Goal: Task Accomplishment & Management: Manage account settings

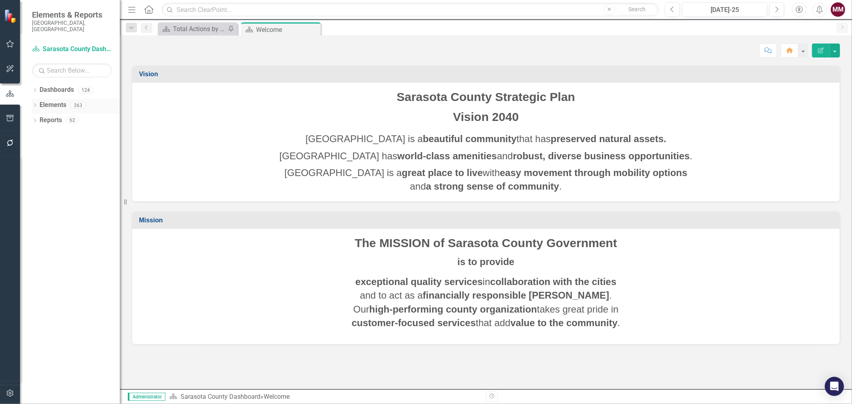
click at [34, 99] on div "Dropdown Elements 263" at bounding box center [76, 106] width 88 height 15
click at [242, 12] on input "text" at bounding box center [410, 10] width 497 height 14
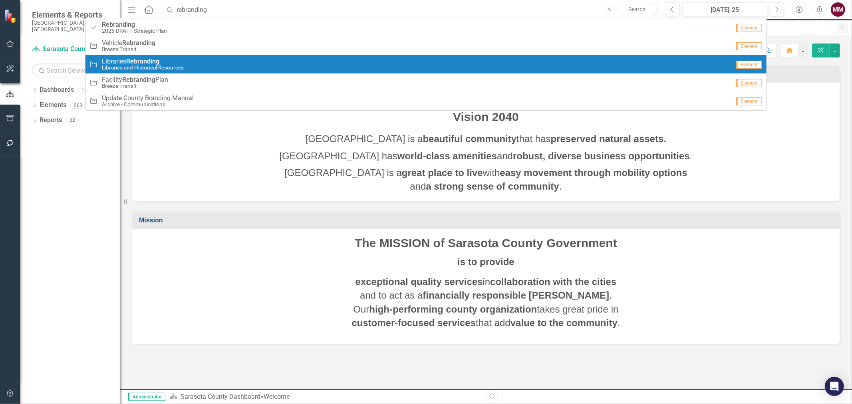
type input "rebranding"
click at [165, 63] on span "Libraries Rebranding" at bounding box center [143, 61] width 82 height 7
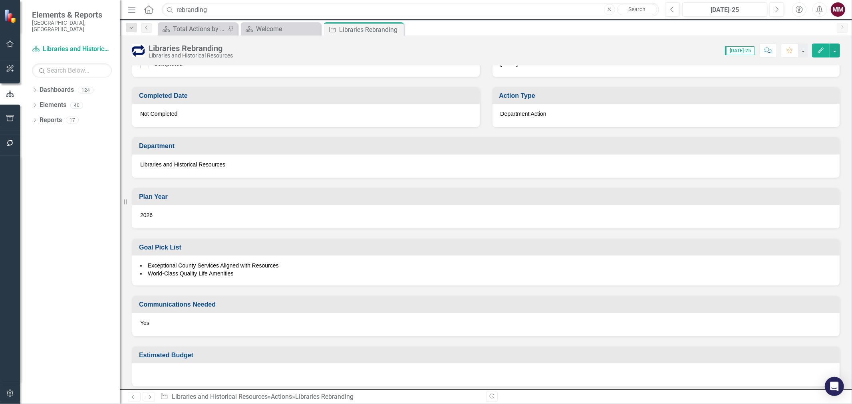
scroll to position [403, 0]
click at [836, 51] on button "button" at bounding box center [834, 51] width 10 height 14
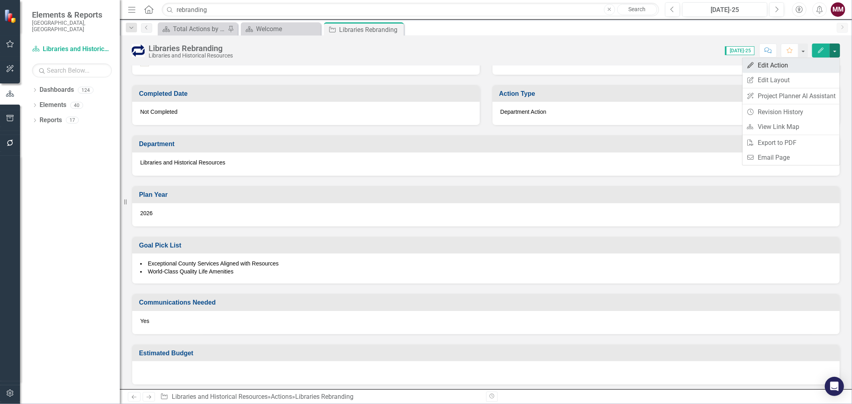
click at [807, 63] on link "Edit Edit Action" at bounding box center [790, 65] width 97 height 15
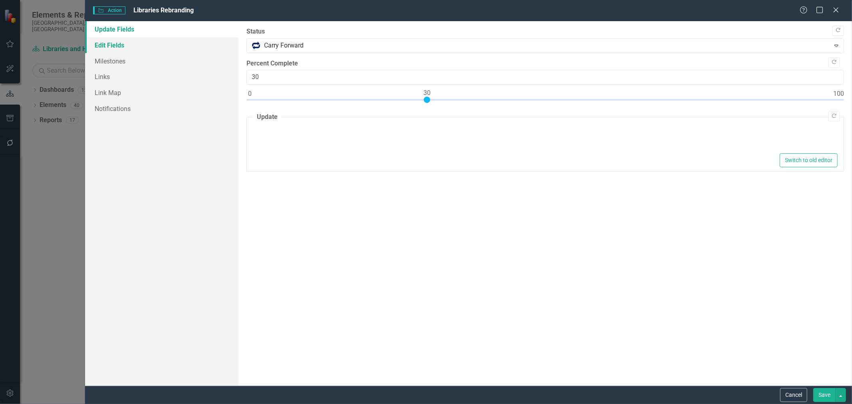
click at [103, 47] on link "Edit Fields" at bounding box center [161, 45] width 153 height 16
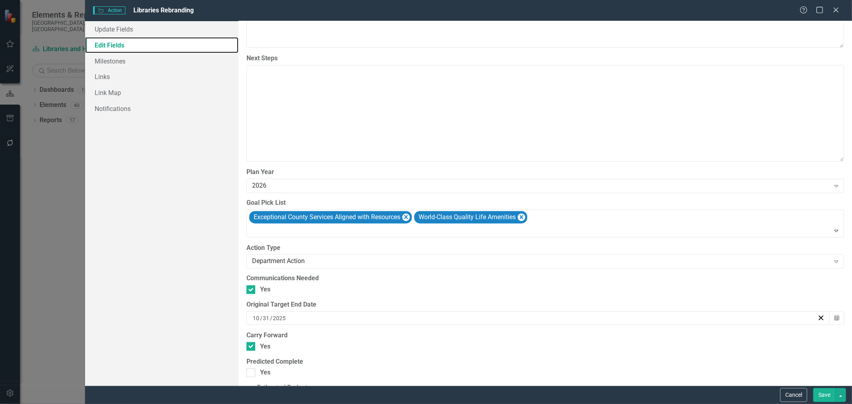
scroll to position [709, 0]
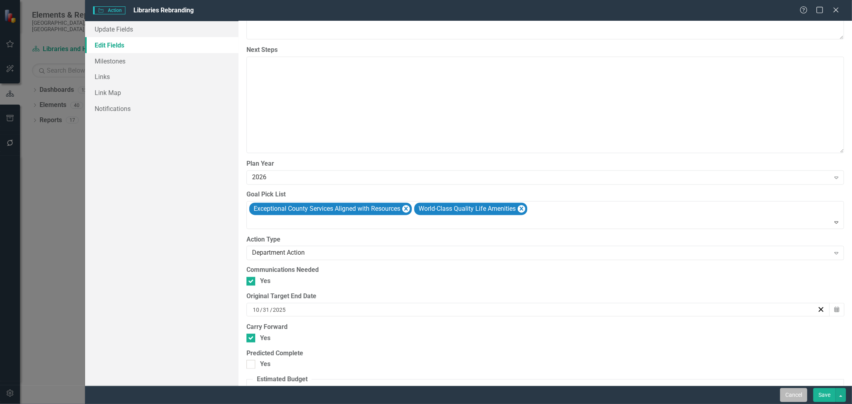
click at [788, 389] on button "Cancel" at bounding box center [793, 395] width 27 height 14
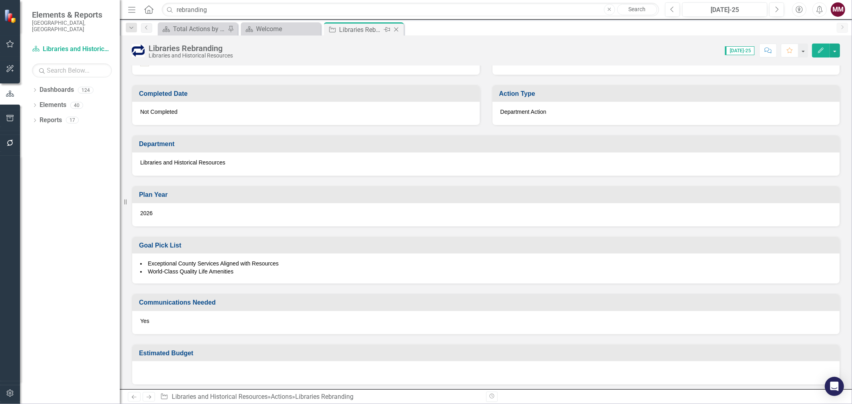
click at [396, 28] on icon "Close" at bounding box center [396, 29] width 8 height 6
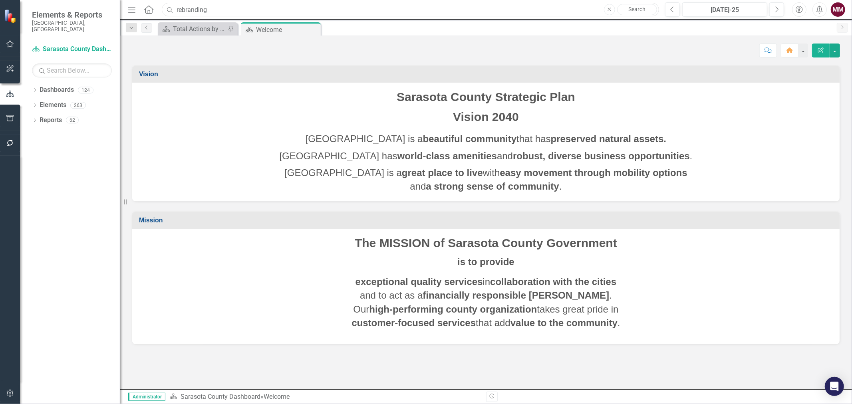
click at [226, 12] on input "rebranding" at bounding box center [410, 10] width 497 height 14
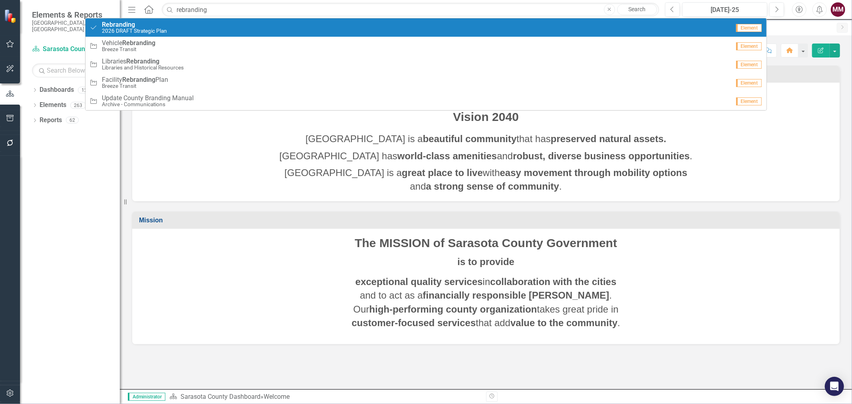
click at [153, 30] on small "2026 DRAFT Strategic Plan" at bounding box center [134, 31] width 65 height 6
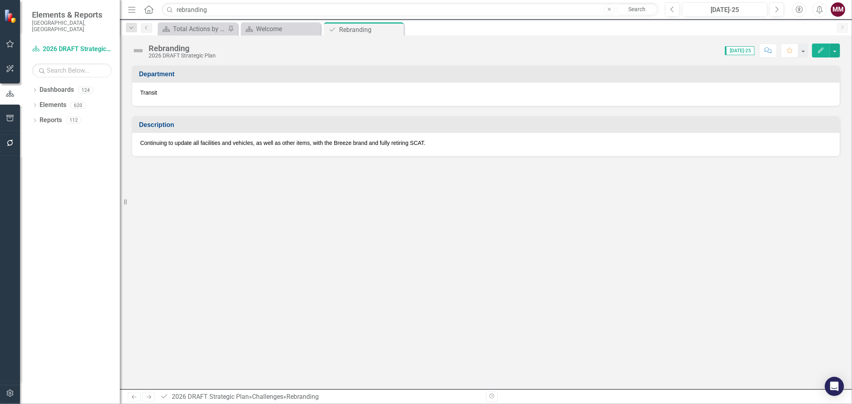
click at [201, 47] on div "Rebranding" at bounding box center [182, 48] width 67 height 9
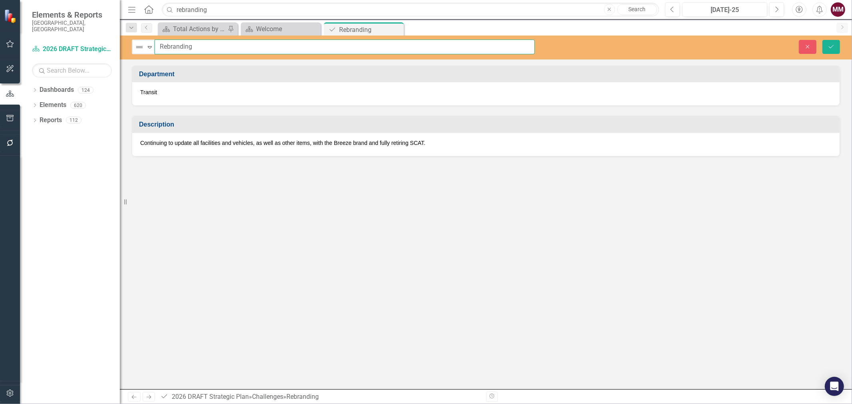
click at [198, 47] on input "Rebranding" at bounding box center [344, 47] width 380 height 15
type input "Breeze Transit Rebranding"
click at [829, 49] on icon "Save" at bounding box center [830, 47] width 7 height 6
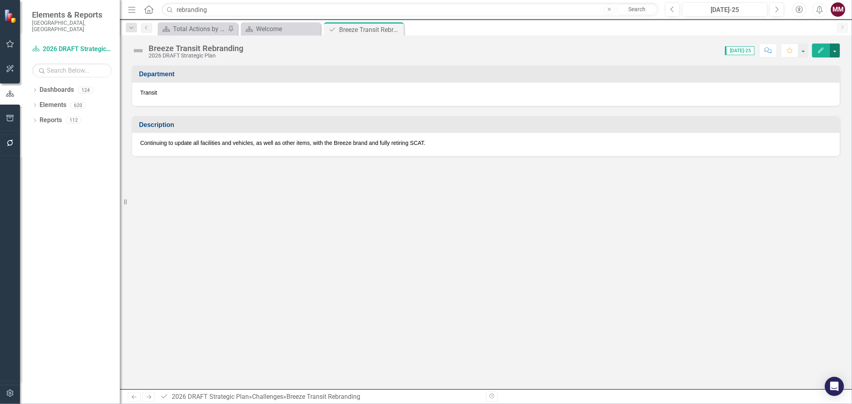
click at [835, 49] on button "button" at bounding box center [834, 51] width 10 height 14
click at [394, 30] on icon at bounding box center [396, 30] width 4 height 4
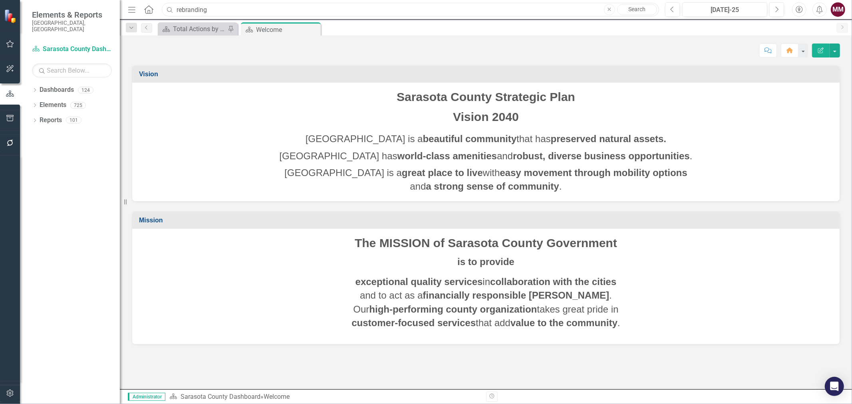
click at [248, 9] on input "rebranding" at bounding box center [410, 10] width 497 height 14
drag, startPoint x: 248, startPoint y: 9, endPoint x: 38, endPoint y: -12, distance: 211.4
click at [38, 0] on html "Elements & Reports Sarasota County, FL Dashboard Sarasota County Dashboard Sear…" at bounding box center [426, 202] width 852 height 404
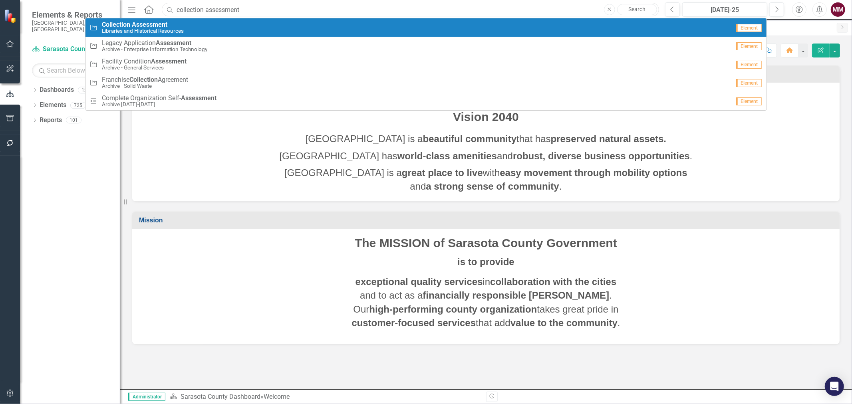
type input "collection assessment"
click at [105, 23] on strong "Collection" at bounding box center [116, 25] width 28 height 8
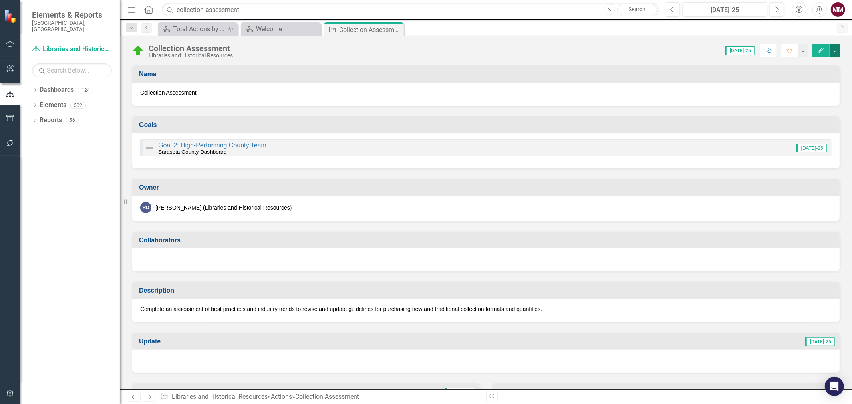
click at [837, 53] on button "button" at bounding box center [834, 51] width 10 height 14
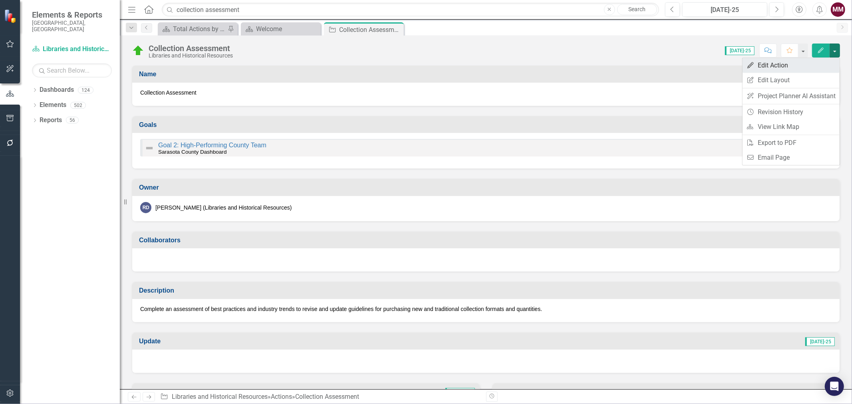
click at [798, 63] on link "Edit Edit Action" at bounding box center [790, 65] width 97 height 15
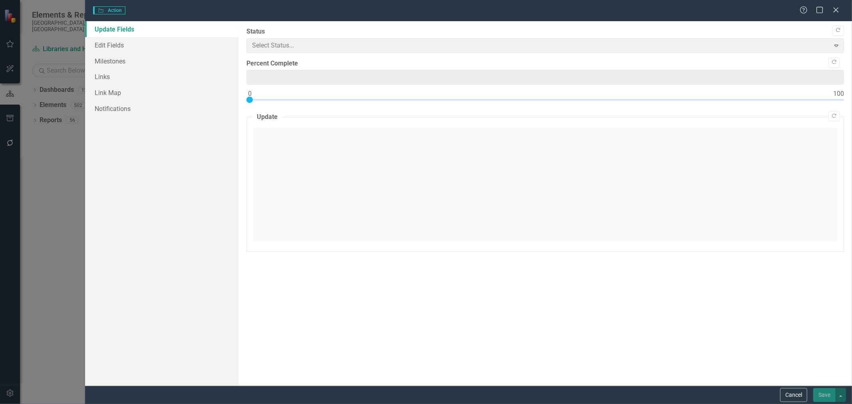
type input "0"
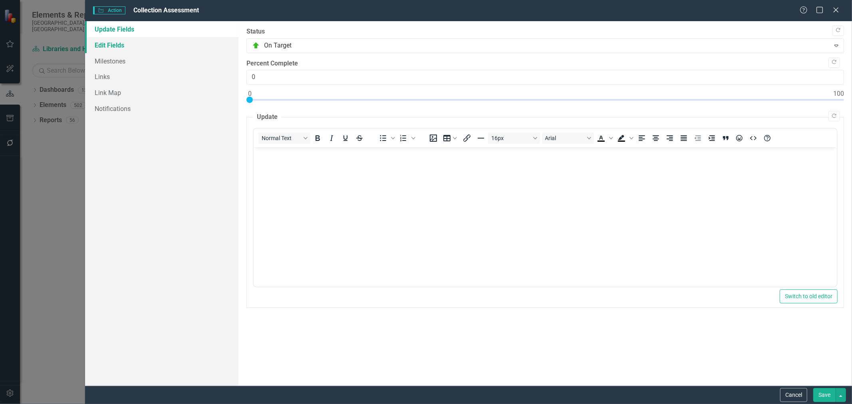
click at [119, 47] on link "Edit Fields" at bounding box center [161, 45] width 153 height 16
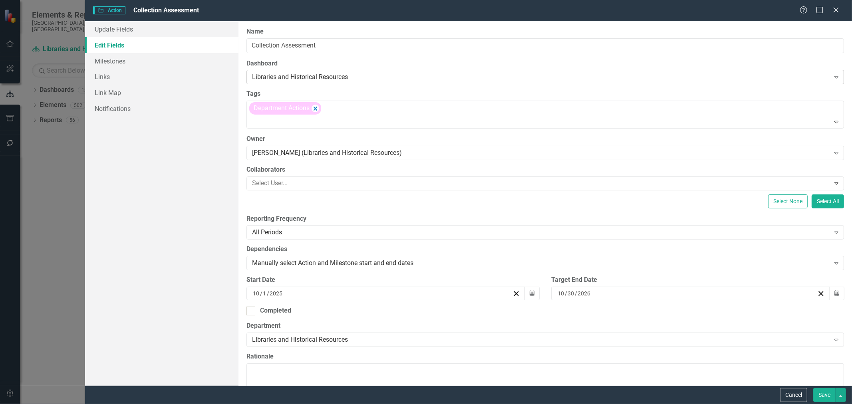
click at [320, 80] on div "Libraries and Historical Resources" at bounding box center [540, 77] width 577 height 9
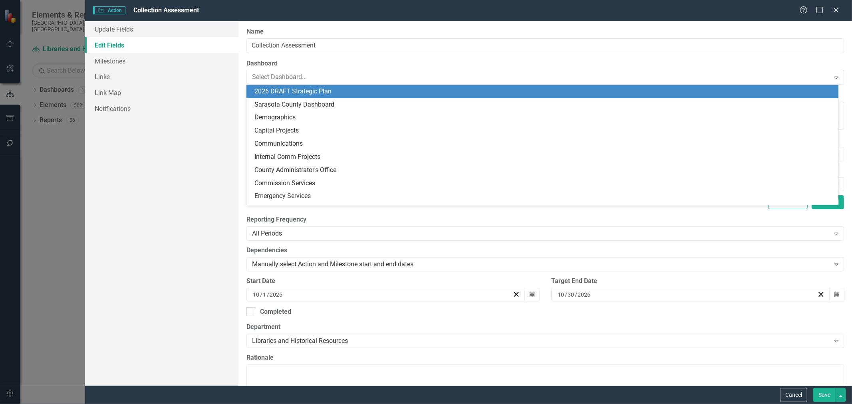
click at [313, 88] on div "2026 DRAFT Strategic Plan" at bounding box center [543, 91] width 579 height 9
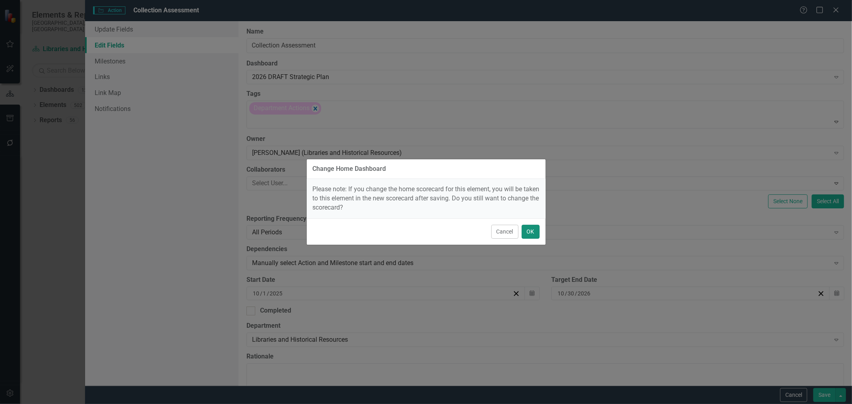
click at [534, 228] on button "OK" at bounding box center [530, 232] width 18 height 14
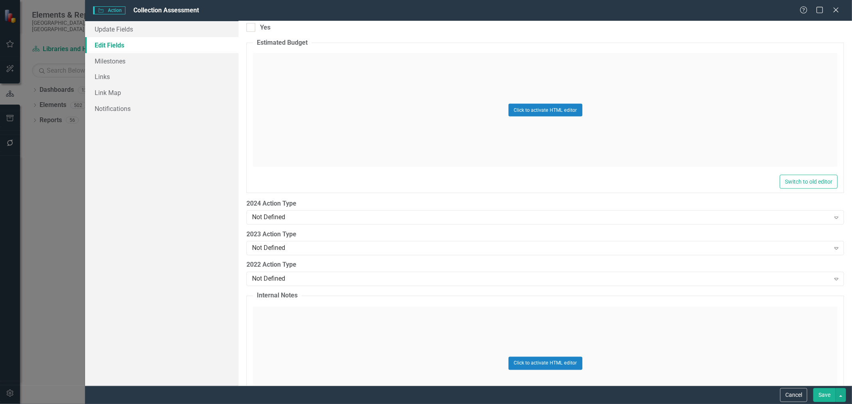
scroll to position [1064, 0]
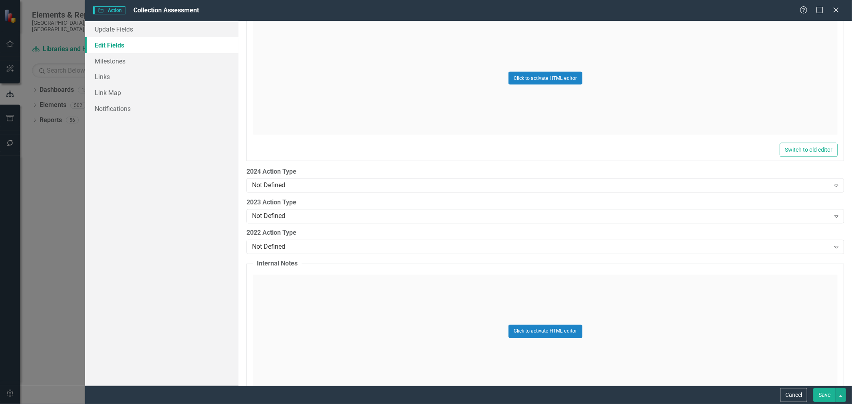
click at [823, 394] on button "Save" at bounding box center [824, 395] width 22 height 14
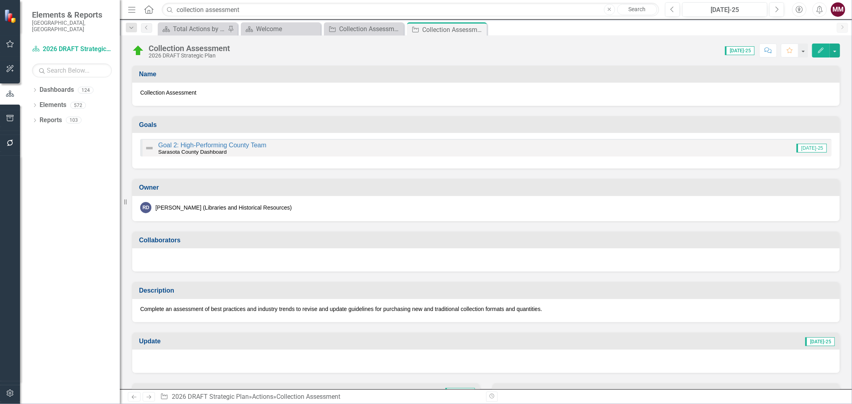
click at [137, 51] on img at bounding box center [138, 50] width 13 height 13
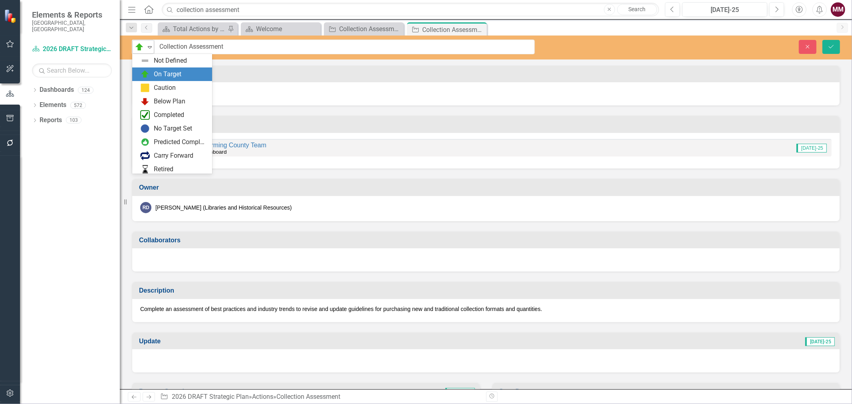
click at [152, 49] on icon "Expand" at bounding box center [150, 47] width 8 height 6
click at [162, 55] on div "Not Defined" at bounding box center [172, 61] width 80 height 14
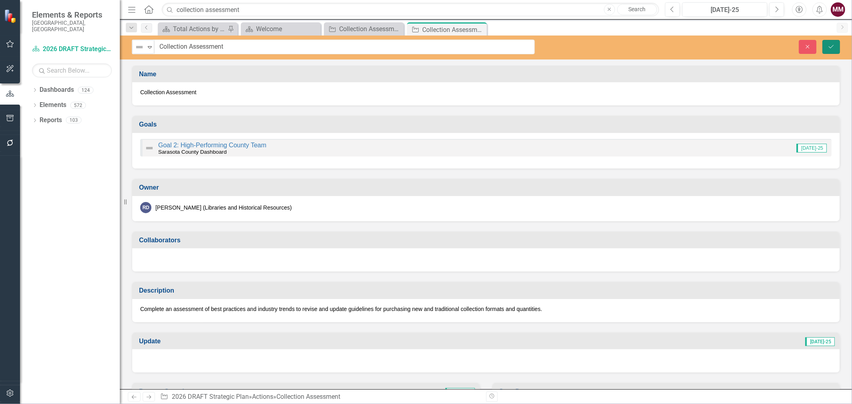
click at [830, 42] on button "Save" at bounding box center [831, 47] width 18 height 14
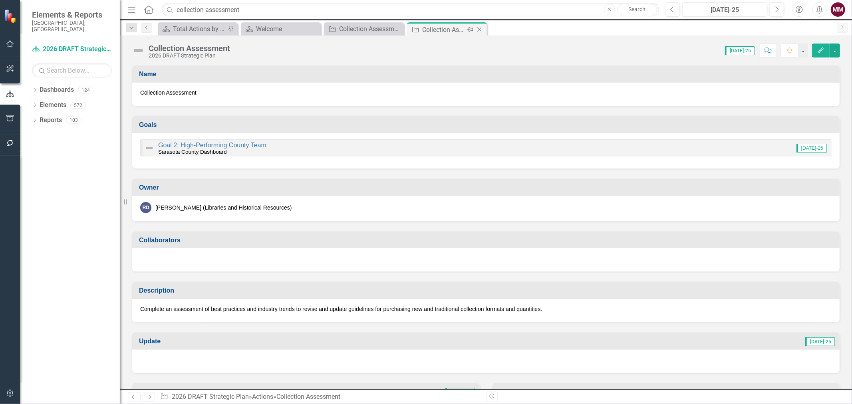
click at [479, 31] on icon "Close" at bounding box center [479, 29] width 8 height 6
click at [398, 29] on icon "Close" at bounding box center [396, 29] width 8 height 6
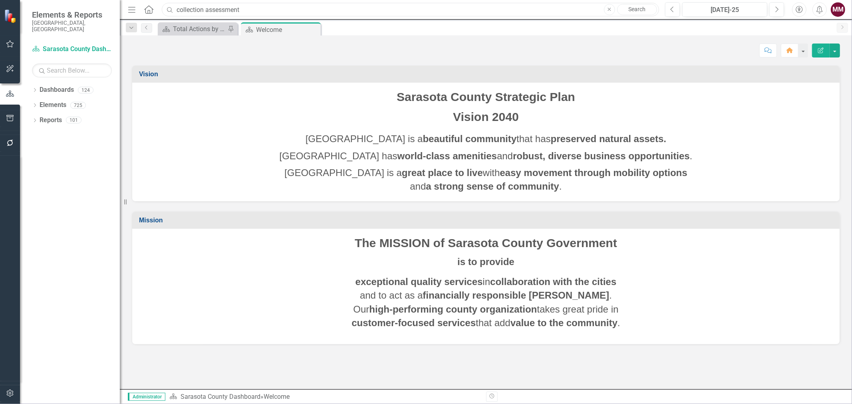
drag, startPoint x: 256, startPoint y: 9, endPoint x: 93, endPoint y: 9, distance: 163.3
click at [93, 9] on div "Elements & Reports Sarasota County, FL Dashboard Sarasota County Dashboard Sear…" at bounding box center [426, 202] width 852 height 404
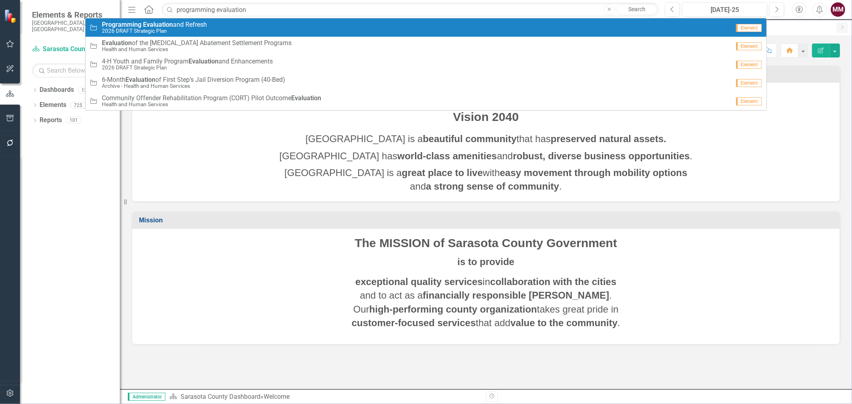
click at [149, 30] on small "2026 DRAFT Strategic Plan" at bounding box center [154, 31] width 105 height 6
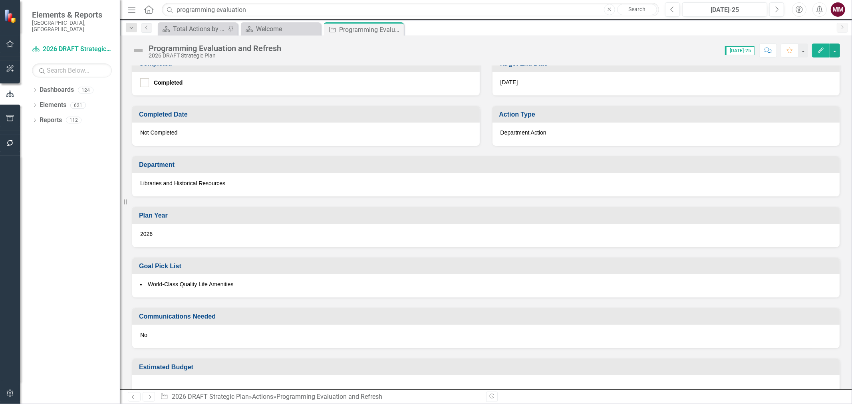
scroll to position [392, 0]
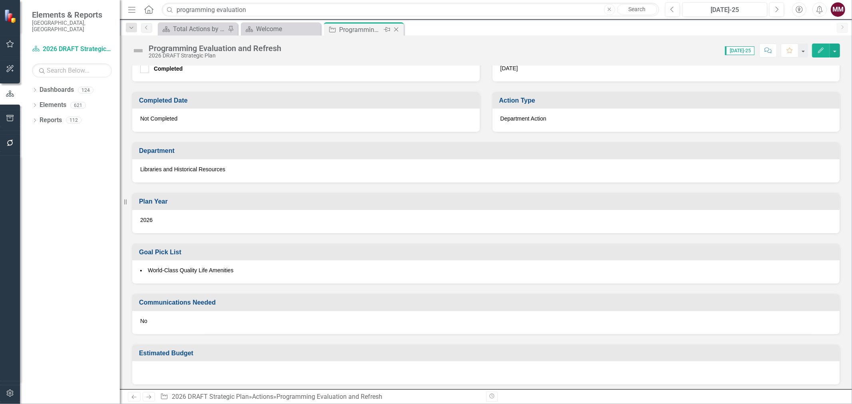
click at [394, 27] on icon "Close" at bounding box center [396, 29] width 8 height 6
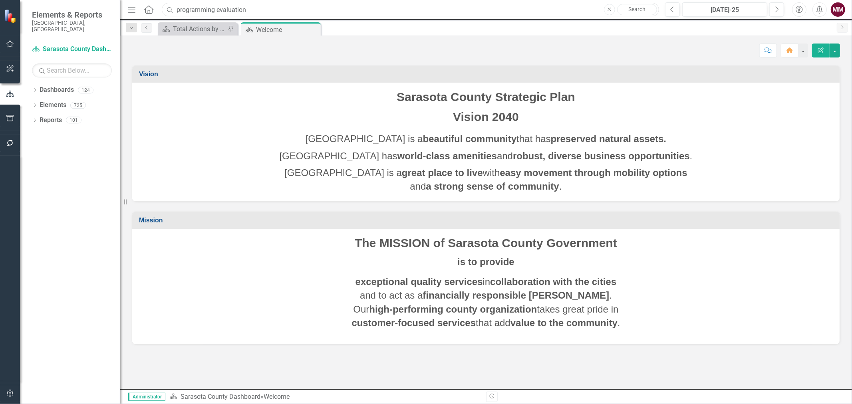
drag, startPoint x: 268, startPoint y: 10, endPoint x: 0, endPoint y: -18, distance: 269.8
click at [0, 0] on html "Elements & Reports Sarasota County, FL Dashboard Sarasota County Dashboard Sear…" at bounding box center [426, 202] width 852 height 404
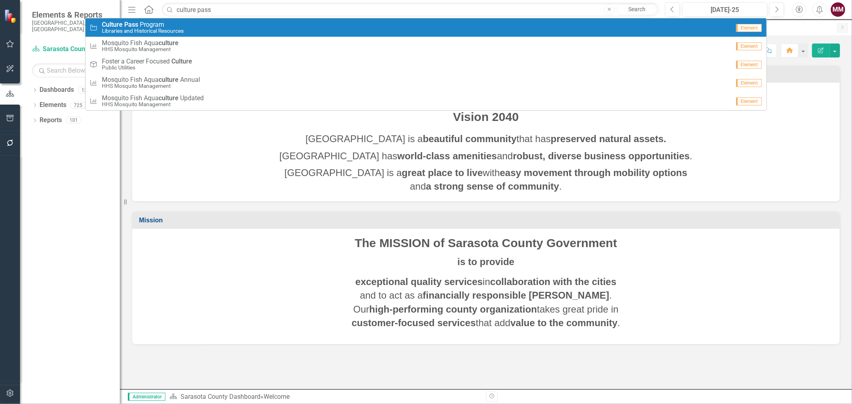
click at [115, 26] on strong "Culture" at bounding box center [112, 25] width 21 height 8
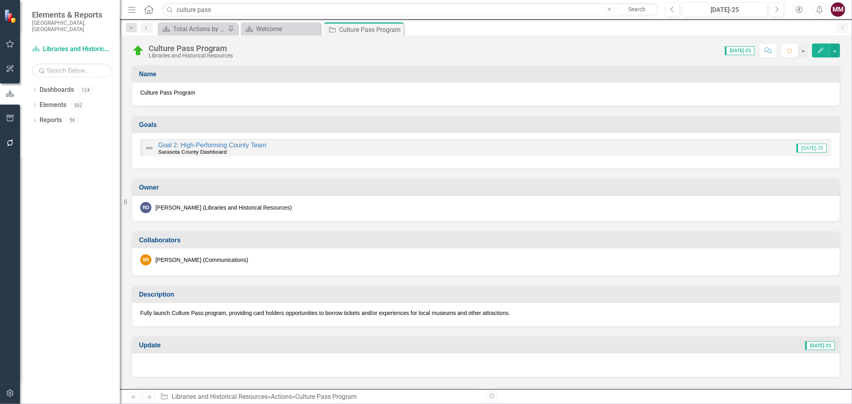
click at [137, 49] on img at bounding box center [138, 50] width 13 height 13
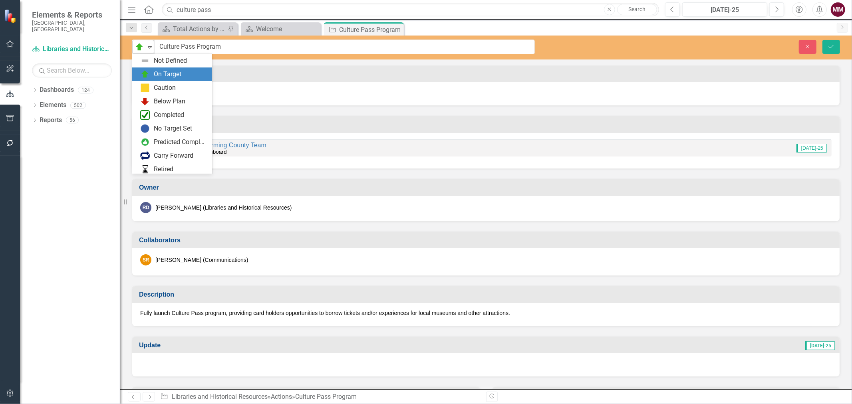
click at [149, 48] on icon "Expand" at bounding box center [150, 47] width 8 height 6
click at [154, 61] on div "Not Defined" at bounding box center [170, 60] width 33 height 9
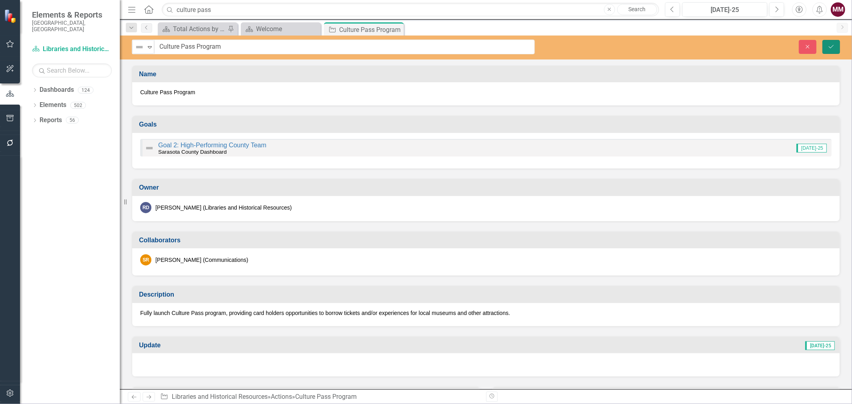
click at [826, 42] on button "Save" at bounding box center [831, 47] width 18 height 14
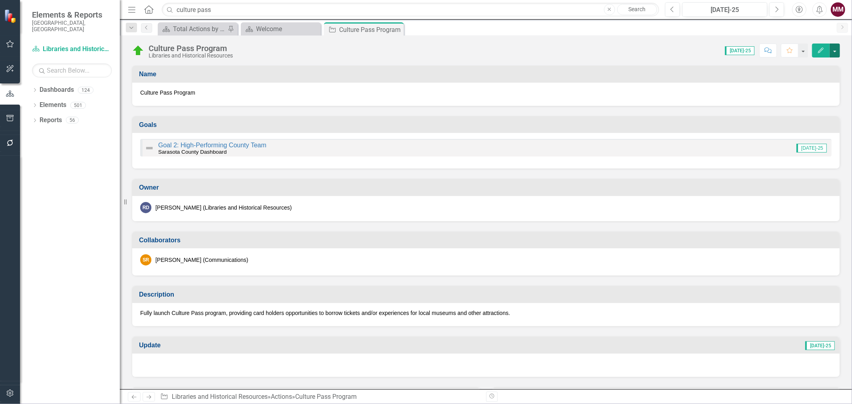
click at [832, 50] on button "button" at bounding box center [834, 51] width 10 height 14
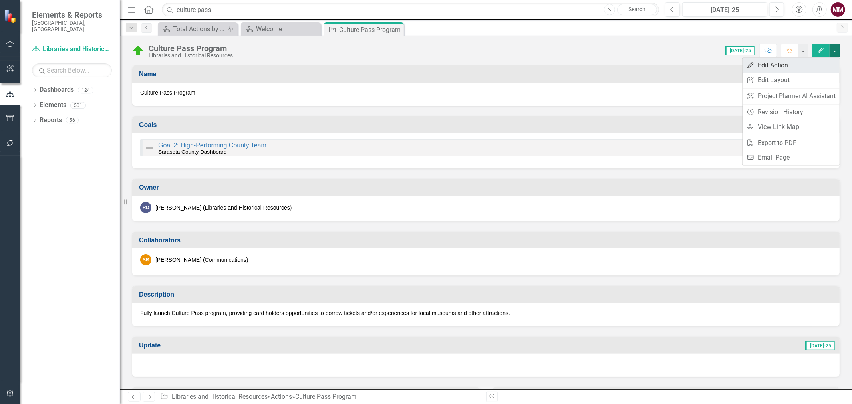
click at [823, 63] on link "Edit Edit Action" at bounding box center [790, 65] width 97 height 15
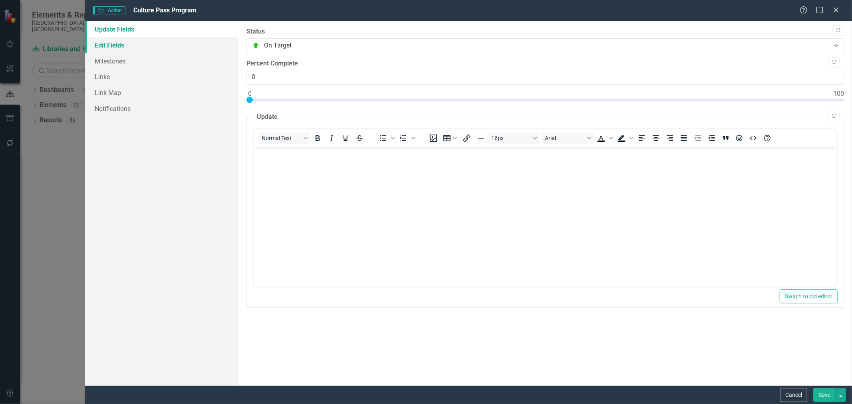
click at [97, 47] on link "Edit Fields" at bounding box center [161, 45] width 153 height 16
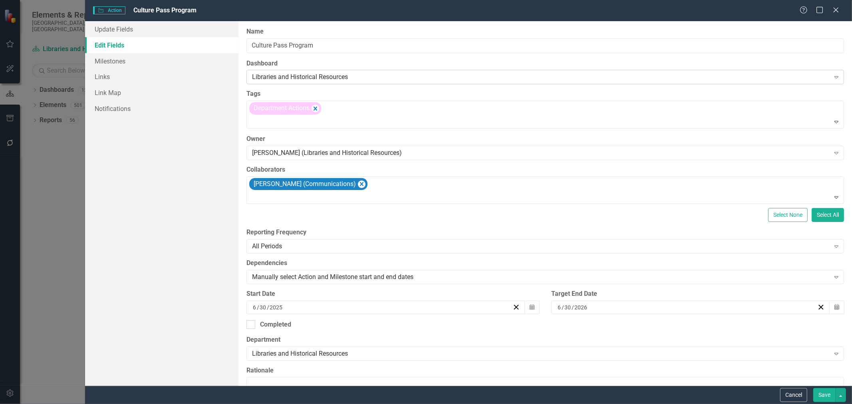
click at [331, 74] on div "Libraries and Historical Resources" at bounding box center [540, 77] width 577 height 9
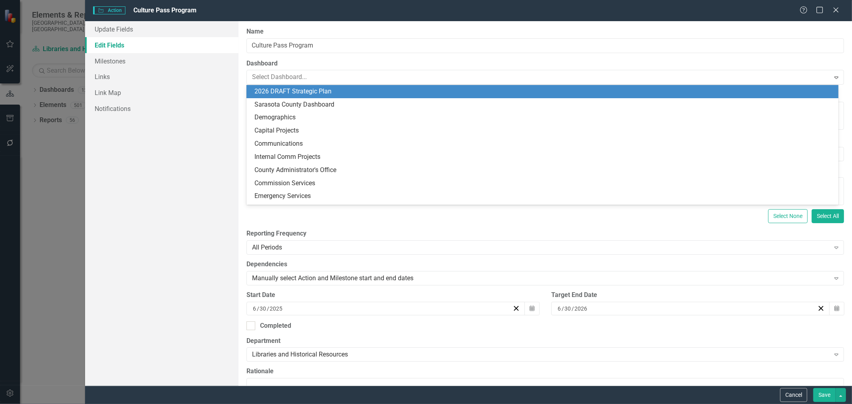
click at [317, 94] on div "2026 DRAFT Strategic Plan" at bounding box center [543, 91] width 579 height 9
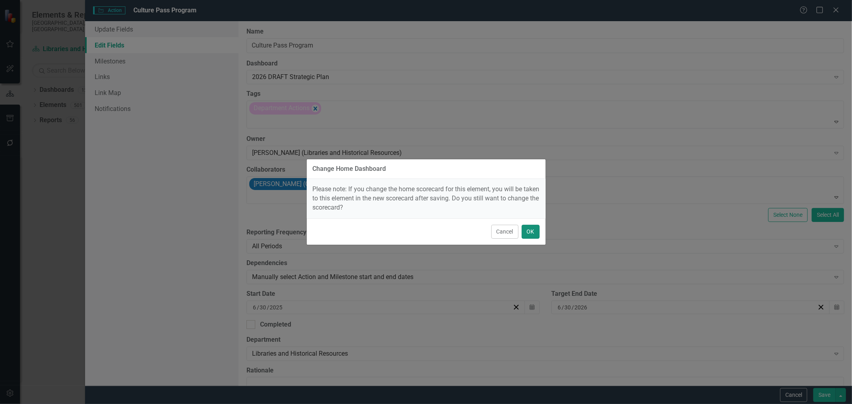
click at [532, 232] on button "OK" at bounding box center [530, 232] width 18 height 14
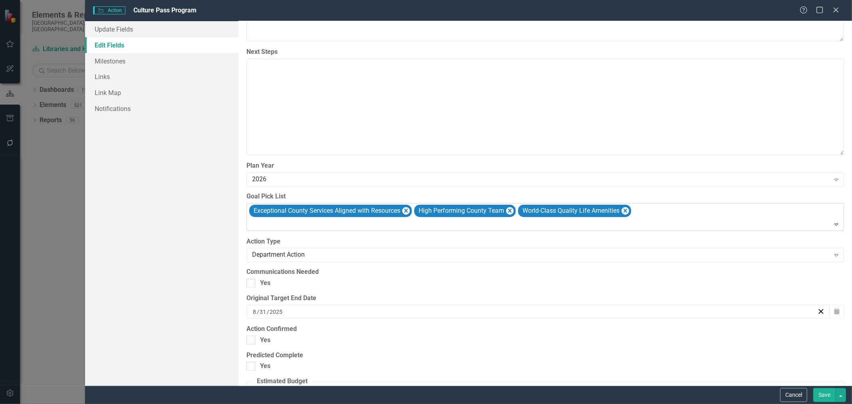
scroll to position [709, 0]
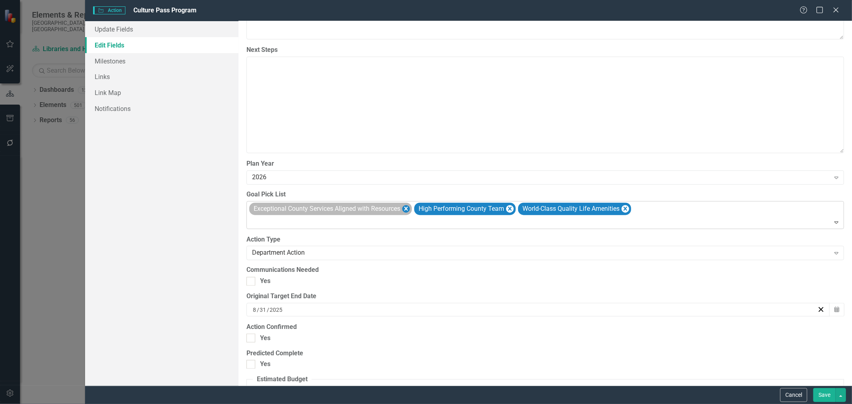
click at [407, 209] on icon "Remove Exceptional County Services Aligned with Resources" at bounding box center [406, 209] width 4 height 4
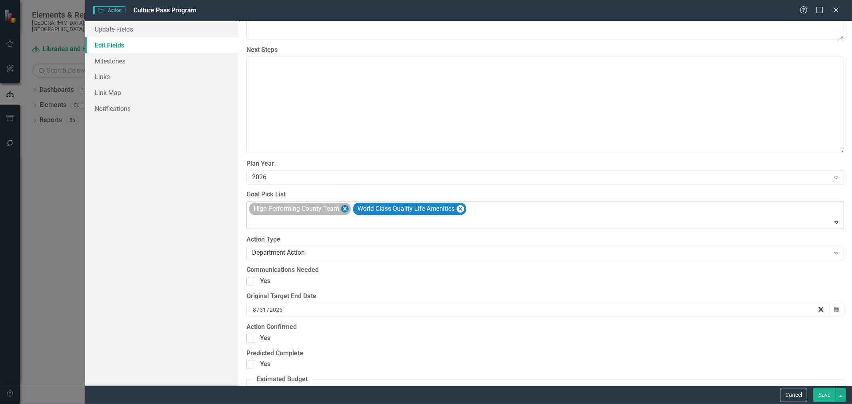
click at [344, 211] on icon "Remove High Performing County Team" at bounding box center [345, 209] width 4 height 4
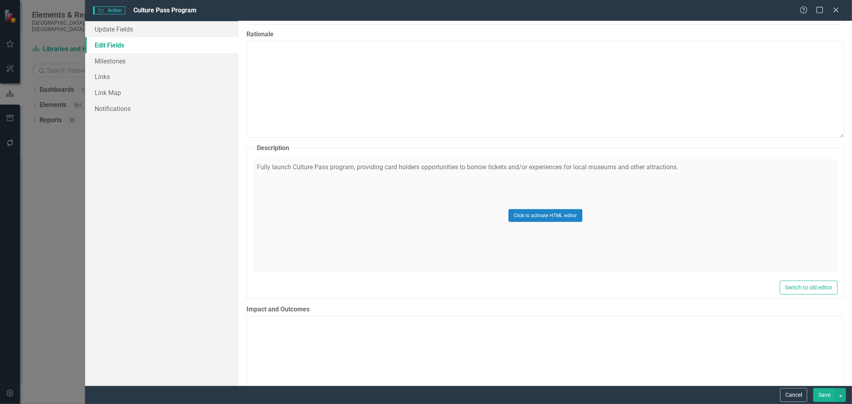
scroll to position [310, 0]
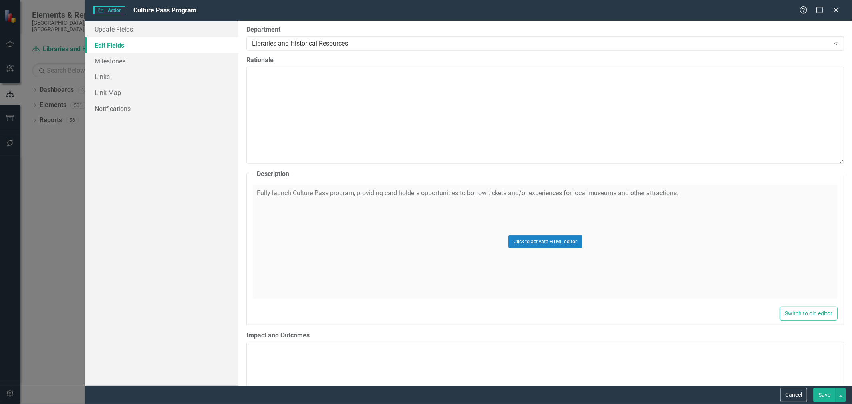
click at [821, 398] on button "Save" at bounding box center [824, 395] width 22 height 14
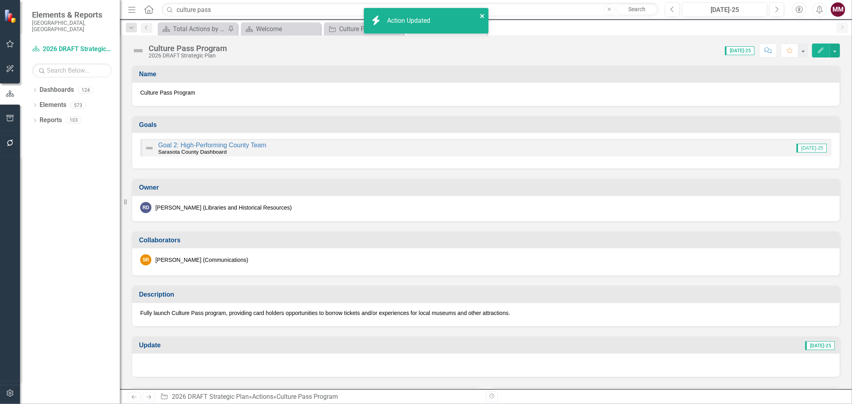
click at [480, 15] on icon "close" at bounding box center [482, 16] width 4 height 4
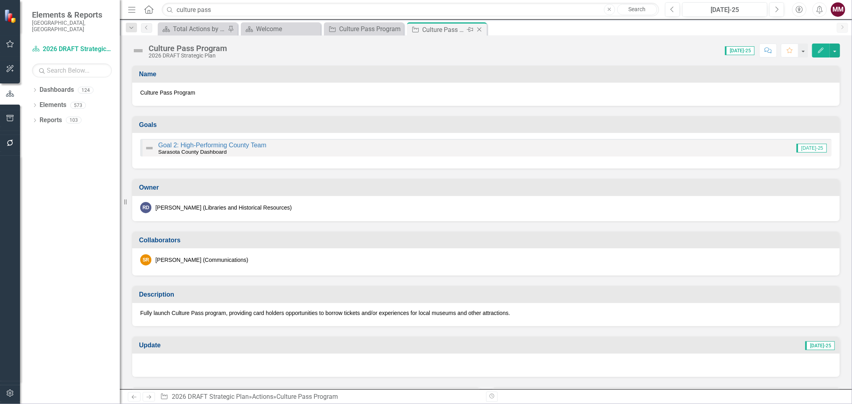
click at [478, 28] on icon at bounding box center [479, 30] width 4 height 4
click at [393, 27] on icon "Close" at bounding box center [396, 29] width 8 height 6
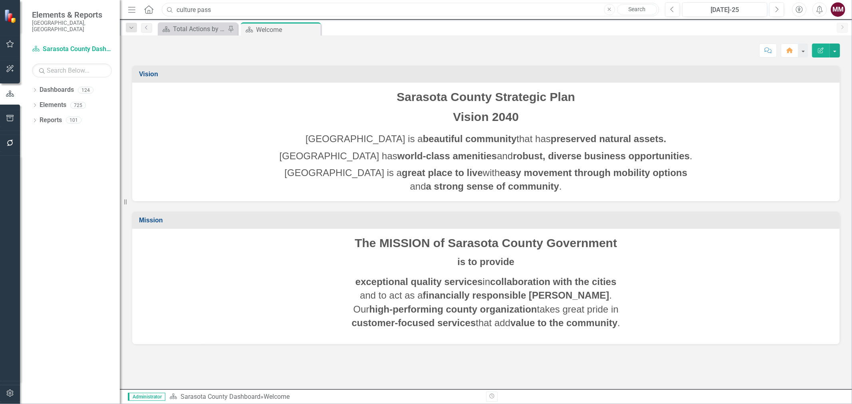
drag, startPoint x: 224, startPoint y: 10, endPoint x: 99, endPoint y: 2, distance: 125.2
click at [119, 6] on div "Elements & Reports Sarasota County, FL Dashboard Sarasota County Dashboard Sear…" at bounding box center [426, 202] width 852 height 404
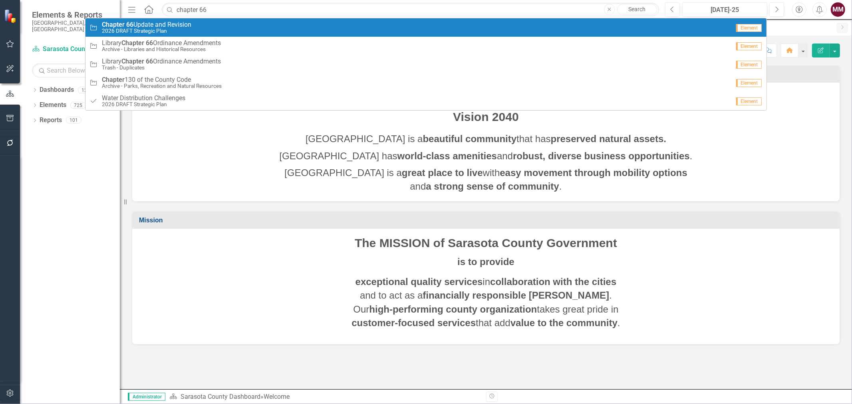
click at [115, 31] on small "2026 DRAFT Strategic Plan" at bounding box center [146, 31] width 89 height 6
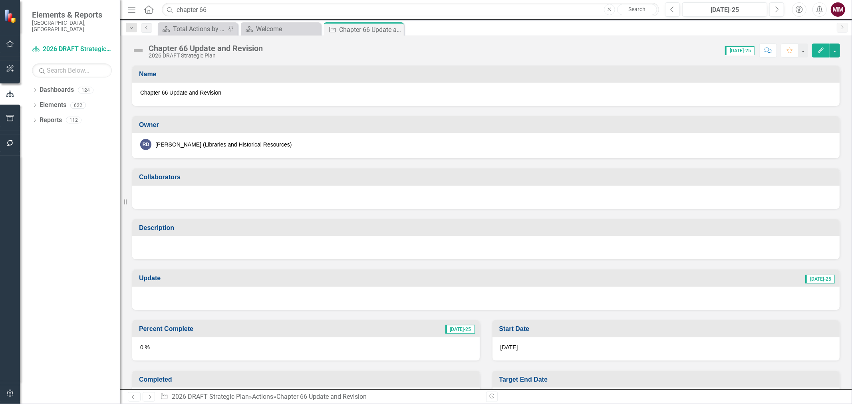
click at [182, 247] on div at bounding box center [485, 247] width 707 height 23
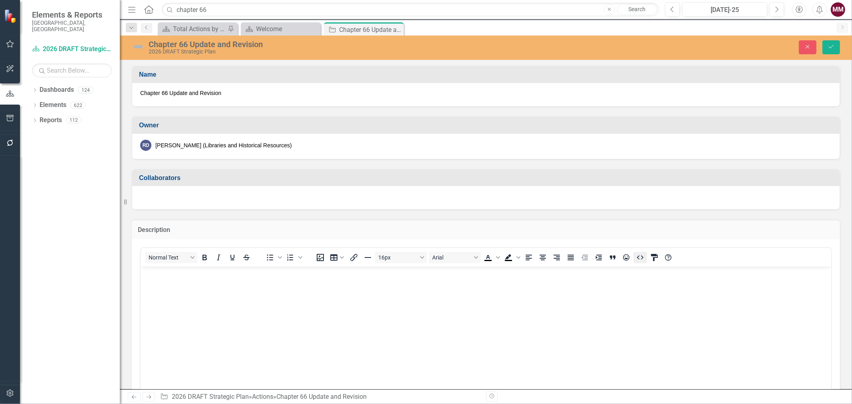
click at [640, 256] on icon "HTML Editor" at bounding box center [640, 258] width 10 height 10
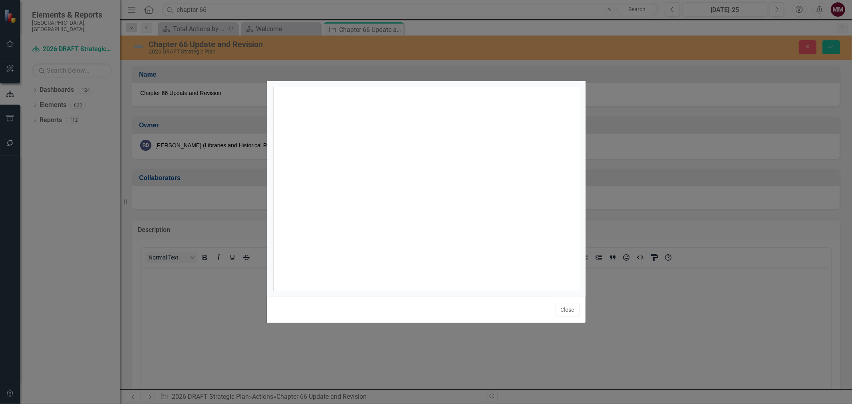
scroll to position [3, 0]
click at [367, 141] on div "​ x 1 ​" at bounding box center [436, 198] width 327 height 223
click at [567, 313] on button "Close" at bounding box center [567, 310] width 24 height 14
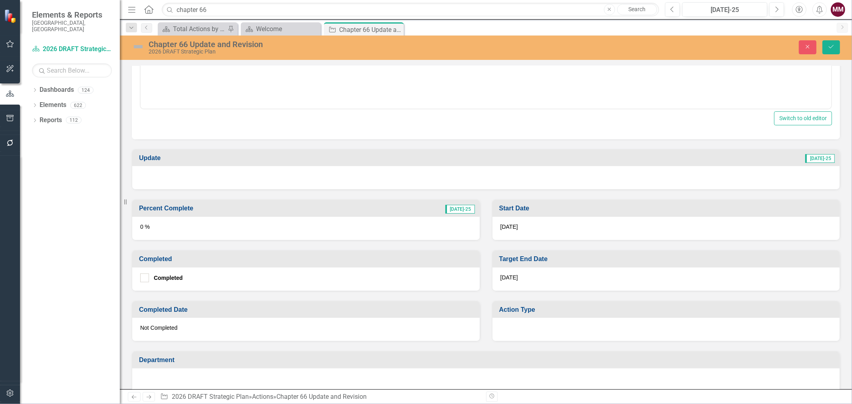
scroll to position [310, 0]
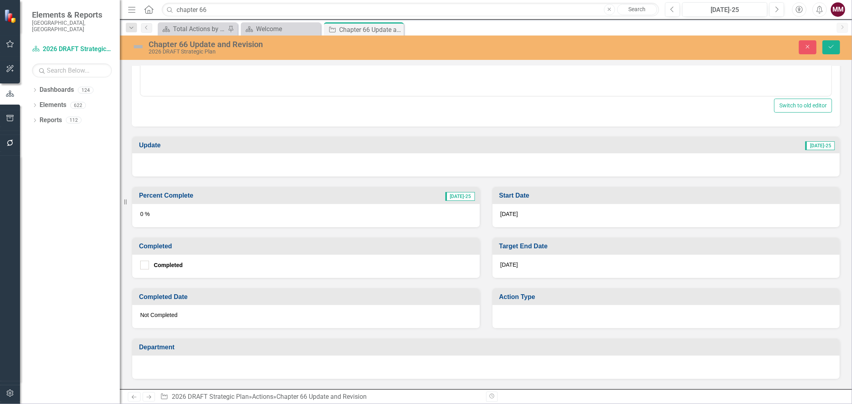
click at [532, 261] on div "9/30/26" at bounding box center [665, 266] width 347 height 23
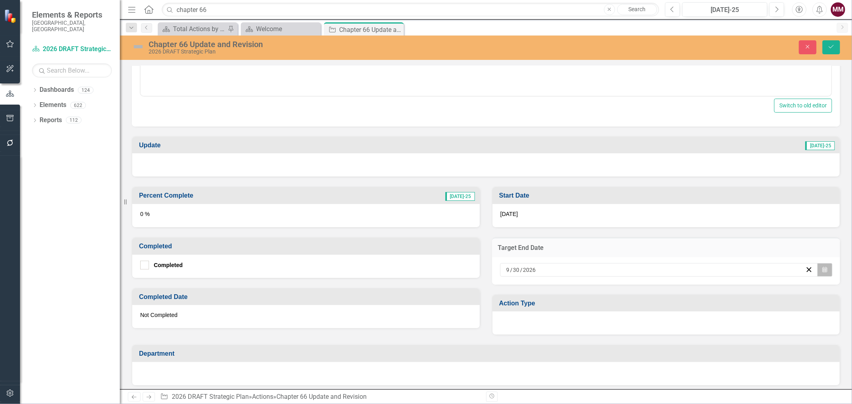
click at [822, 269] on icon "Calendar" at bounding box center [824, 270] width 5 height 6
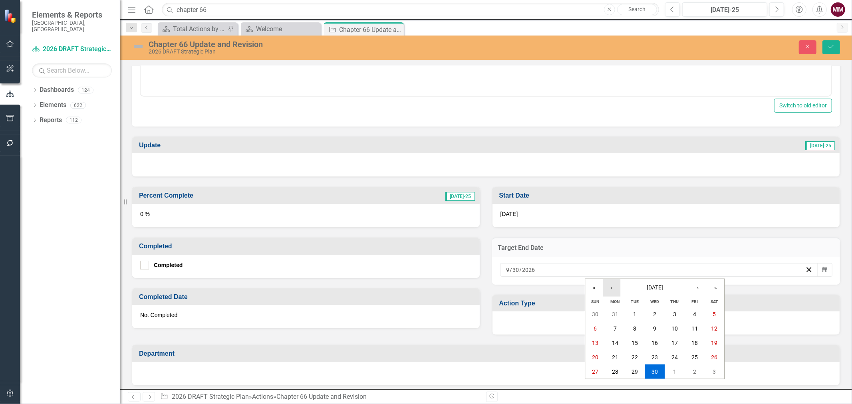
click at [611, 287] on button "‹" at bounding box center [611, 288] width 18 height 18
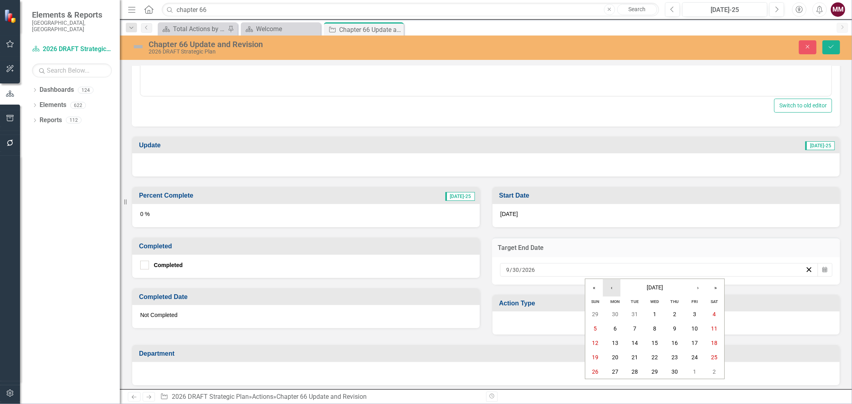
click at [611, 287] on button "‹" at bounding box center [611, 288] width 18 height 18
click at [713, 357] on abbr "28" at bounding box center [714, 357] width 6 height 6
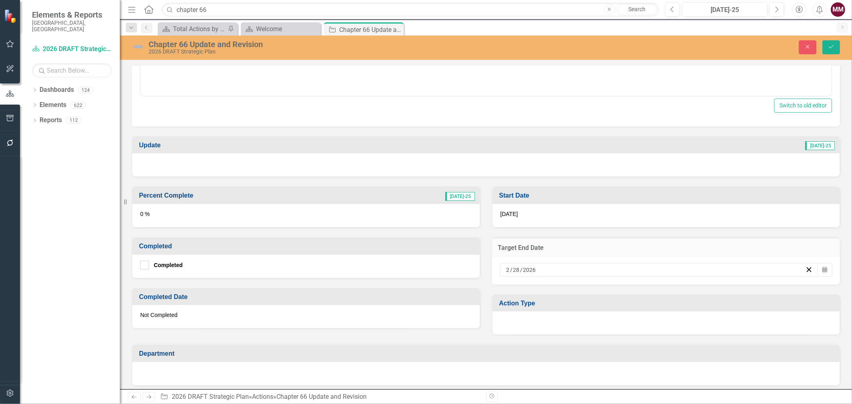
click at [549, 323] on div at bounding box center [665, 322] width 347 height 23
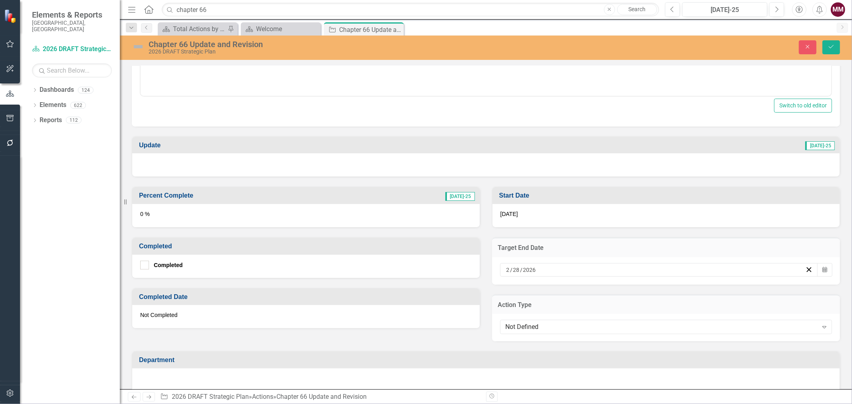
click at [549, 323] on div "Not Defined" at bounding box center [661, 327] width 312 height 9
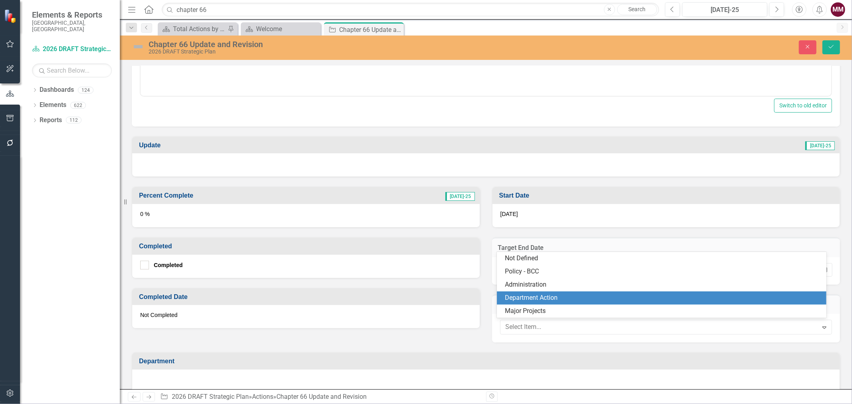
click at [549, 297] on div "Department Action" at bounding box center [663, 297] width 316 height 9
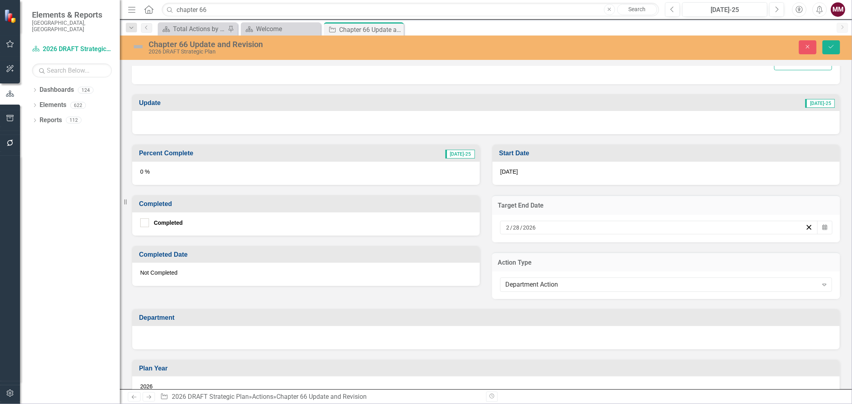
scroll to position [399, 0]
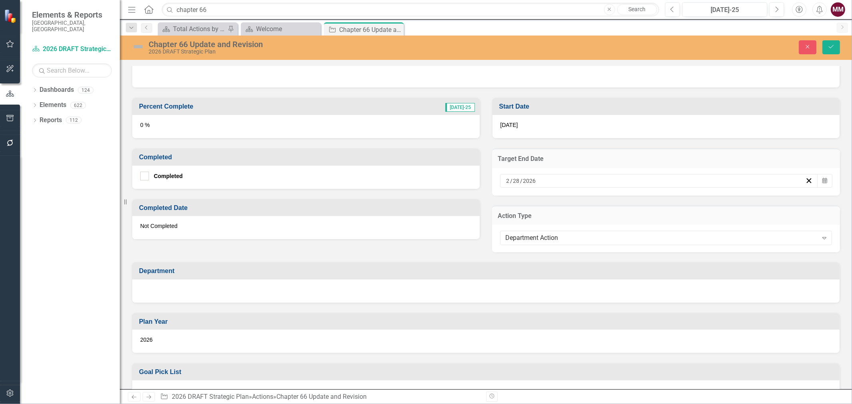
click at [330, 287] on div at bounding box center [485, 290] width 707 height 23
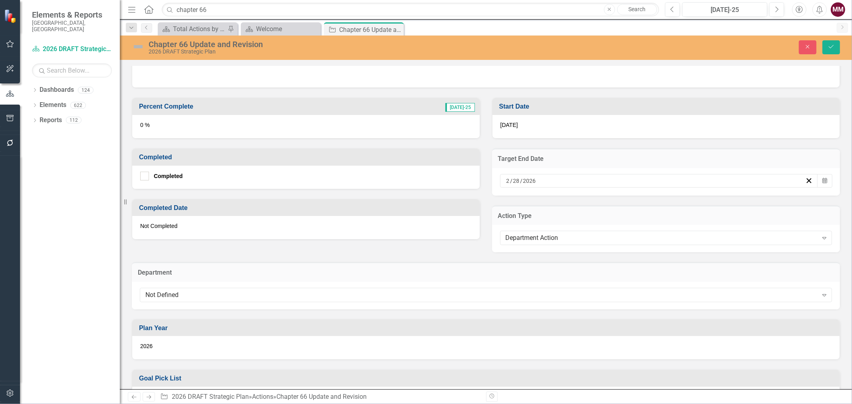
click at [330, 288] on div "Not Defined Expand" at bounding box center [486, 295] width 692 height 14
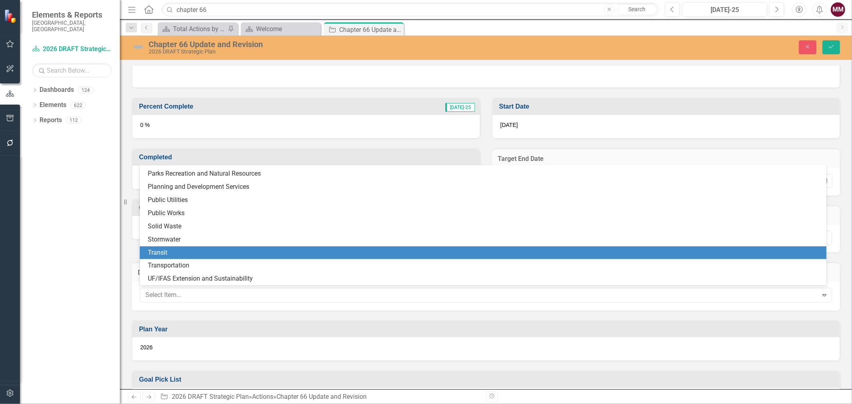
scroll to position [111, 0]
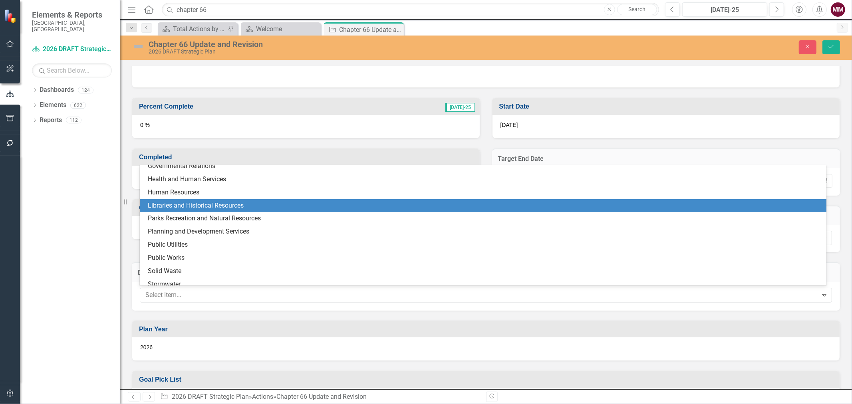
click at [212, 205] on div "Libraries and Historical Resources" at bounding box center [484, 205] width 673 height 9
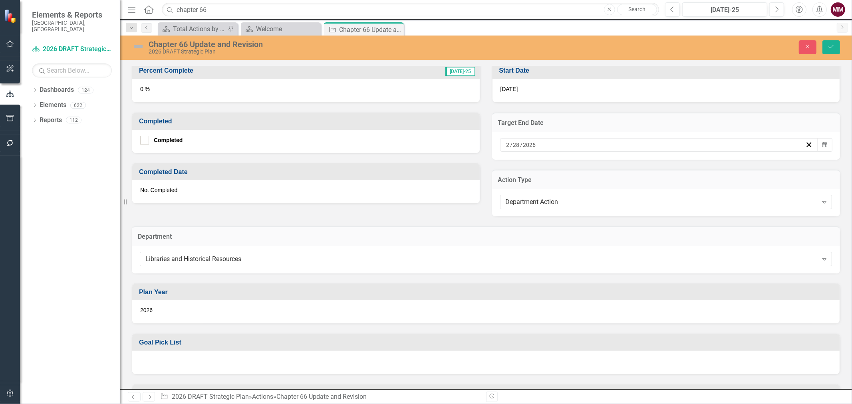
scroll to position [488, 0]
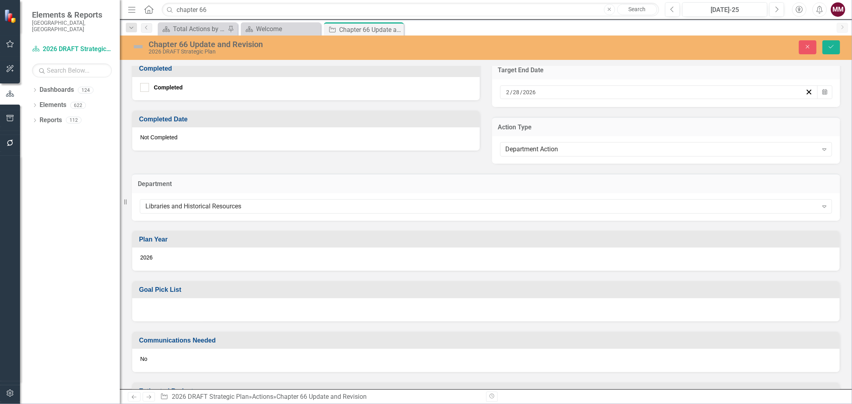
click at [331, 305] on div at bounding box center [485, 309] width 707 height 23
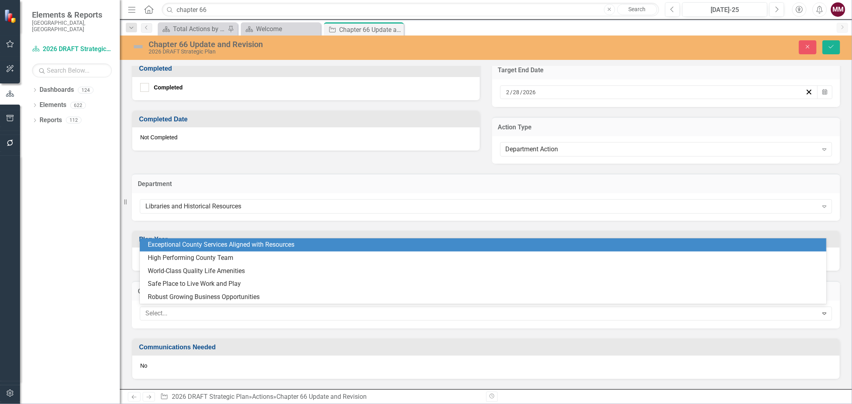
click at [331, 308] on div at bounding box center [479, 313] width 675 height 11
click at [273, 244] on div "Exceptional County Services Aligned with Resources" at bounding box center [484, 244] width 673 height 9
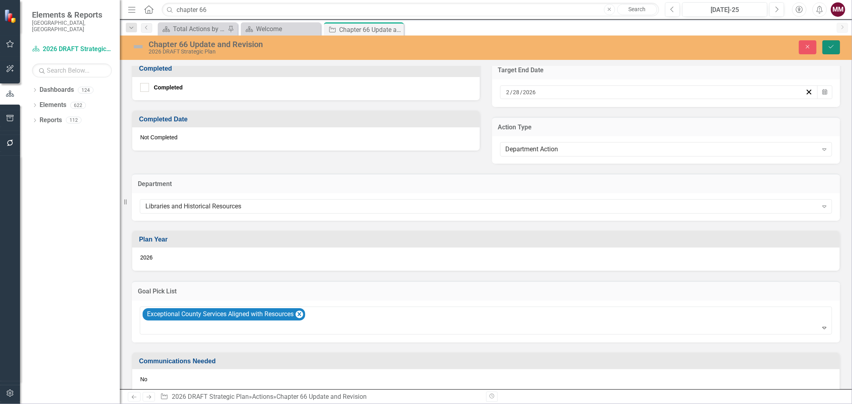
click at [832, 45] on icon "Save" at bounding box center [830, 47] width 7 height 6
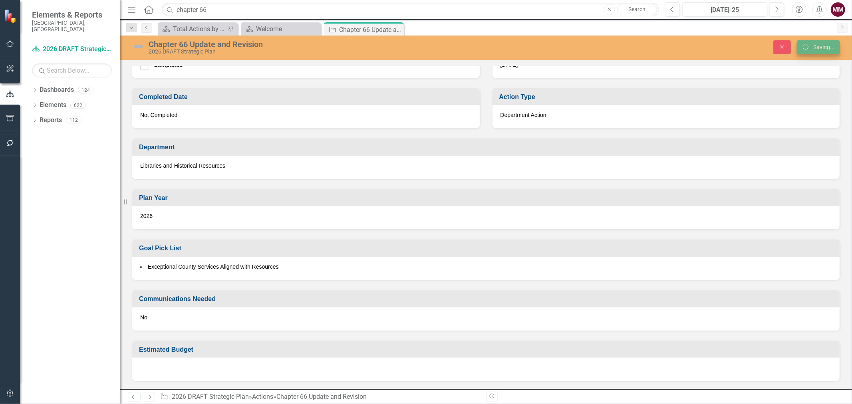
scroll to position [311, 0]
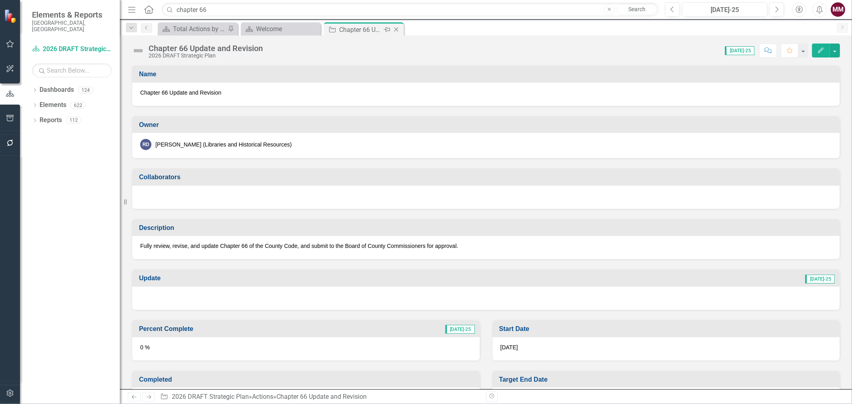
click at [395, 31] on icon "Close" at bounding box center [396, 29] width 8 height 6
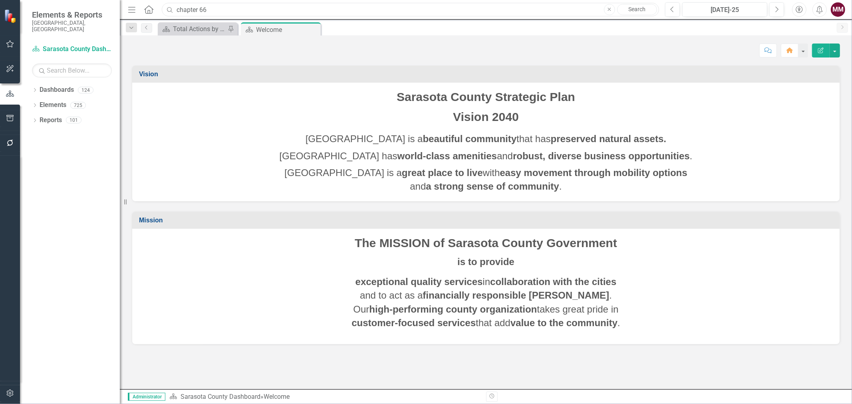
drag, startPoint x: 260, startPoint y: 14, endPoint x: 46, endPoint y: -14, distance: 215.8
click at [46, 0] on html "Elements & Reports Sarasota County, FL Dashboard Sarasota County Dashboard Sear…" at bounding box center [426, 202] width 852 height 404
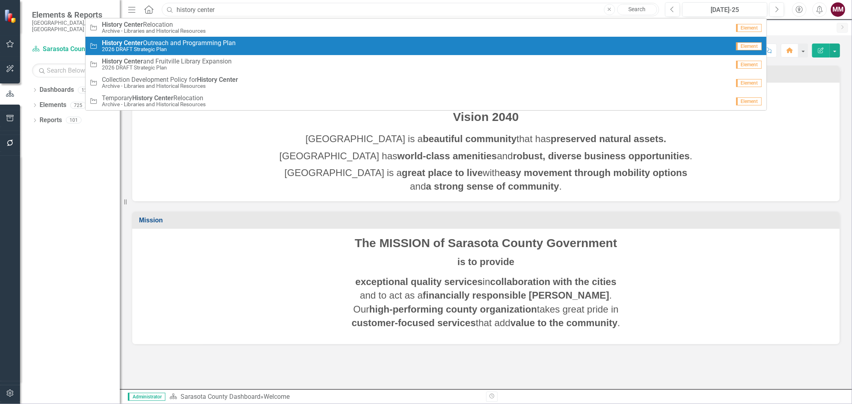
type input "history center"
click at [176, 52] on small "2026 DRAFT Strategic Plan" at bounding box center [169, 49] width 134 height 6
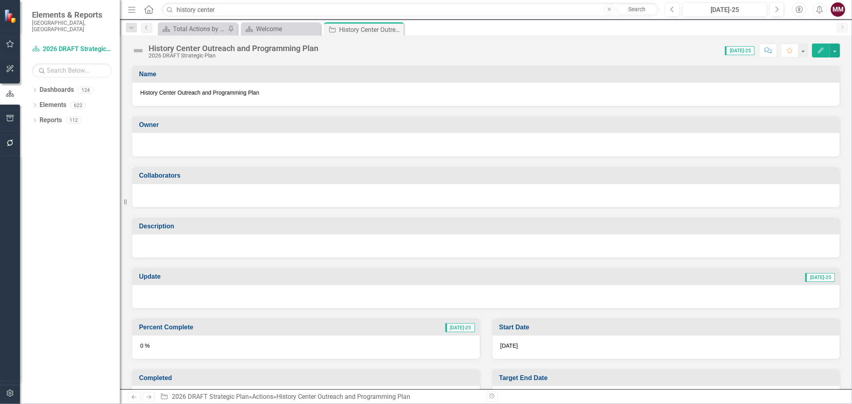
click at [184, 238] on div at bounding box center [485, 245] width 707 height 23
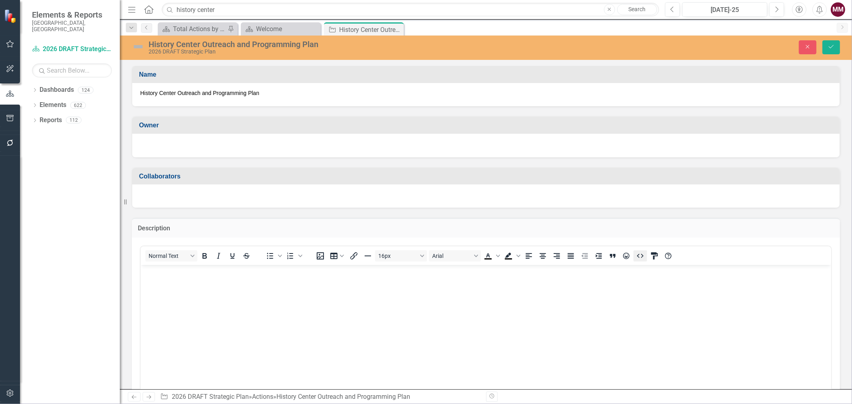
click at [640, 254] on icon "HTML Editor" at bounding box center [640, 256] width 10 height 10
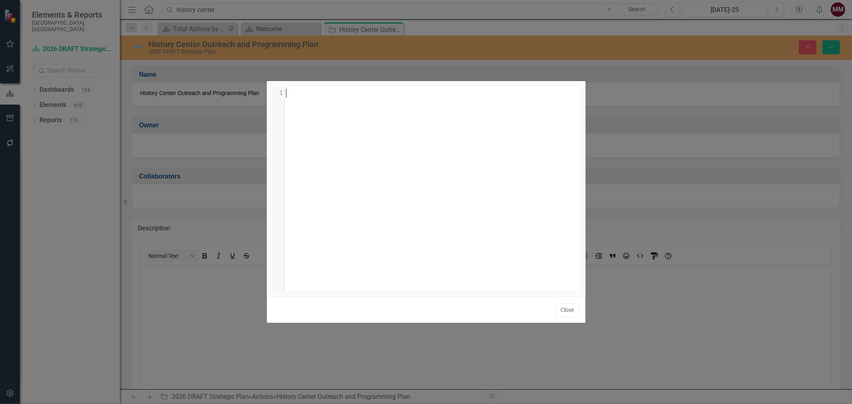
scroll to position [3, 0]
click at [364, 145] on div "xxxxxxxxxx 1 1 ​" at bounding box center [436, 198] width 327 height 223
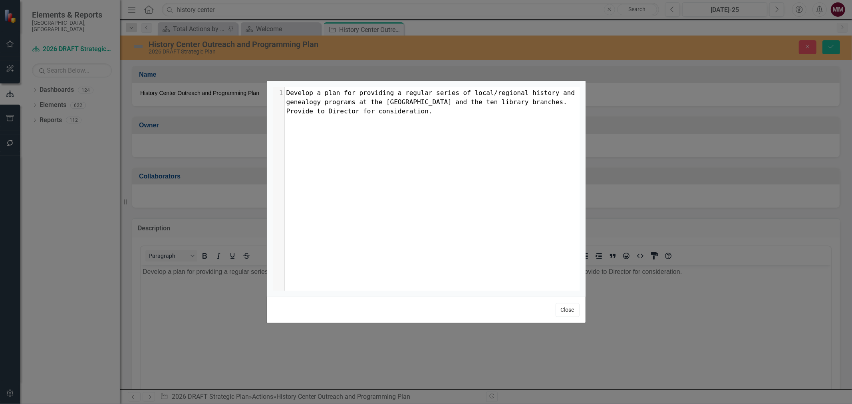
click at [562, 308] on button "Close" at bounding box center [567, 310] width 24 height 14
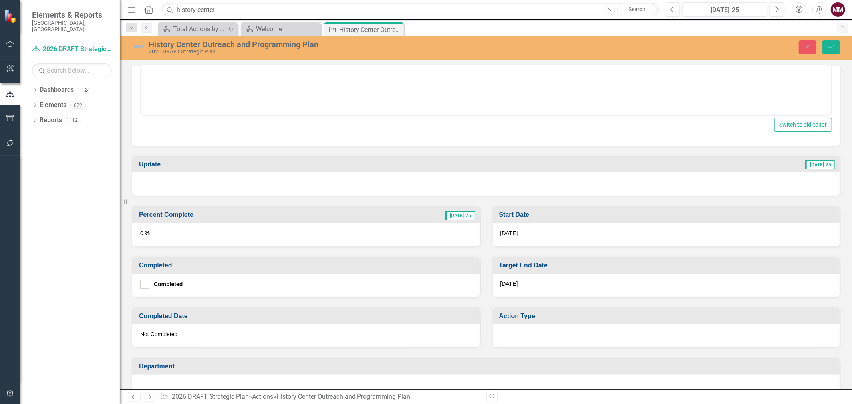
scroll to position [310, 0]
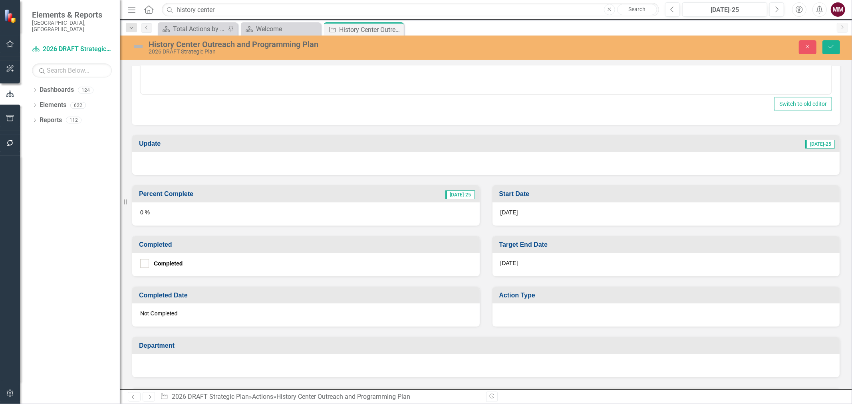
click at [251, 363] on div at bounding box center [485, 365] width 707 height 23
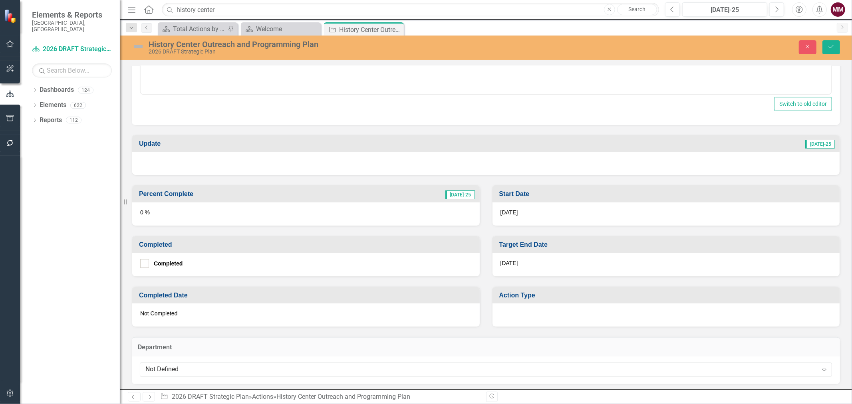
click at [251, 365] on div "Not Defined" at bounding box center [481, 369] width 672 height 9
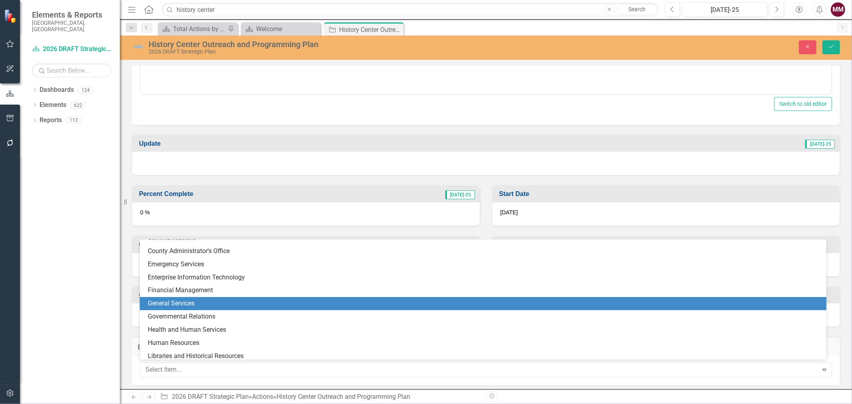
scroll to position [89, 0]
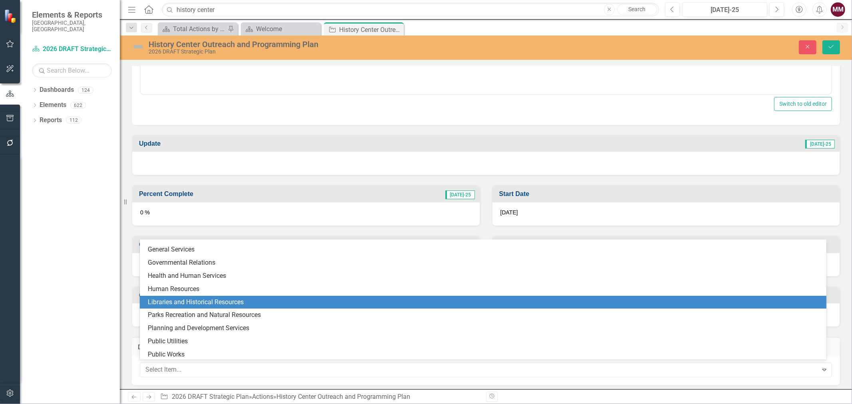
click at [200, 304] on div "Libraries and Historical Resources" at bounding box center [484, 302] width 673 height 9
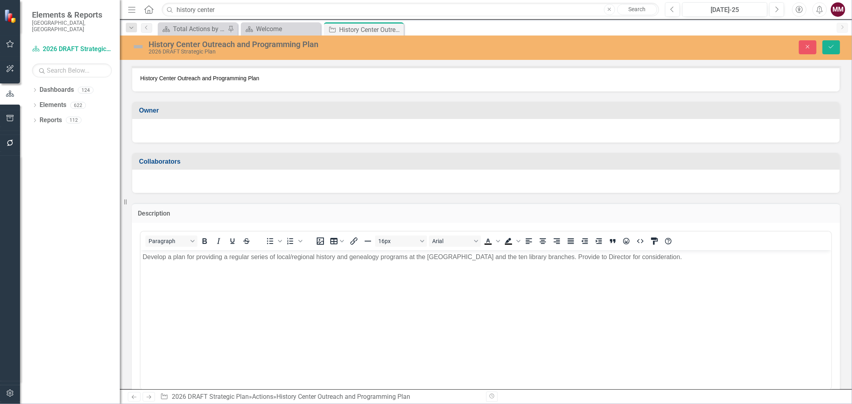
scroll to position [0, 0]
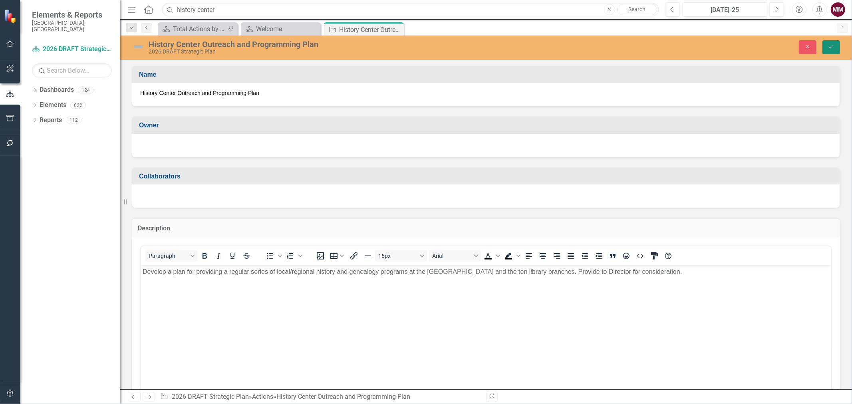
click at [832, 44] on icon "Save" at bounding box center [830, 47] width 7 height 6
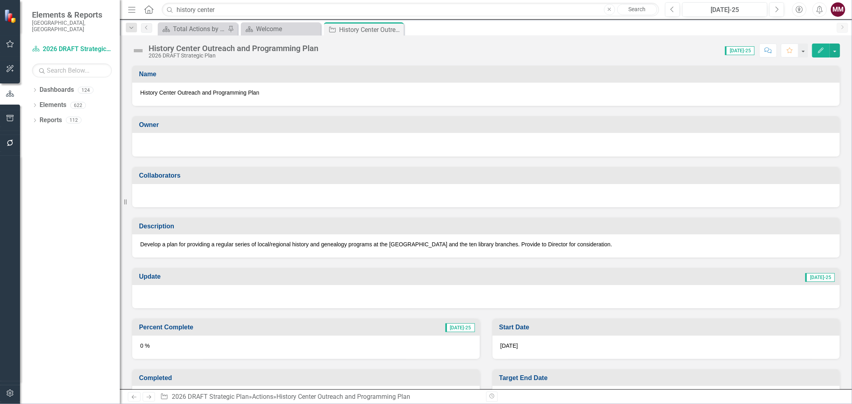
click at [353, 145] on div at bounding box center [485, 144] width 691 height 10
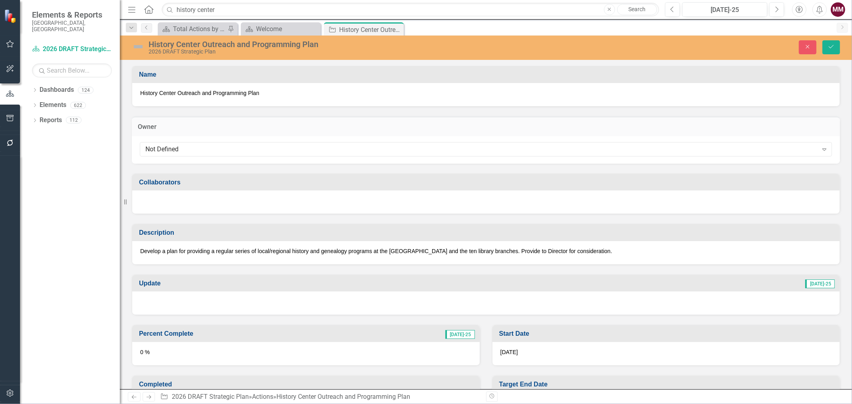
click at [353, 145] on div "Not Defined" at bounding box center [481, 149] width 672 height 9
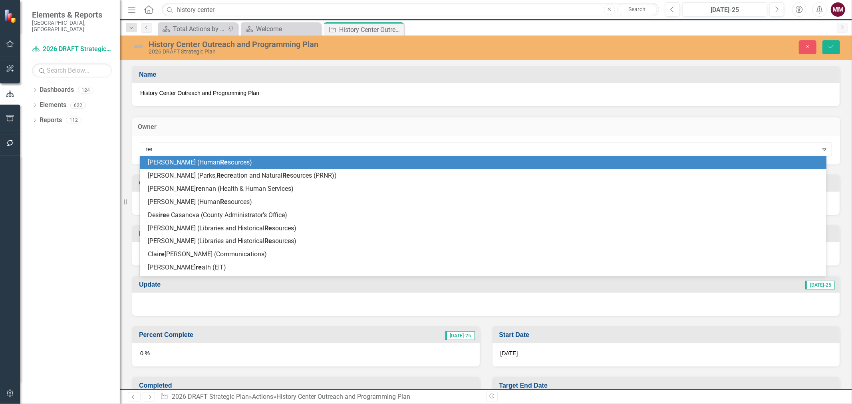
type input "rene"
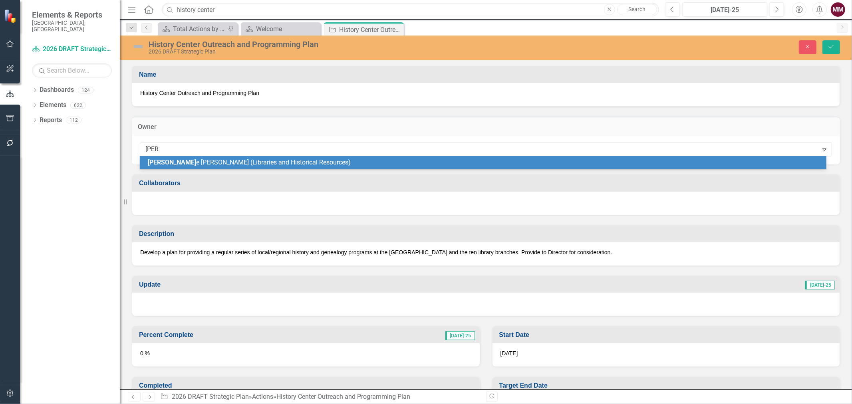
click at [344, 161] on div "Rene e DiPilato (Libraries and Historical Resources)" at bounding box center [484, 162] width 673 height 9
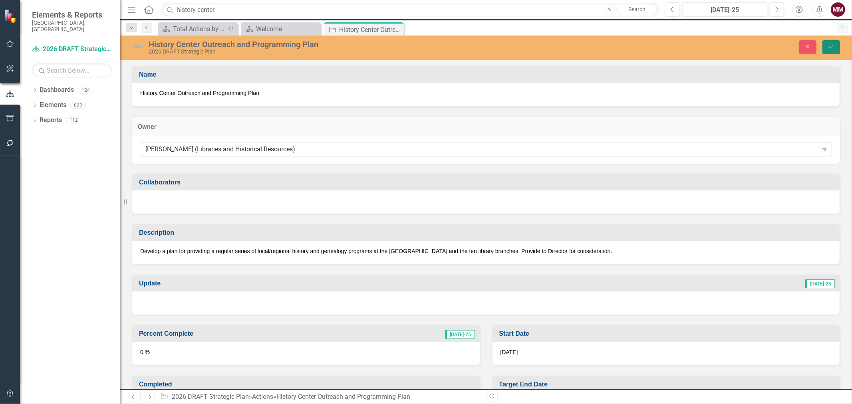
click at [824, 48] on button "Save" at bounding box center [831, 47] width 18 height 14
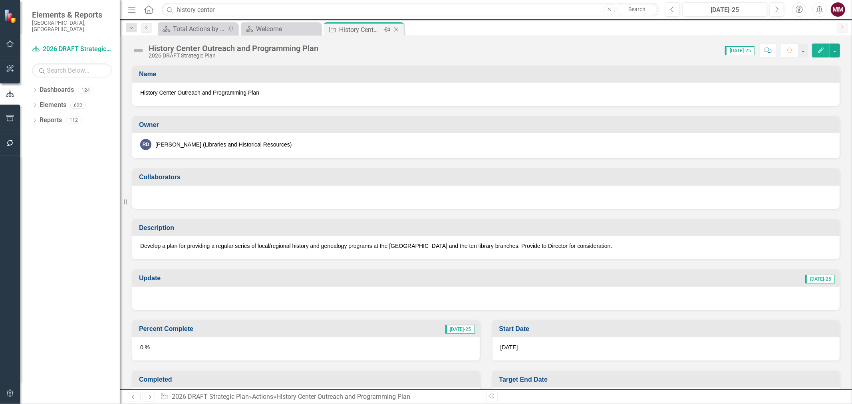
click at [393, 30] on icon "Close" at bounding box center [396, 29] width 8 height 6
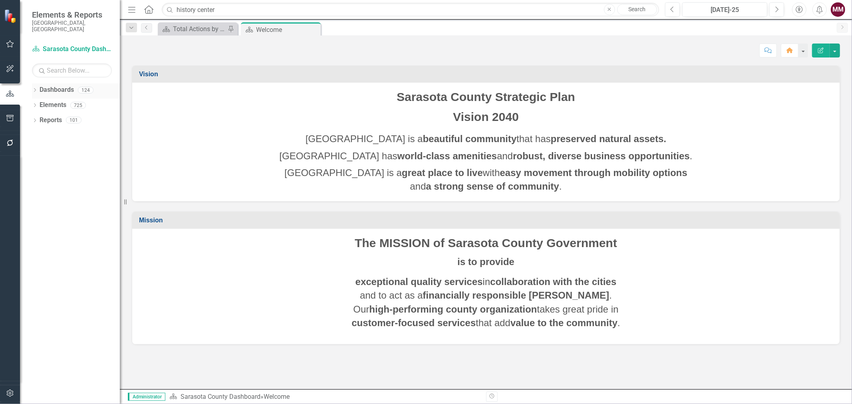
click at [34, 89] on icon "Dropdown" at bounding box center [35, 91] width 6 height 4
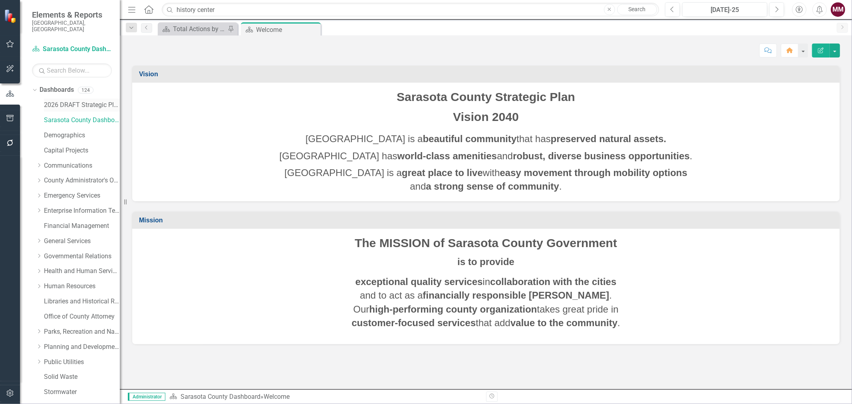
click at [54, 101] on link "2026 DRAFT Strategic Plan" at bounding box center [82, 105] width 76 height 9
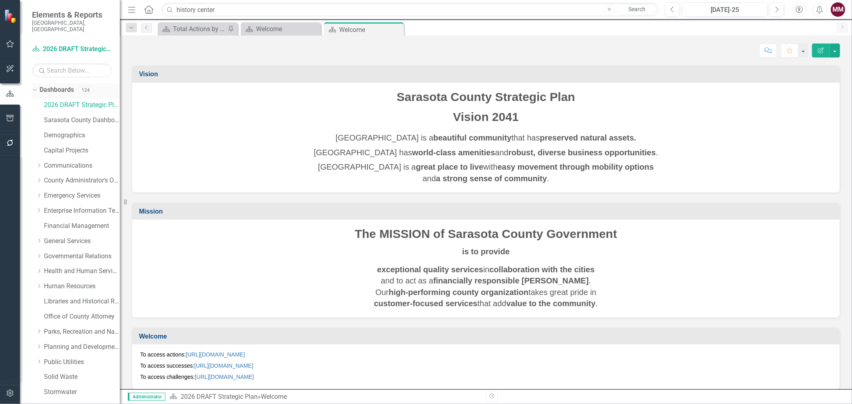
click at [35, 87] on icon "Dropdown" at bounding box center [34, 90] width 4 height 6
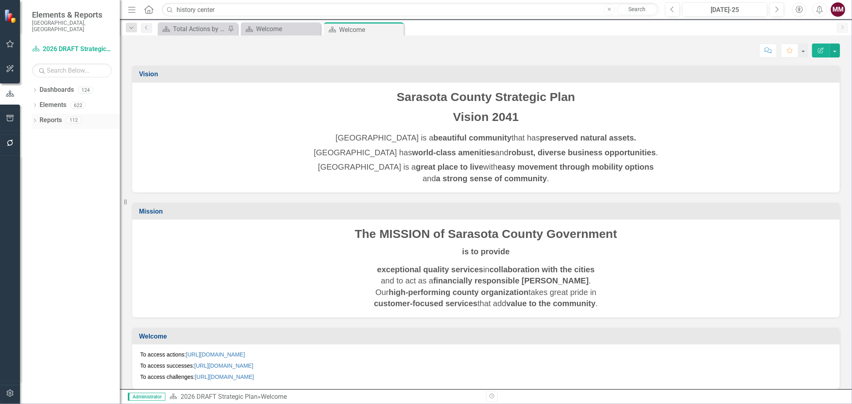
click at [35, 118] on div "Dropdown" at bounding box center [35, 121] width 6 height 7
click at [40, 176] on div "Dropdown" at bounding box center [39, 179] width 6 height 7
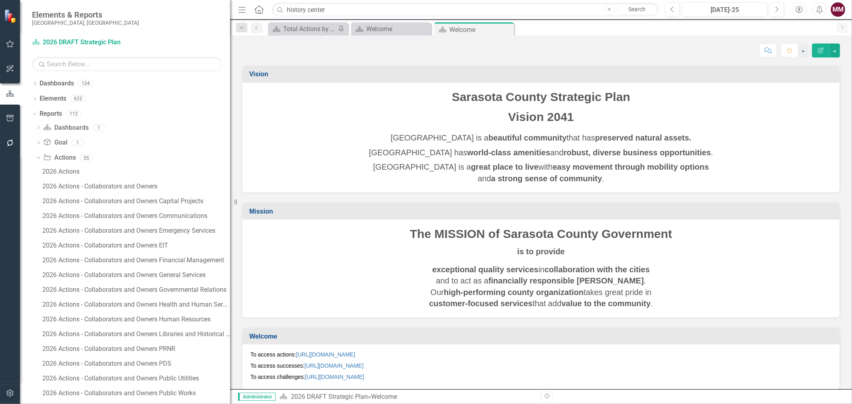
drag, startPoint x: 120, startPoint y: 196, endPoint x: 236, endPoint y: 212, distance: 117.3
click at [236, 212] on div "Resize" at bounding box center [233, 202] width 6 height 404
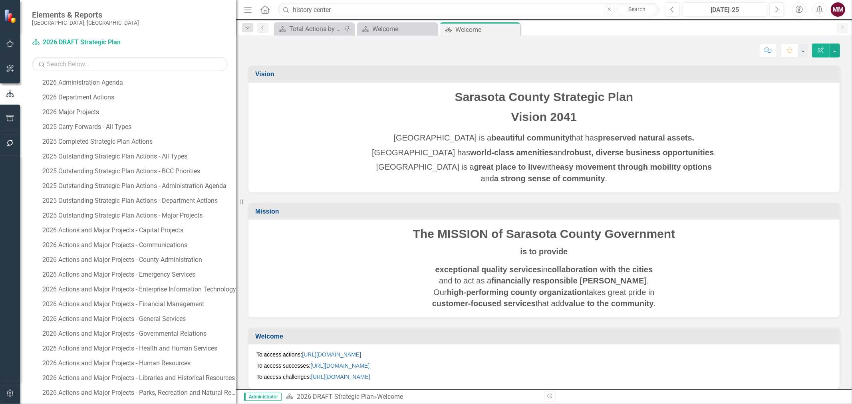
scroll to position [444, 0]
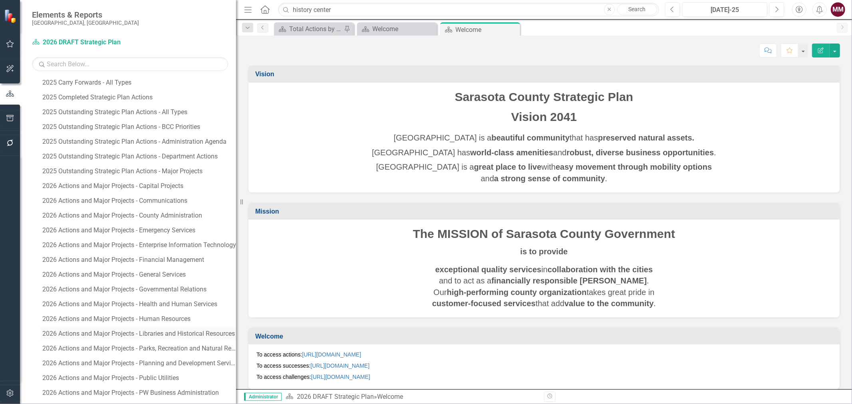
click at [153, 331] on div "2026 Actions and Major Projects - Libraries and Historical Resources" at bounding box center [139, 333] width 194 height 7
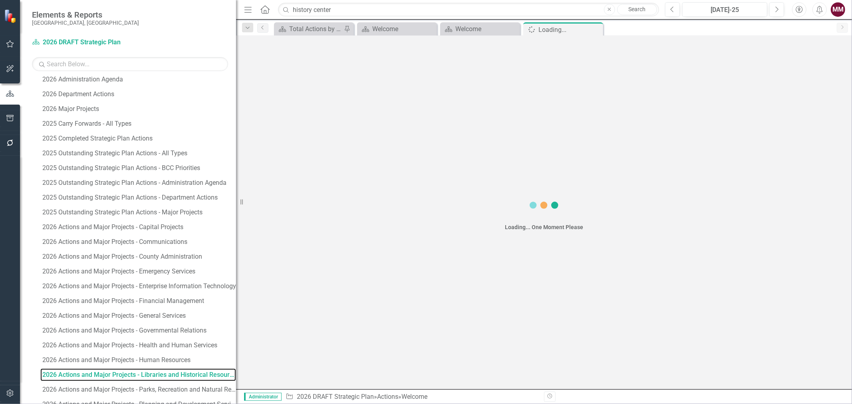
scroll to position [380, 0]
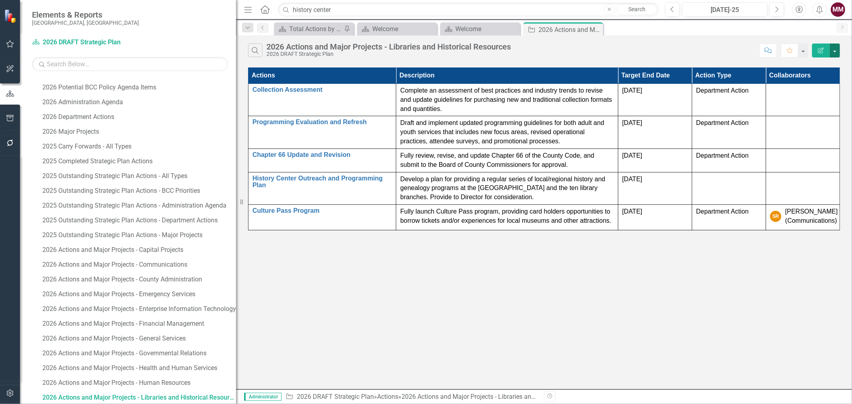
click at [836, 51] on button "button" at bounding box center [834, 51] width 10 height 14
click at [806, 77] on link "PDF Export to PDF" at bounding box center [807, 81] width 63 height 15
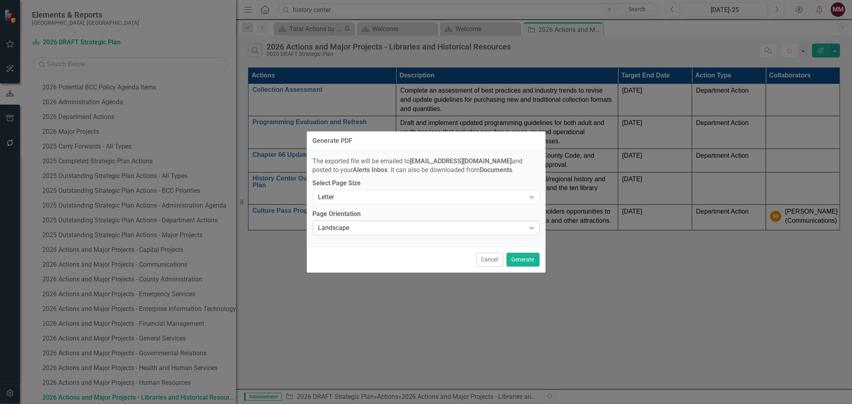
click at [385, 230] on div "Landscape" at bounding box center [421, 228] width 207 height 9
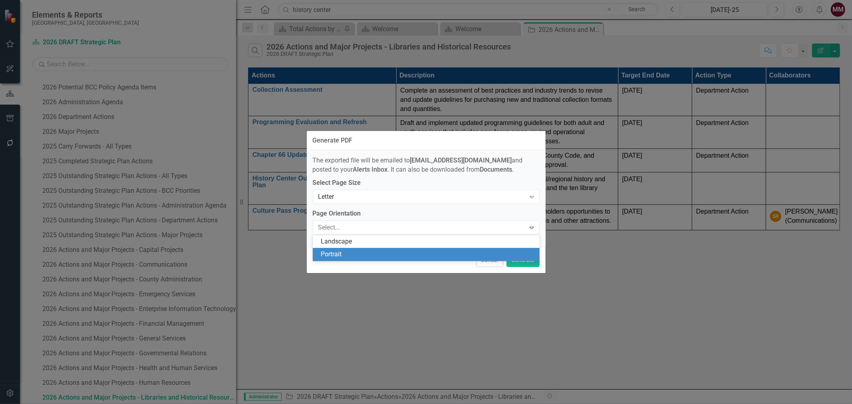
click at [380, 254] on div "Portrait" at bounding box center [428, 254] width 214 height 9
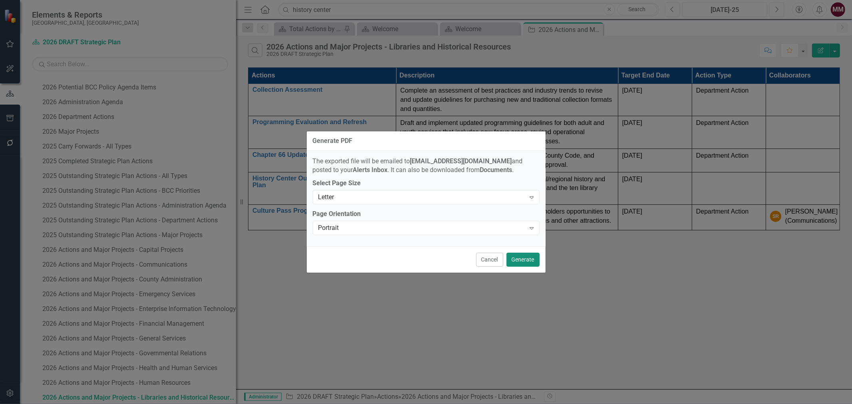
click at [518, 260] on button "Generate" at bounding box center [522, 260] width 33 height 14
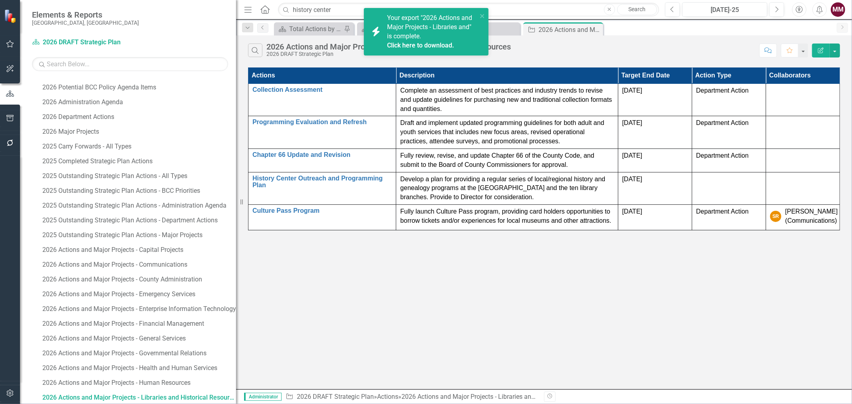
click at [478, 15] on div "icon.bolt Your export "2026 Actions and Major Projects - Libraries and" is comp…" at bounding box center [423, 31] width 113 height 41
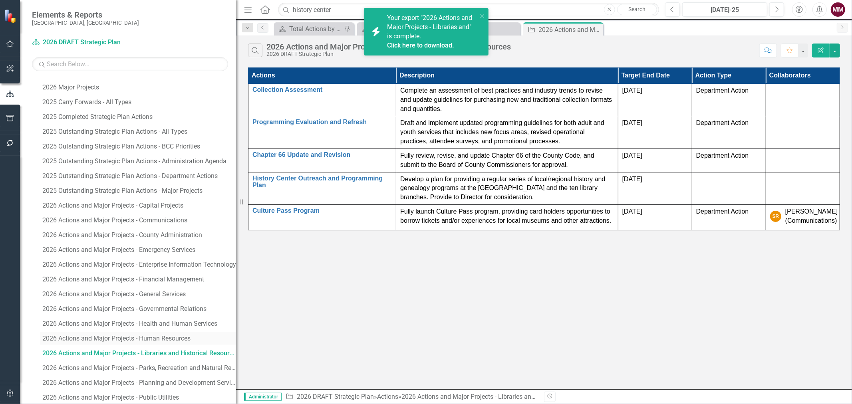
click at [157, 337] on div "2026 Actions and Major Projects - Human Resources" at bounding box center [139, 338] width 194 height 7
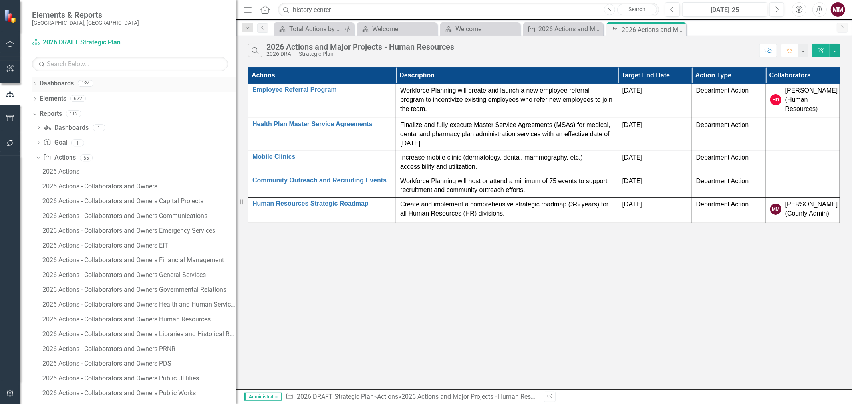
click at [34, 84] on icon "Dropdown" at bounding box center [35, 84] width 6 height 4
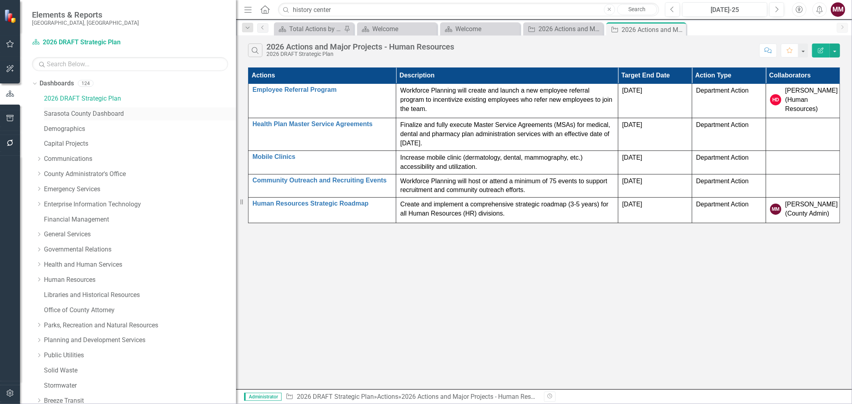
click at [74, 112] on link "Sarasota County Dashboard" at bounding box center [140, 113] width 192 height 9
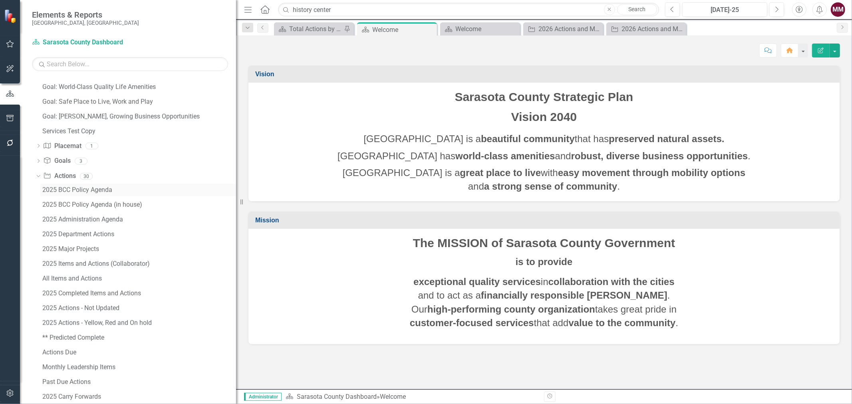
scroll to position [700, 0]
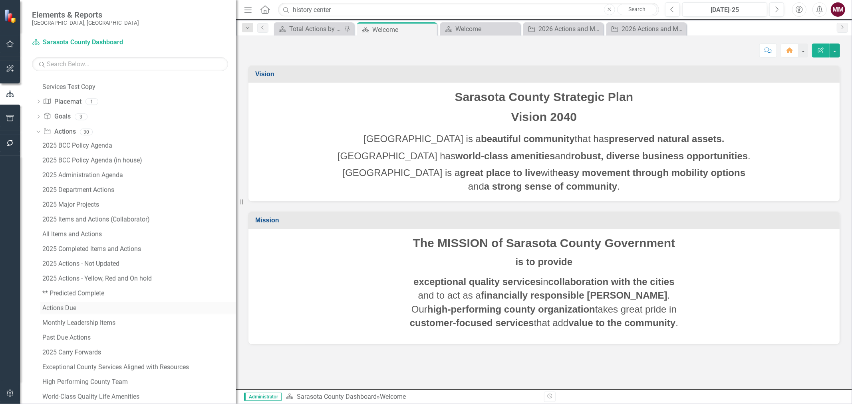
click at [64, 306] on div "Actions Due" at bounding box center [139, 308] width 194 height 7
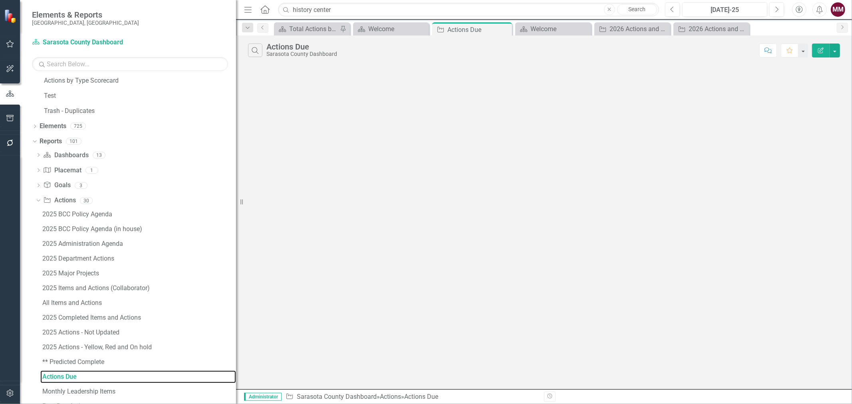
scroll to position [420, 0]
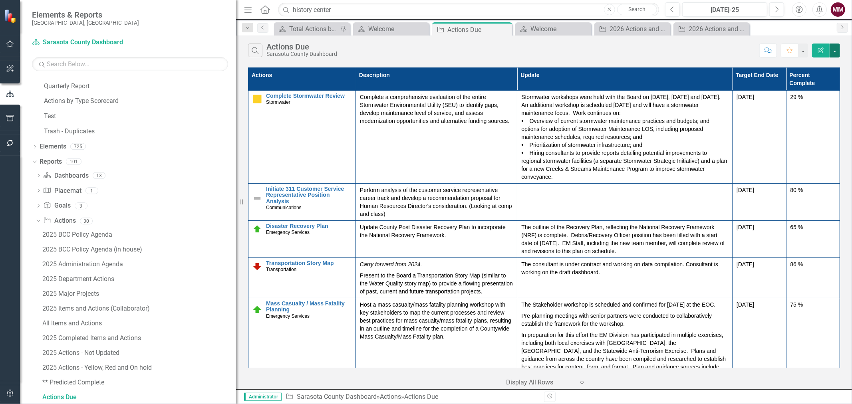
click at [835, 54] on button "button" at bounding box center [834, 51] width 10 height 14
click at [815, 62] on link "Edit Report Edit Report" at bounding box center [807, 65] width 63 height 15
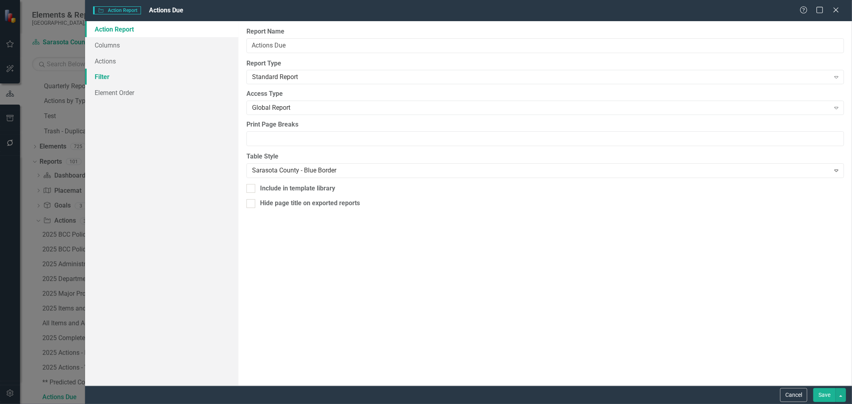
click at [98, 77] on link "Filter" at bounding box center [161, 77] width 153 height 16
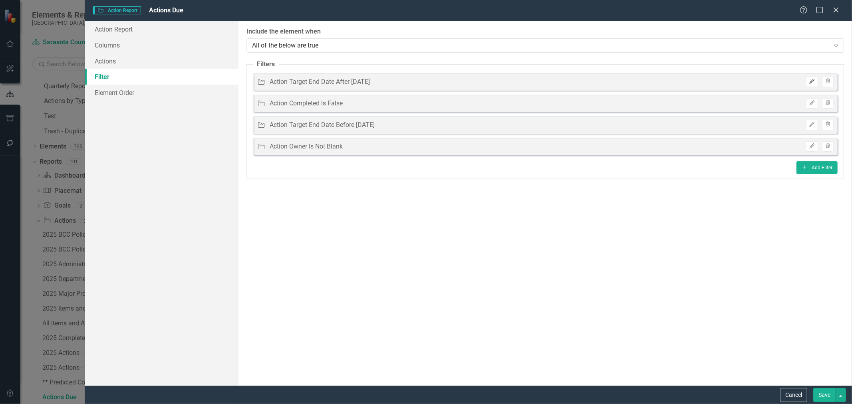
click at [810, 81] on icon "Edit" at bounding box center [811, 81] width 6 height 5
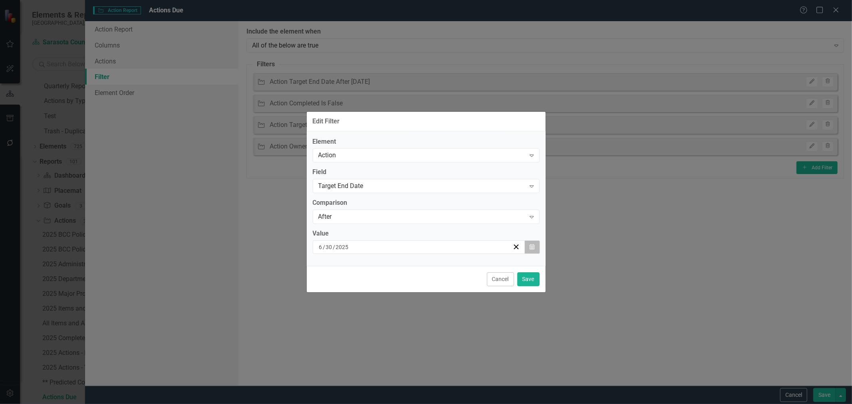
click at [529, 248] on icon "Calendar" at bounding box center [531, 247] width 5 height 6
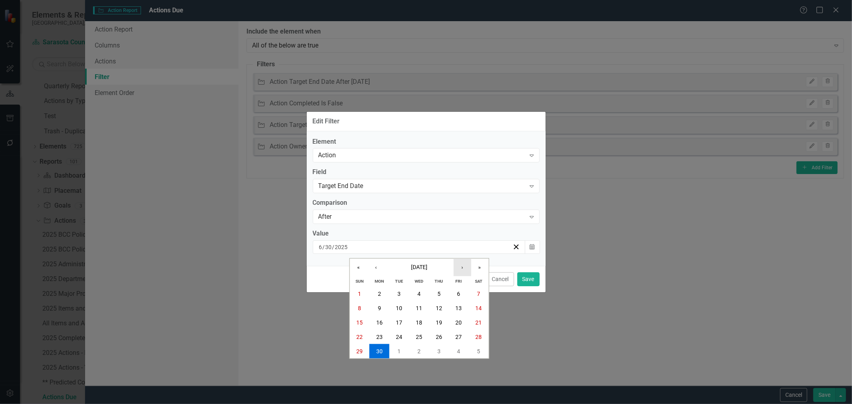
click at [466, 265] on button "›" at bounding box center [462, 268] width 18 height 18
click at [433, 337] on button "24" at bounding box center [439, 337] width 20 height 14
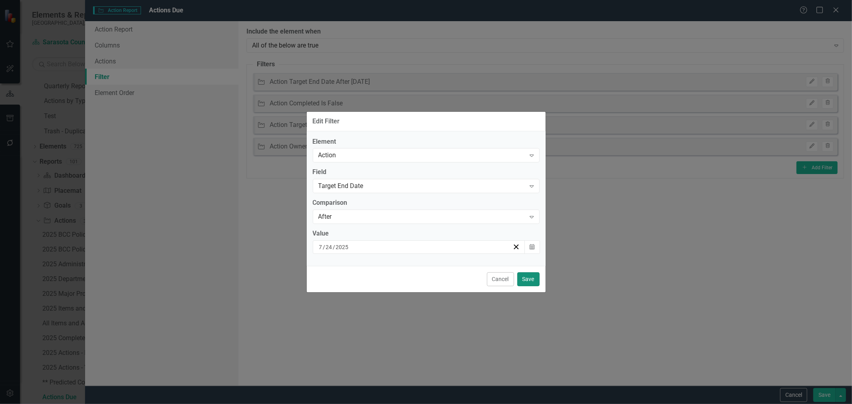
click at [530, 282] on button "Save" at bounding box center [528, 279] width 22 height 14
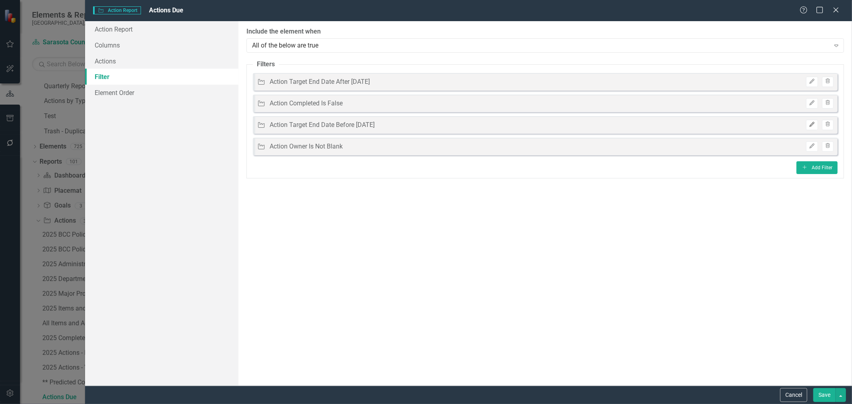
click at [810, 124] on icon "button" at bounding box center [811, 124] width 5 height 5
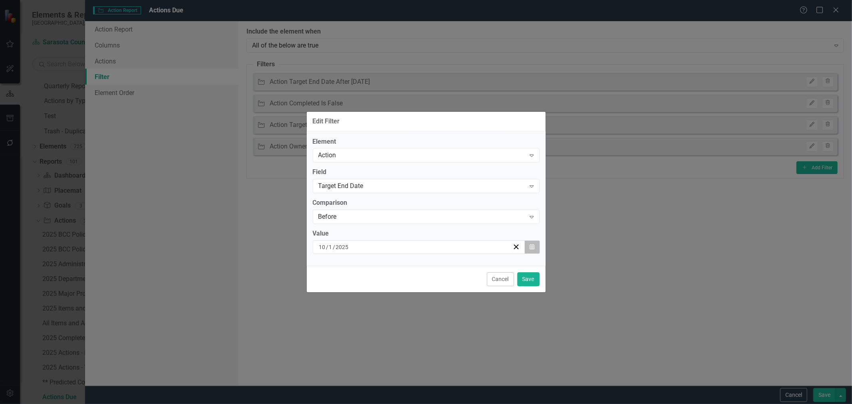
click at [531, 246] on icon "Calendar" at bounding box center [531, 247] width 5 height 6
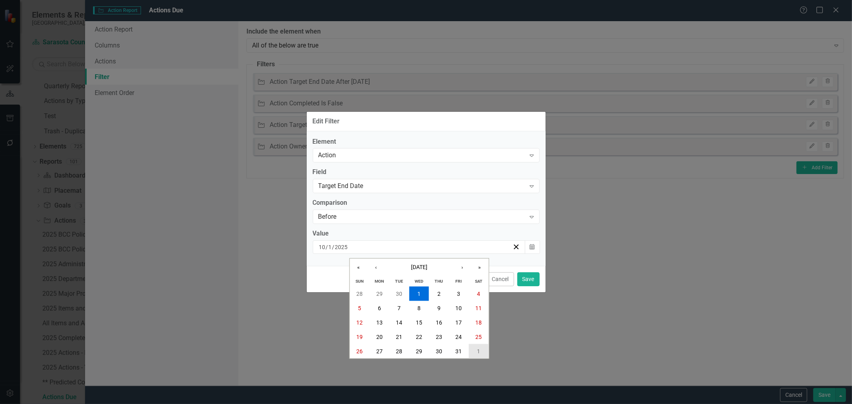
click at [478, 348] on abbr "1" at bounding box center [478, 351] width 3 height 6
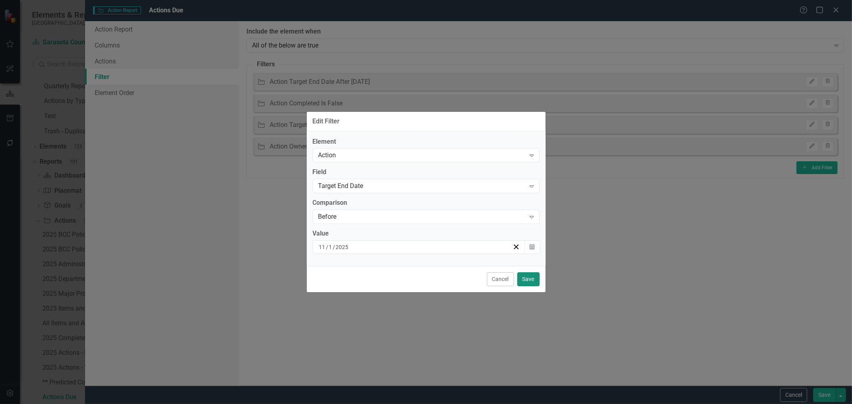
click at [531, 279] on button "Save" at bounding box center [528, 279] width 22 height 14
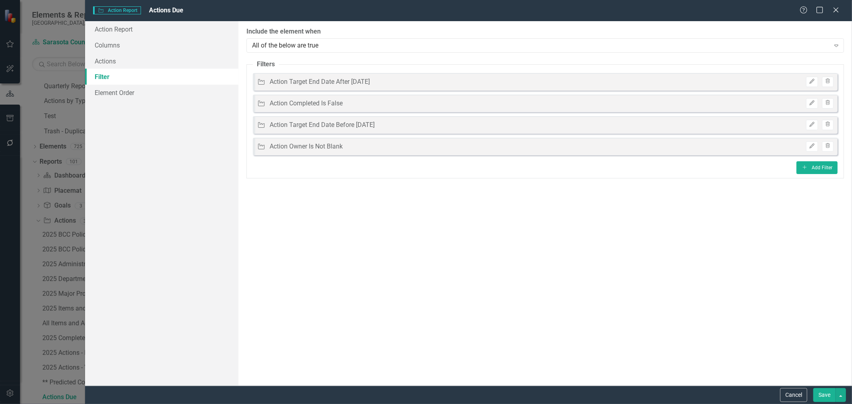
click at [817, 394] on button "Save" at bounding box center [824, 395] width 22 height 14
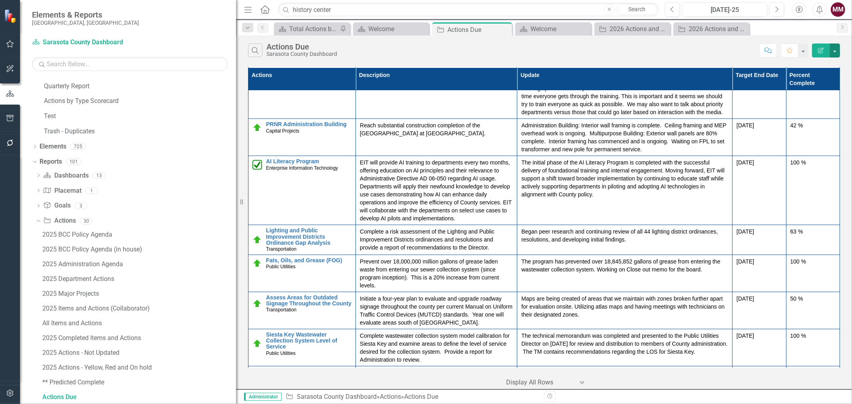
scroll to position [843, 0]
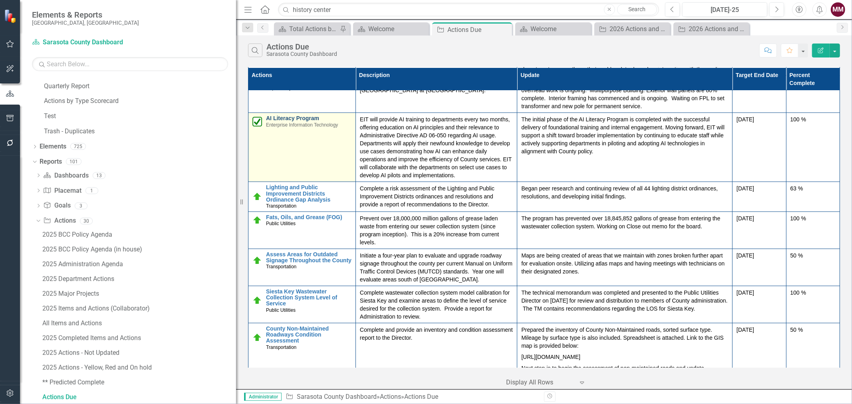
click at [295, 121] on link "AI Literacy Program" at bounding box center [308, 118] width 85 height 6
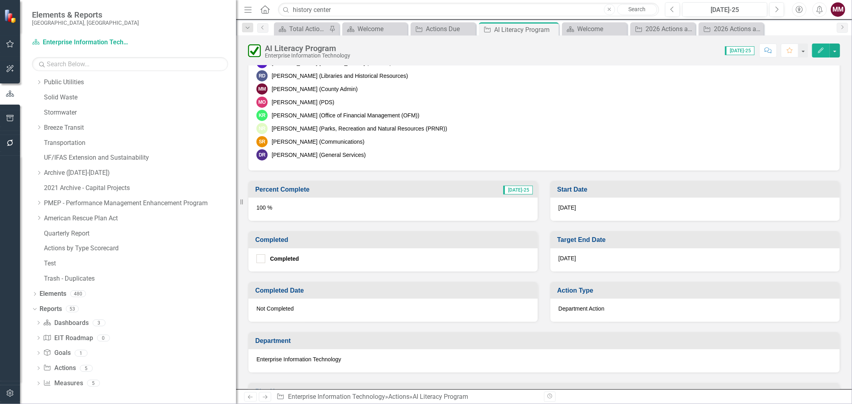
scroll to position [355, 0]
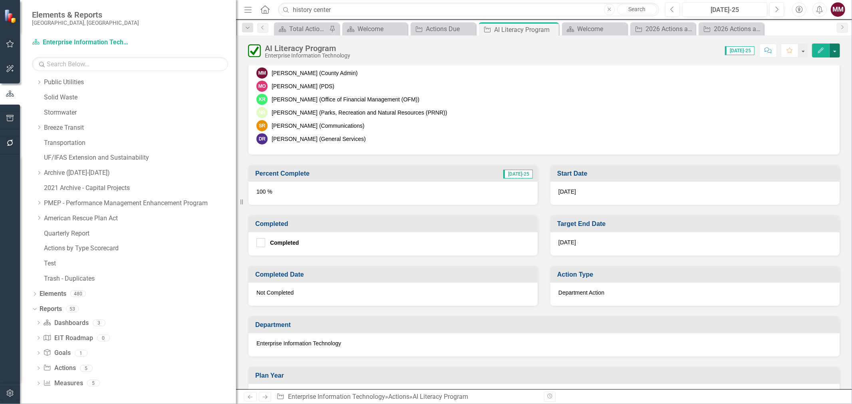
click at [833, 51] on button "button" at bounding box center [834, 51] width 10 height 14
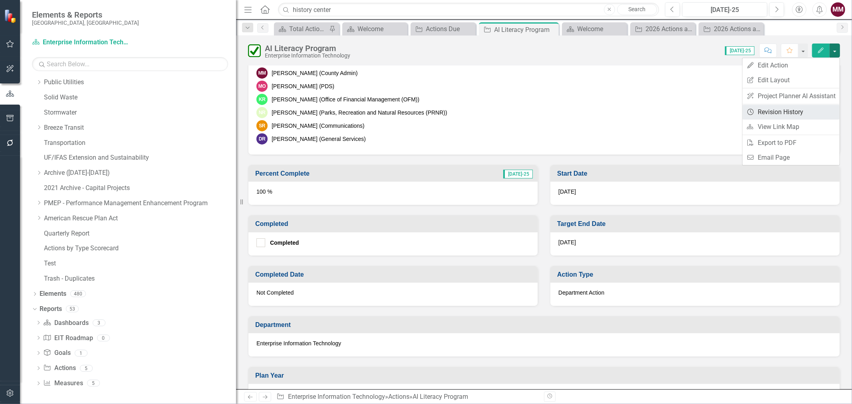
click at [793, 118] on link "Revision History Revision History" at bounding box center [790, 112] width 97 height 15
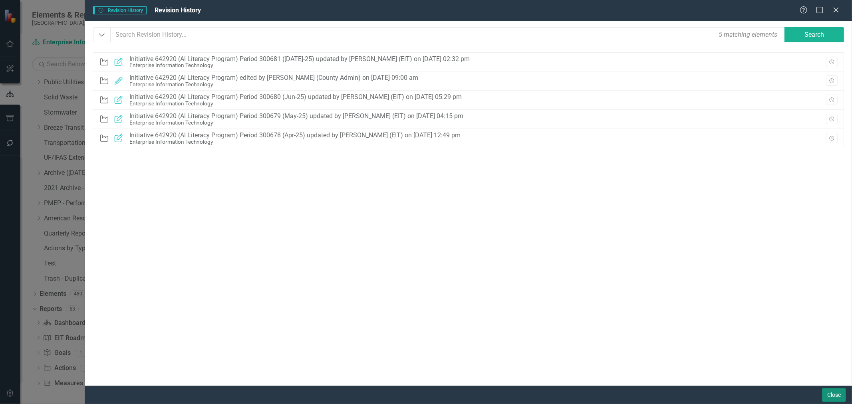
click at [834, 392] on button "Close" at bounding box center [834, 395] width 24 height 14
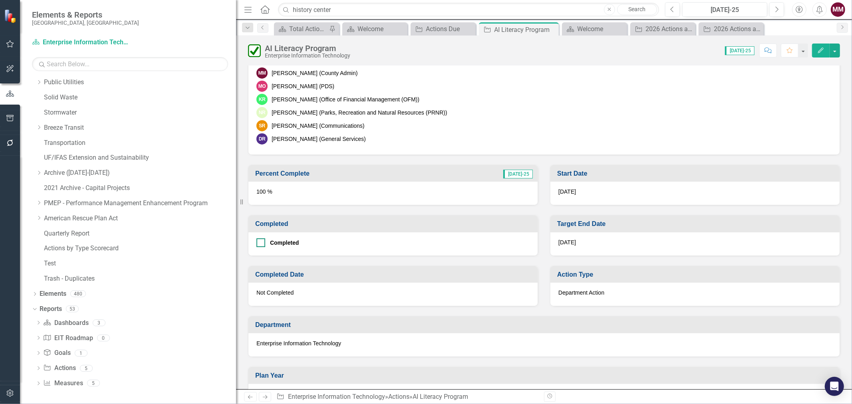
click at [260, 240] on input "Completed" at bounding box center [258, 240] width 5 height 5
checkbox input "true"
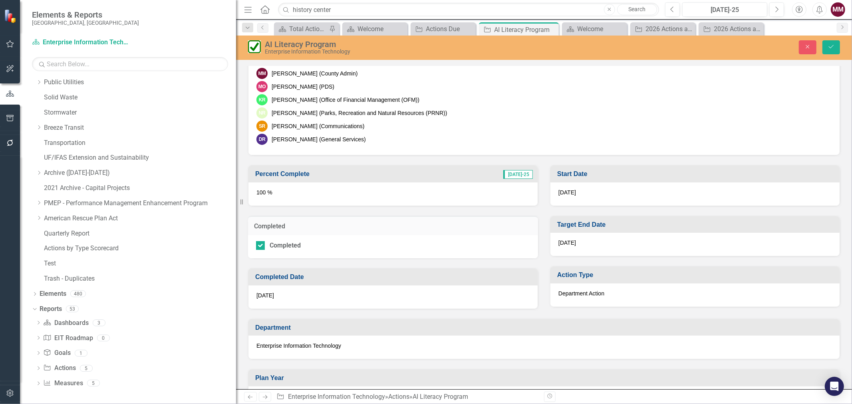
click at [287, 290] on div "[DATE]" at bounding box center [392, 296] width 289 height 23
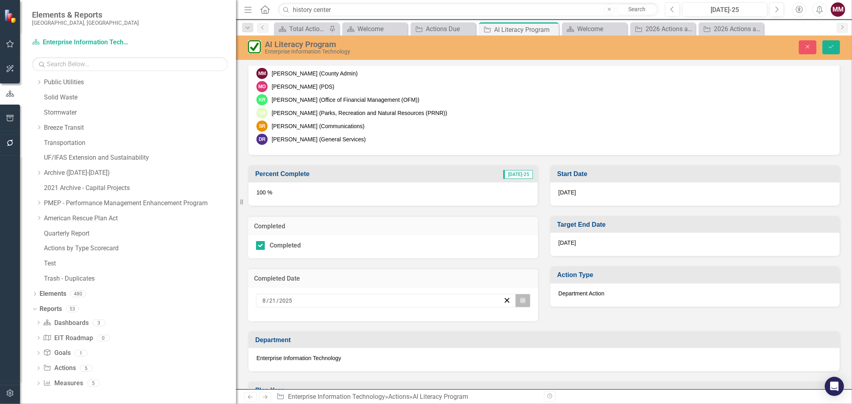
click at [520, 299] on icon "Calendar" at bounding box center [522, 301] width 5 height 6
click at [420, 206] on button "1" at bounding box center [424, 207] width 20 height 14
click at [829, 47] on icon "submit" at bounding box center [830, 46] width 5 height 3
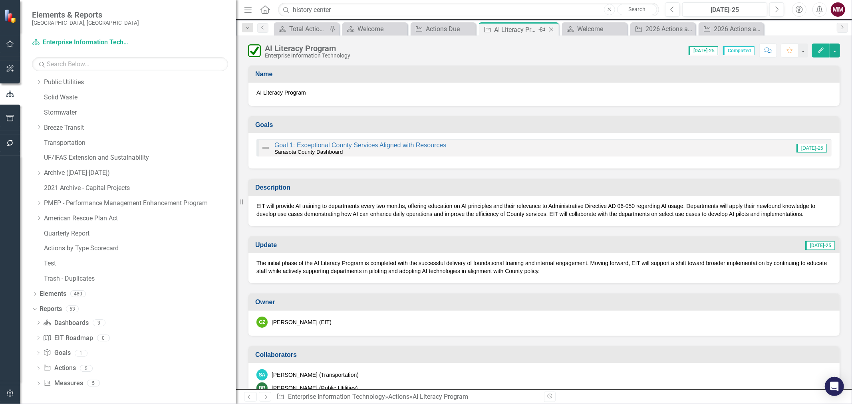
click at [552, 30] on icon "Close" at bounding box center [551, 29] width 8 height 6
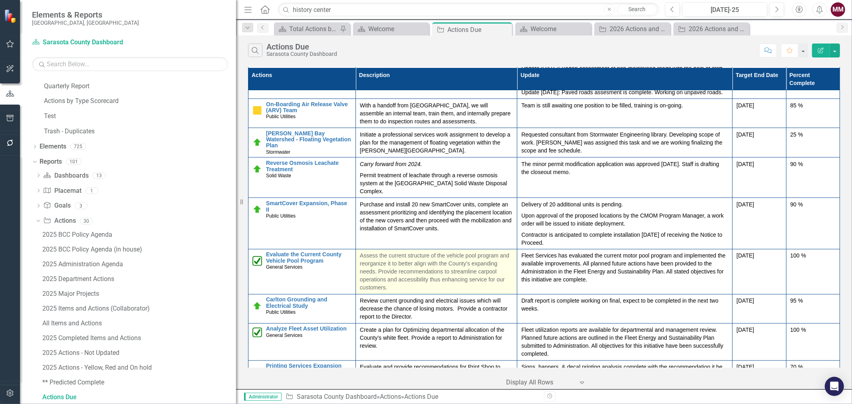
scroll to position [1109, 0]
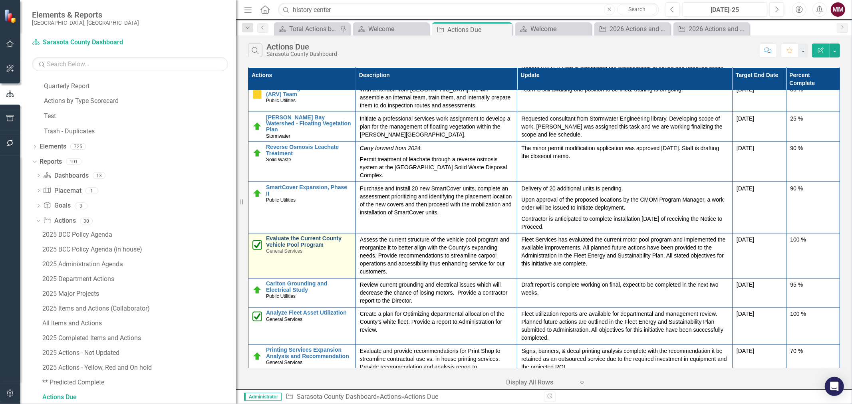
click at [315, 248] on link "Evaluate the Current County Vehicle Pool Program" at bounding box center [308, 242] width 85 height 12
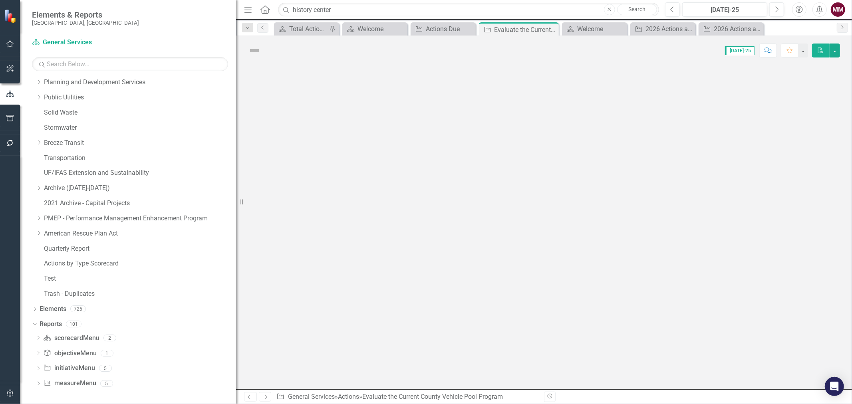
scroll to position [258, 0]
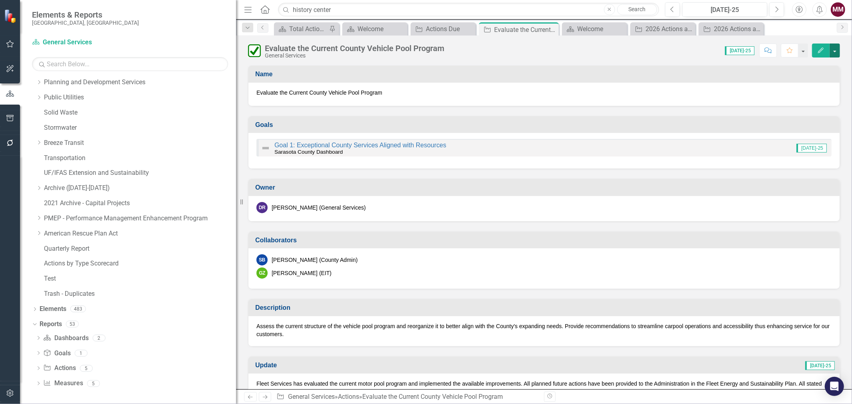
click at [837, 51] on button "button" at bounding box center [834, 51] width 10 height 14
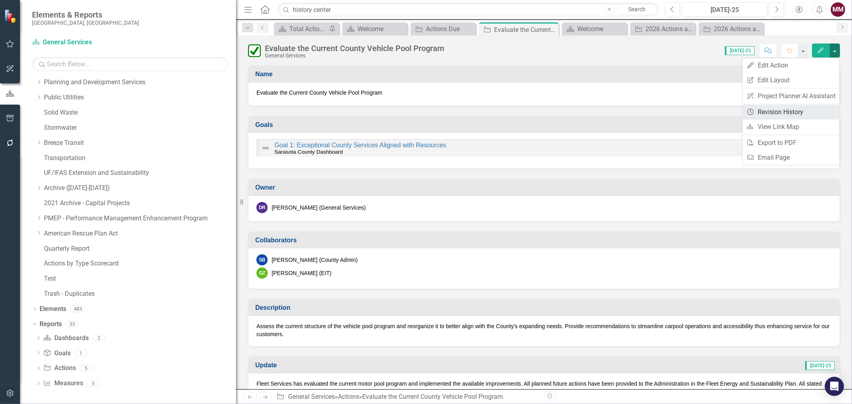
click at [802, 112] on link "Revision History Revision History" at bounding box center [790, 112] width 97 height 15
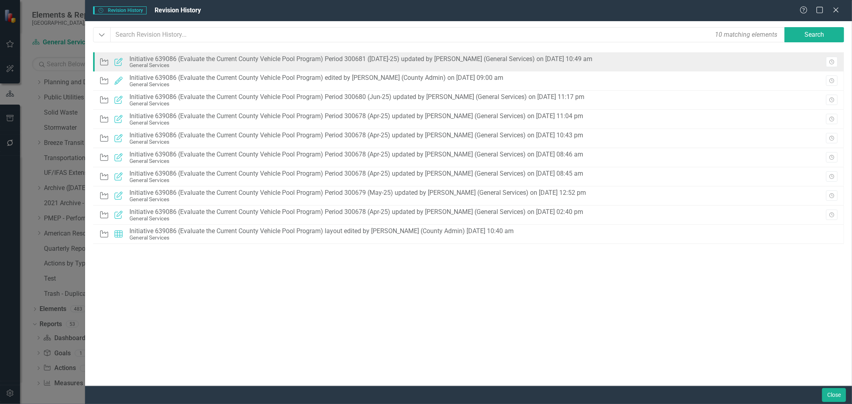
click at [703, 62] on div "Action Updated Initiative 639086 (Evaluate the Current County Vehicle Pool Prog…" at bounding box center [468, 61] width 751 height 19
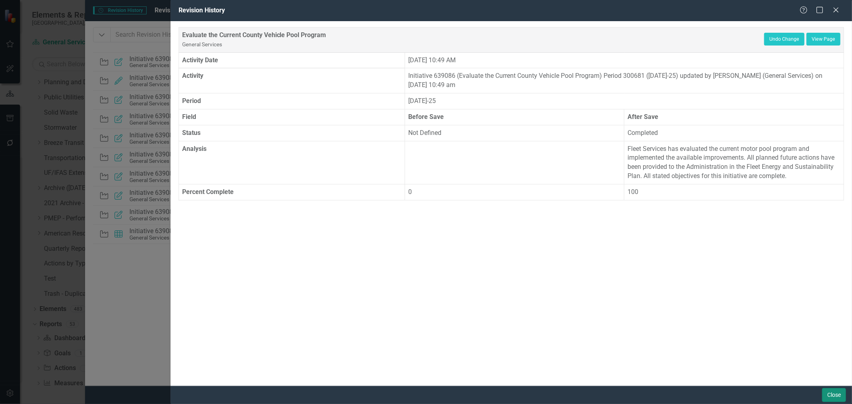
click at [832, 393] on button "Close" at bounding box center [834, 395] width 24 height 14
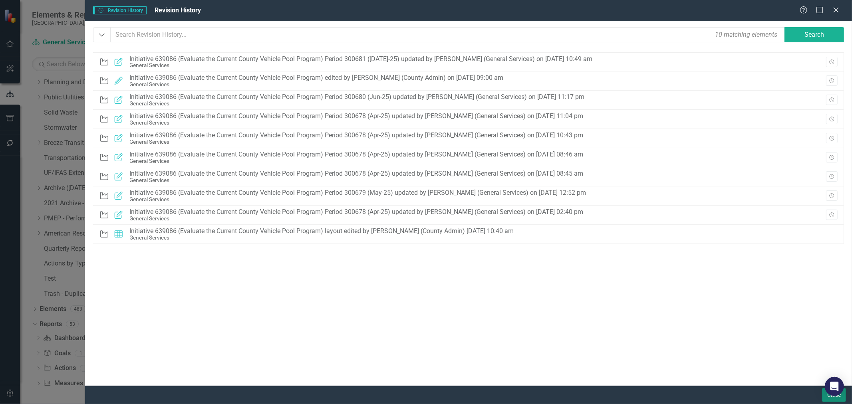
click at [825, 398] on button "Close" at bounding box center [834, 395] width 24 height 14
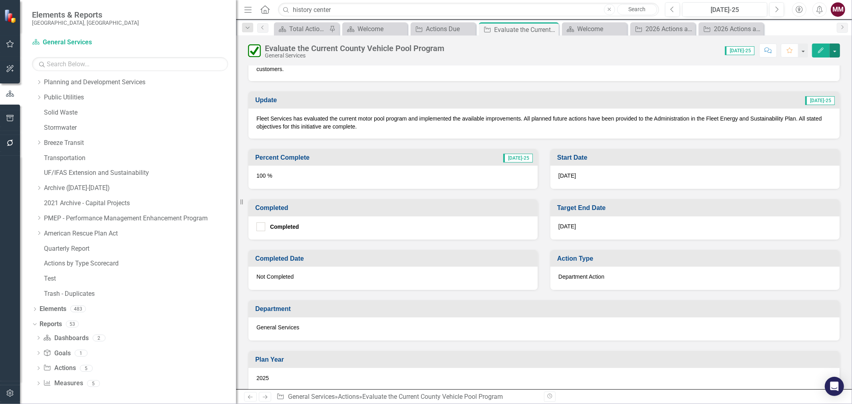
scroll to position [266, 0]
click at [262, 224] on div at bounding box center [260, 226] width 9 height 9
click at [261, 224] on input "Completed" at bounding box center [258, 224] width 5 height 5
checkbox input "true"
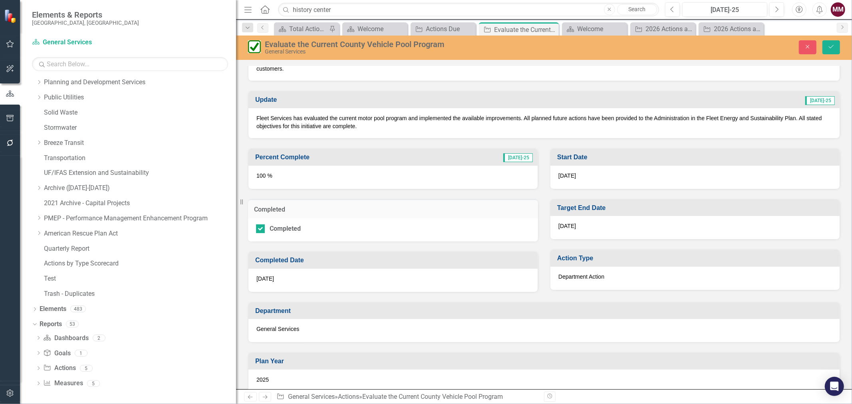
click at [298, 273] on div "[DATE]" at bounding box center [392, 280] width 289 height 23
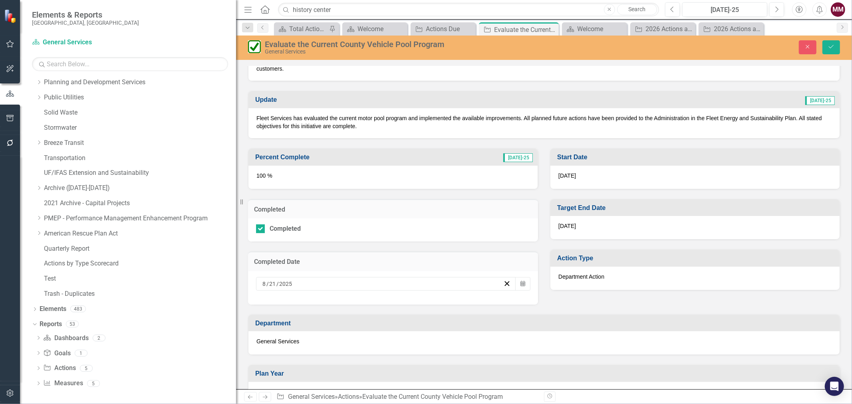
click at [396, 286] on div "8 / 21 / 2025" at bounding box center [386, 284] width 260 height 14
click at [420, 204] on button "8" at bounding box center [424, 205] width 20 height 14
click at [825, 46] on button "Save" at bounding box center [831, 47] width 18 height 14
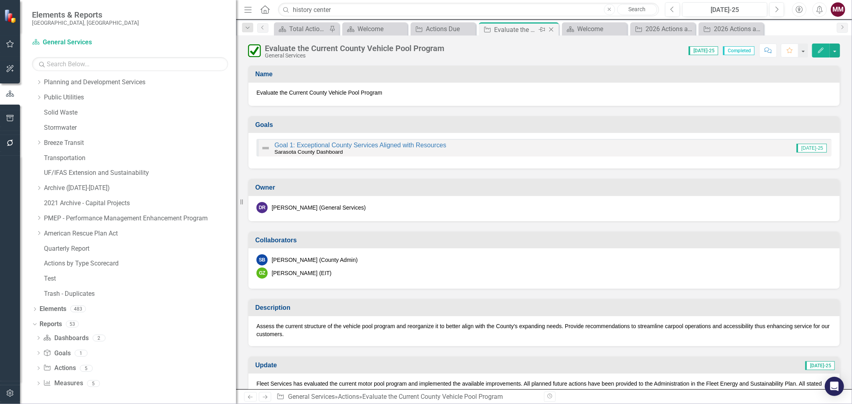
click at [553, 29] on icon "Close" at bounding box center [551, 29] width 8 height 6
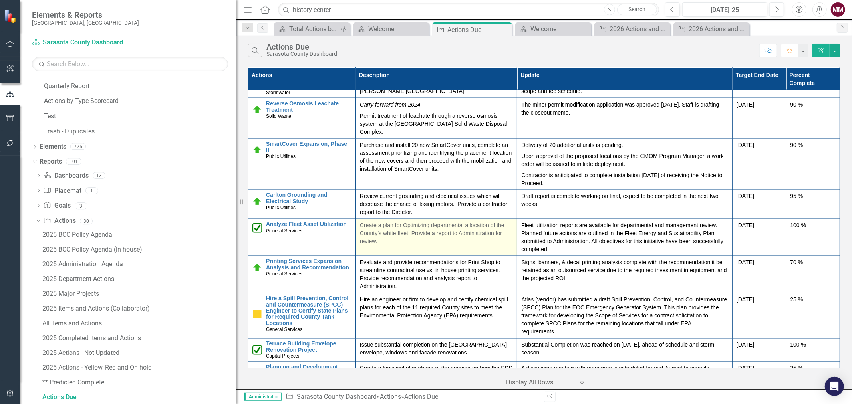
scroll to position [1153, 0]
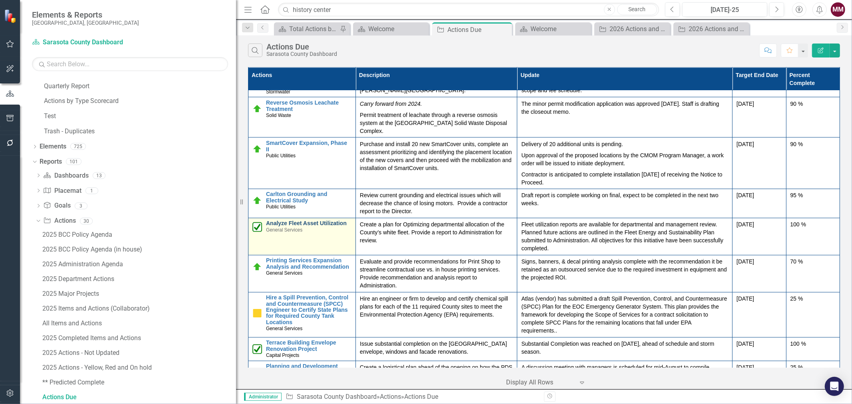
click at [317, 227] on link "Analyze Fleet Asset Utilization" at bounding box center [308, 224] width 85 height 6
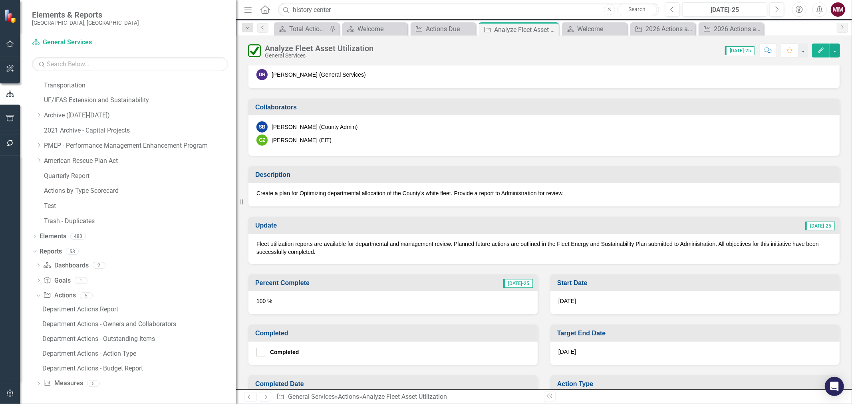
scroll to position [222, 0]
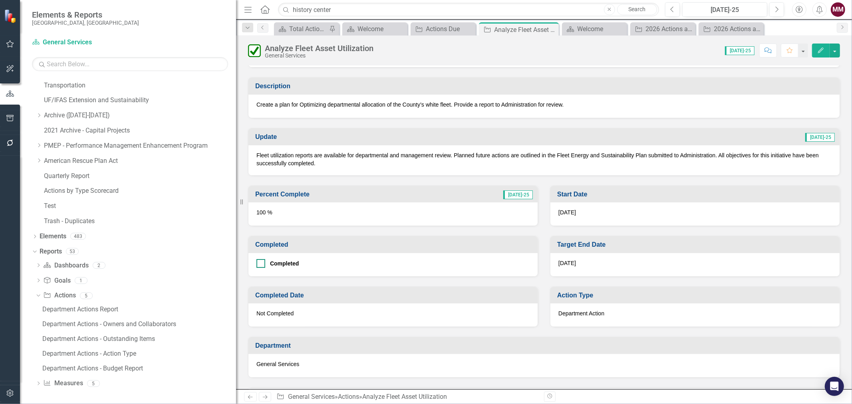
click at [262, 259] on div at bounding box center [260, 263] width 9 height 9
click at [261, 259] on input "Completed" at bounding box center [258, 261] width 5 height 5
checkbox input "true"
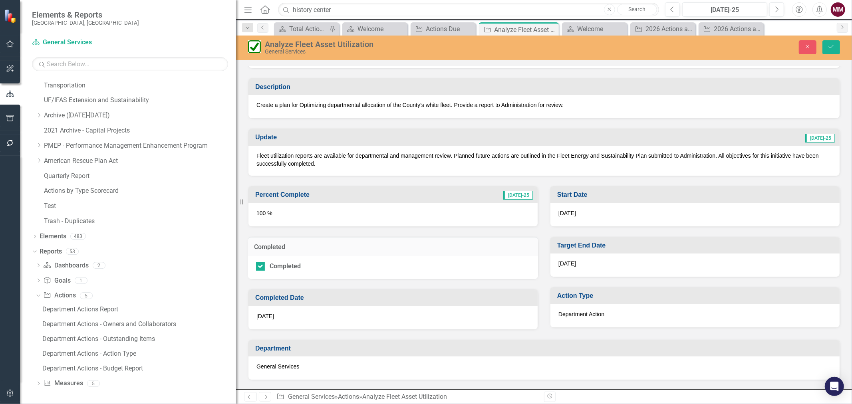
click at [329, 316] on div "[DATE]" at bounding box center [392, 317] width 289 height 23
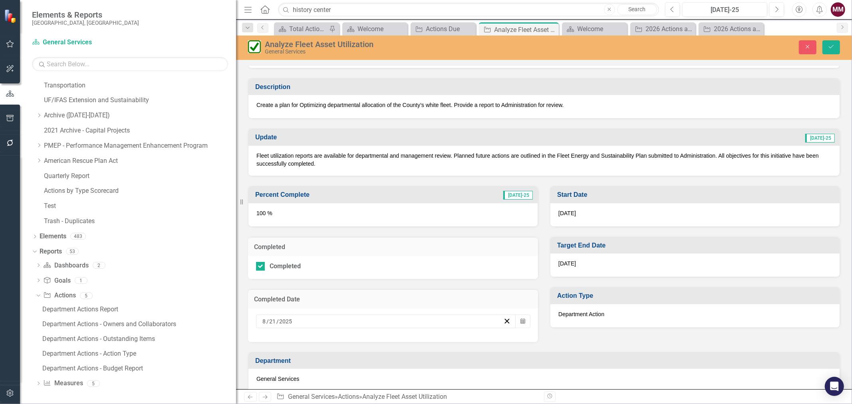
click at [329, 317] on div "8 / 21 / 2025" at bounding box center [382, 321] width 242 height 8
click at [418, 245] on button "8" at bounding box center [424, 243] width 20 height 14
click at [826, 48] on button "Save" at bounding box center [831, 47] width 18 height 14
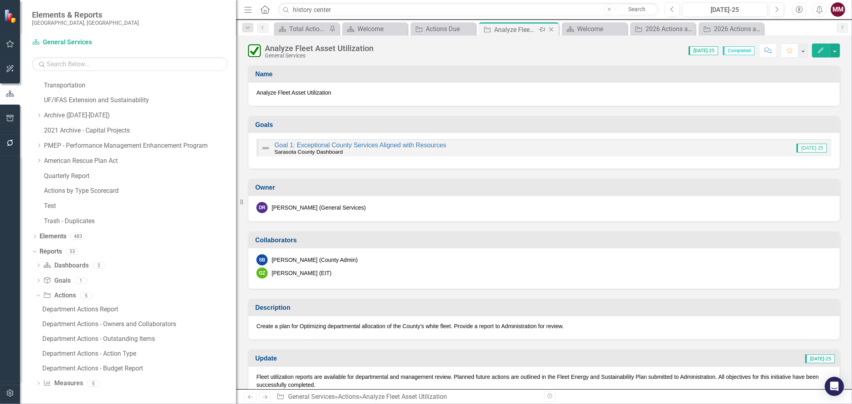
click at [551, 28] on icon "Close" at bounding box center [551, 29] width 8 height 6
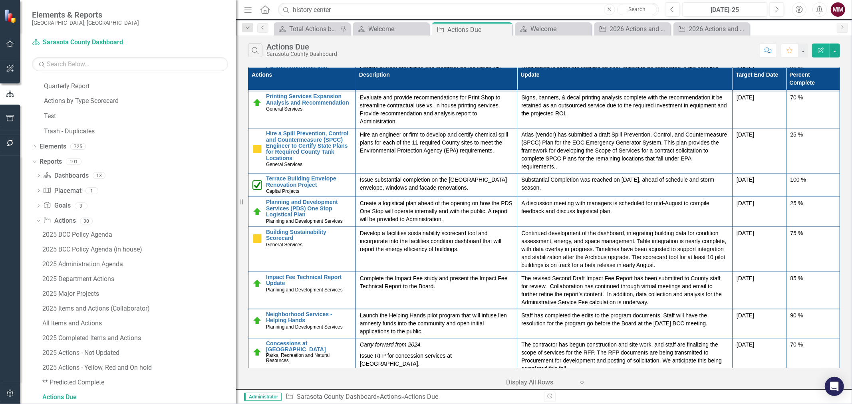
scroll to position [1286, 0]
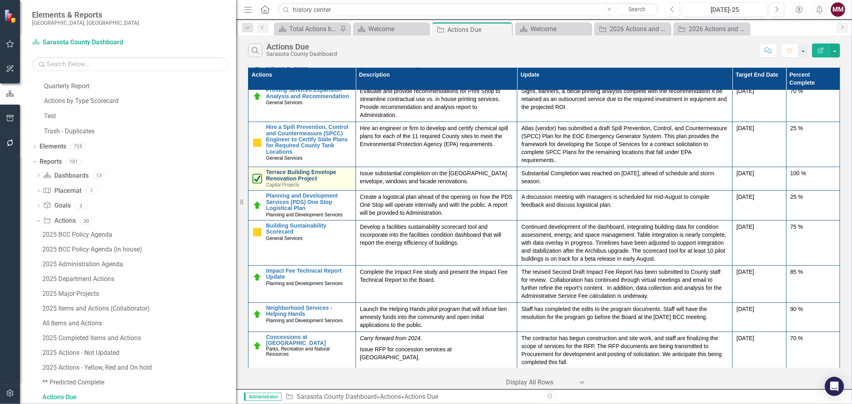
click at [288, 182] on link "Terrace Building Envelope Renovation Project" at bounding box center [308, 176] width 85 height 12
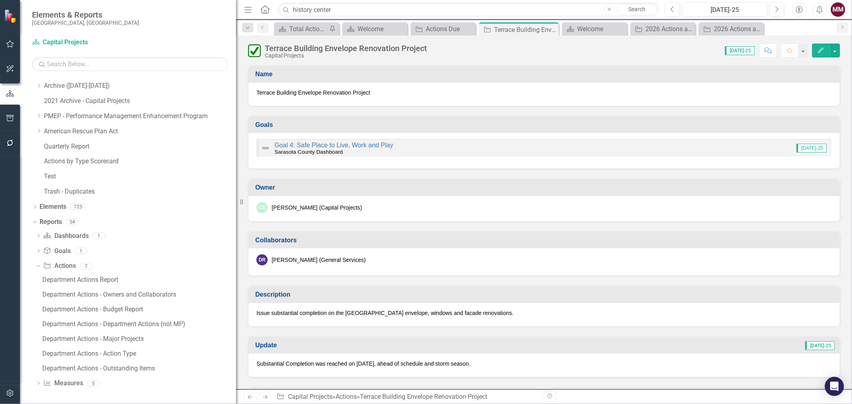
scroll to position [360, 0]
click at [834, 51] on button "button" at bounding box center [834, 51] width 10 height 14
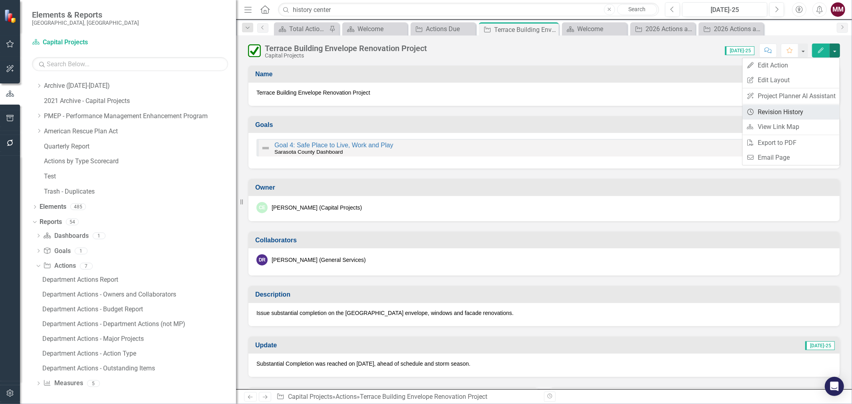
click at [784, 116] on link "Revision History Revision History" at bounding box center [790, 112] width 97 height 15
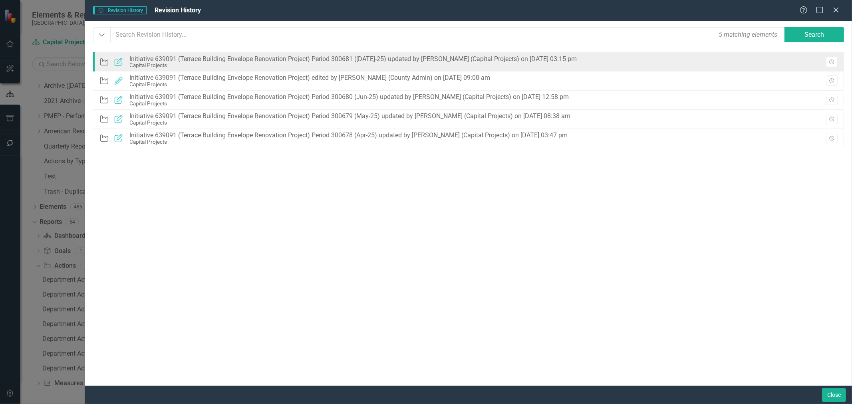
click at [632, 61] on div "Action Updated Initiative 639091 (Terrace Building Envelope Renovation Project)…" at bounding box center [468, 61] width 751 height 19
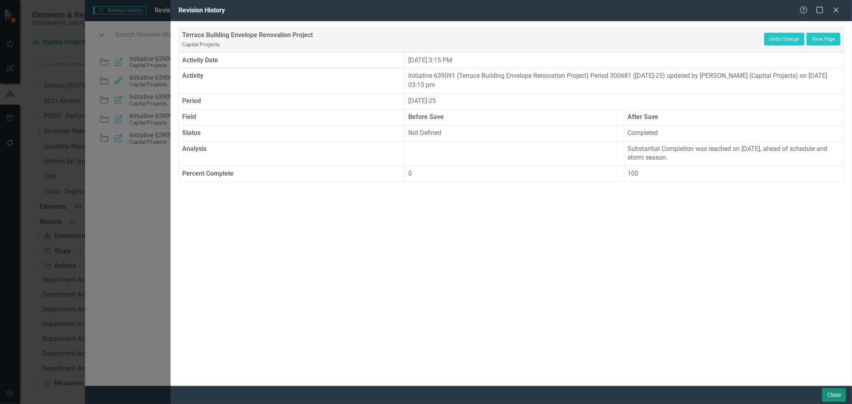
click at [825, 393] on button "Close" at bounding box center [834, 395] width 24 height 14
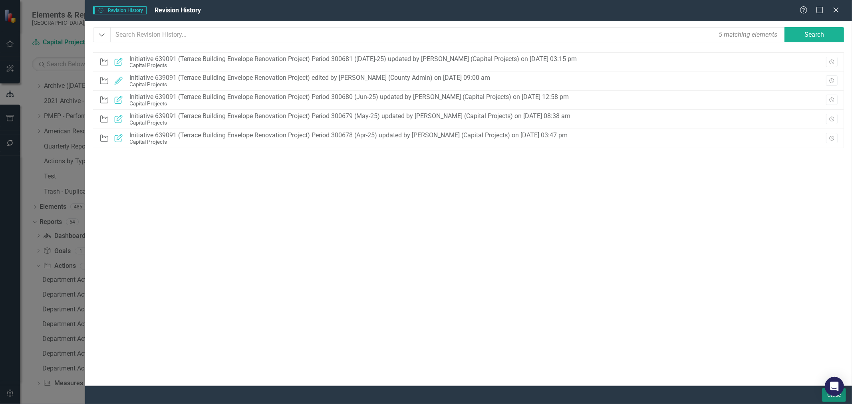
click at [826, 398] on button "Close" at bounding box center [834, 395] width 24 height 14
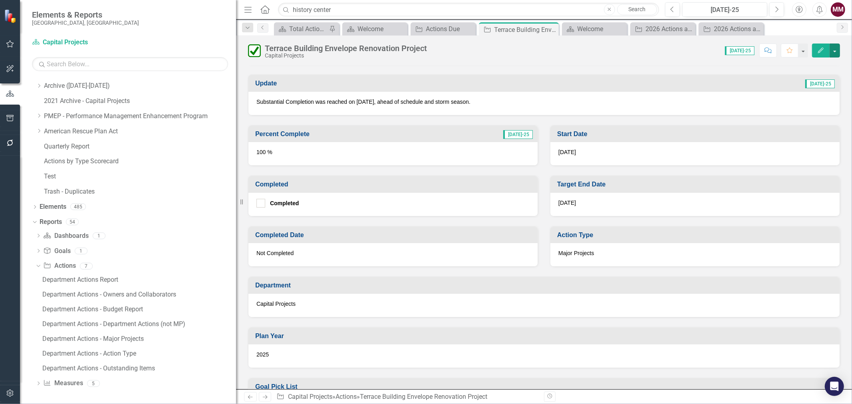
scroll to position [266, 0]
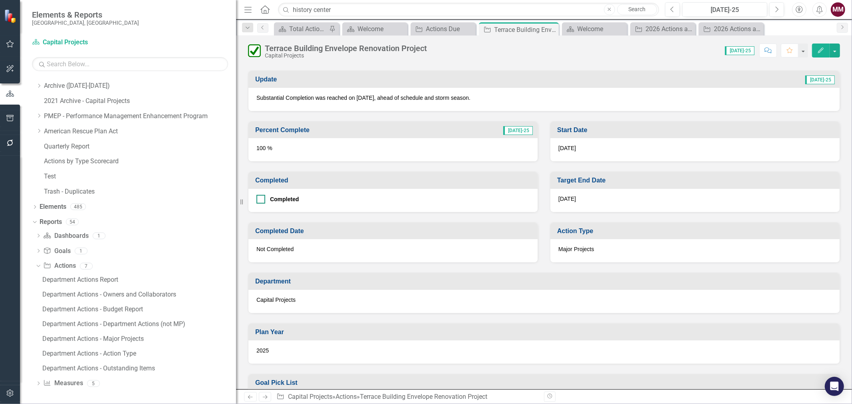
click at [265, 198] on div "Completed" at bounding box center [390, 199] width 269 height 9
click at [261, 198] on input "Completed" at bounding box center [258, 197] width 5 height 5
checkbox input "true"
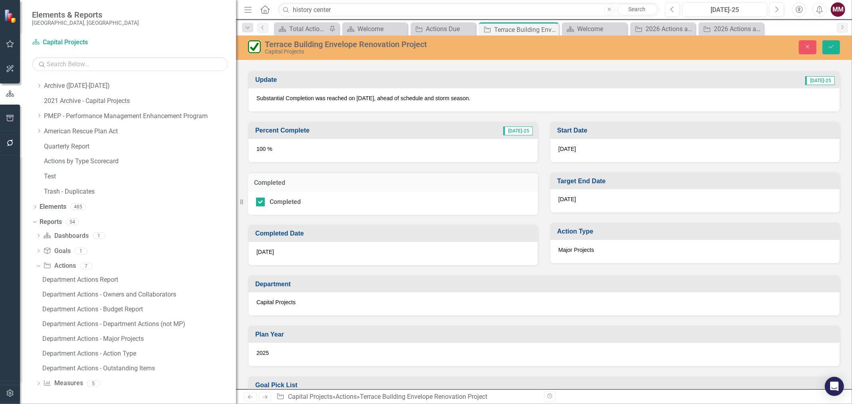
click at [414, 254] on div "[DATE]" at bounding box center [392, 253] width 289 height 23
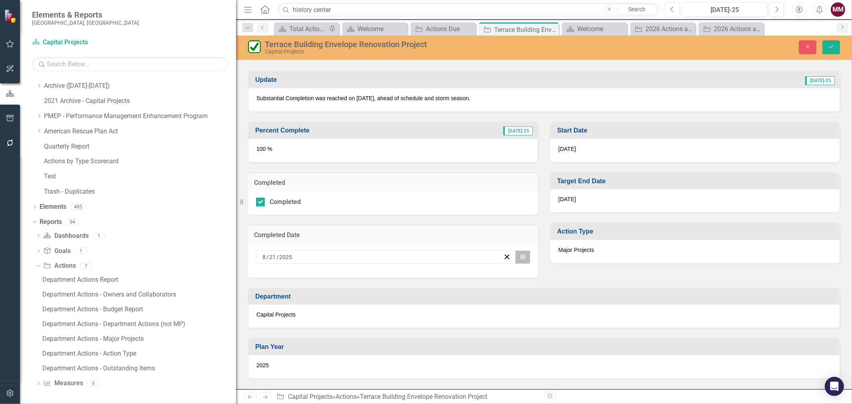
click at [520, 256] on icon "button" at bounding box center [522, 257] width 5 height 6
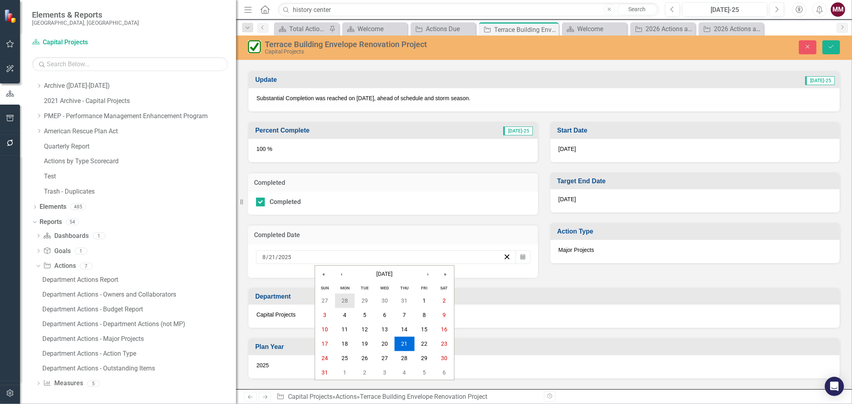
click at [348, 298] on button "28" at bounding box center [345, 301] width 20 height 14
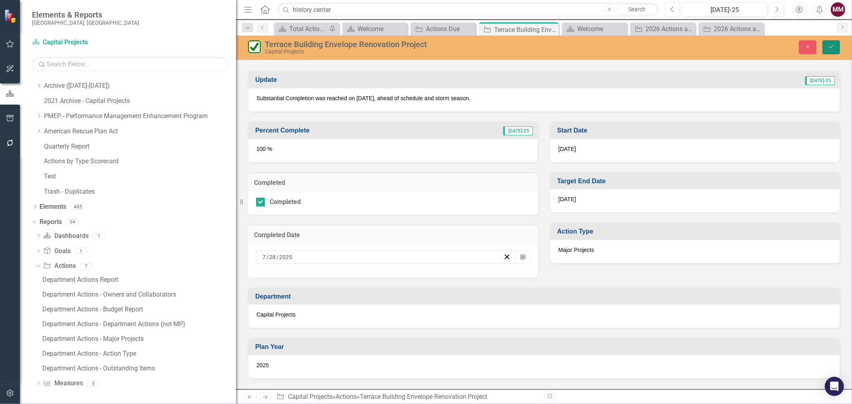
click at [826, 46] on button "Save" at bounding box center [831, 47] width 18 height 14
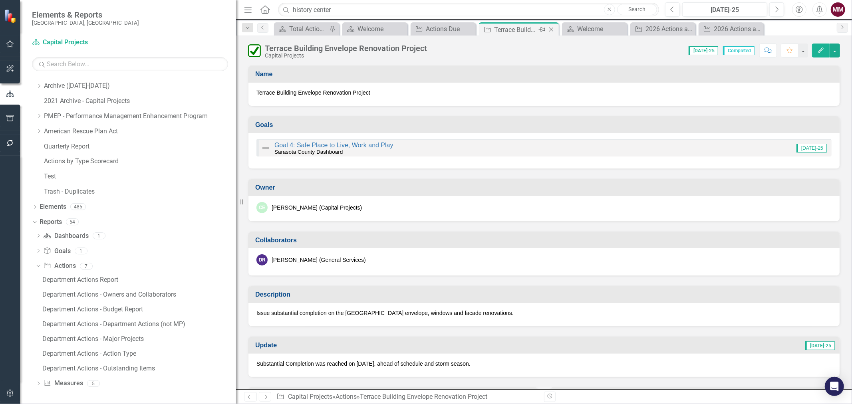
click at [547, 29] on icon "Close" at bounding box center [551, 29] width 8 height 6
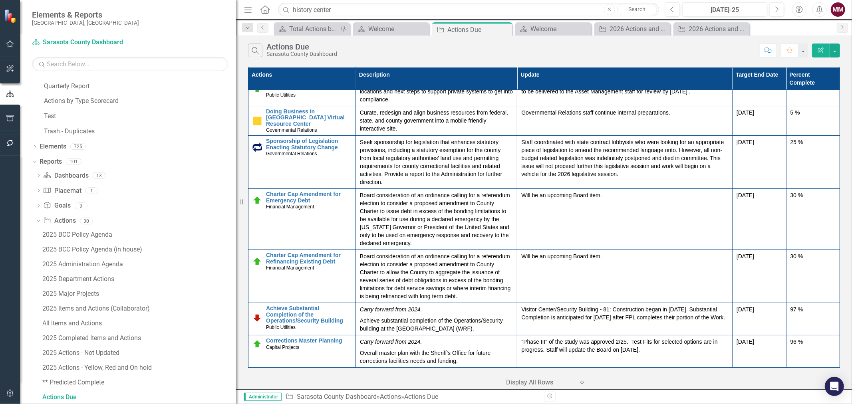
scroll to position [2444, 0]
click at [502, 30] on icon "Close" at bounding box center [504, 29] width 8 height 6
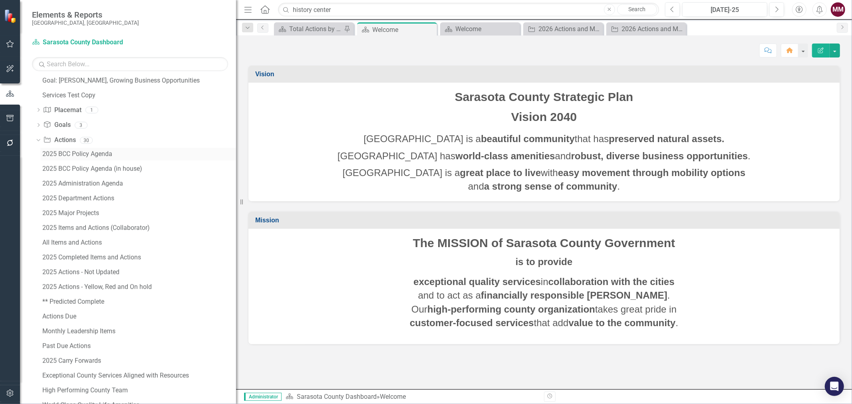
scroll to position [700, 0]
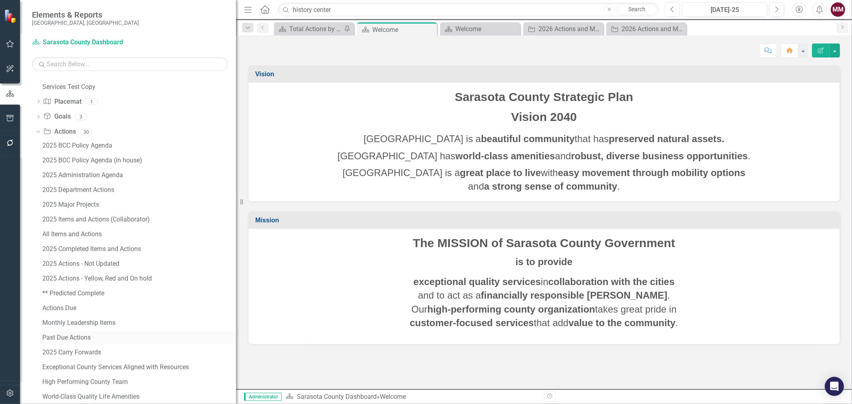
click at [63, 340] on div "Past Due Actions" at bounding box center [139, 337] width 194 height 7
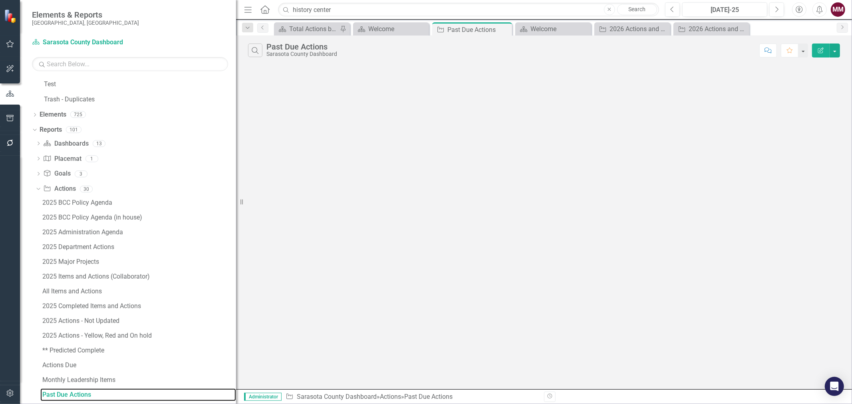
scroll to position [450, 0]
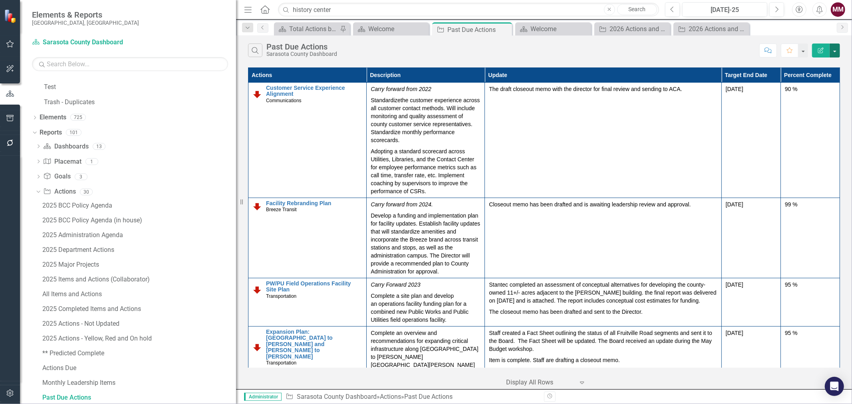
click at [837, 50] on button "button" at bounding box center [834, 51] width 10 height 14
click at [820, 62] on link "Edit Report Edit Report" at bounding box center [807, 65] width 63 height 15
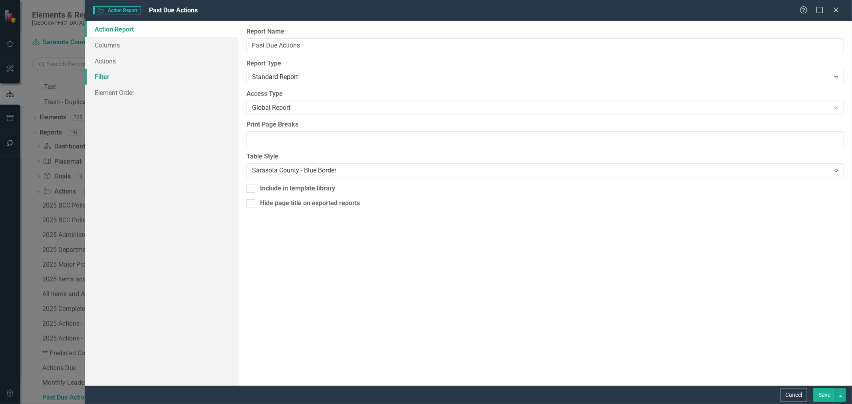
click at [104, 75] on link "Filter" at bounding box center [161, 77] width 153 height 16
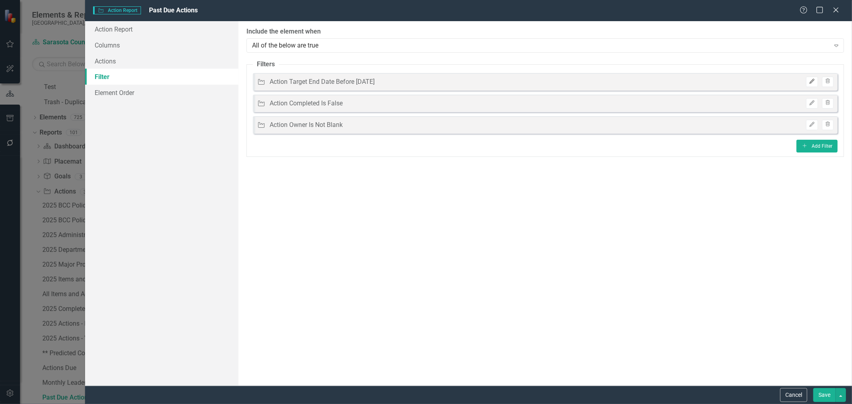
click at [811, 81] on icon "Edit" at bounding box center [811, 81] width 6 height 5
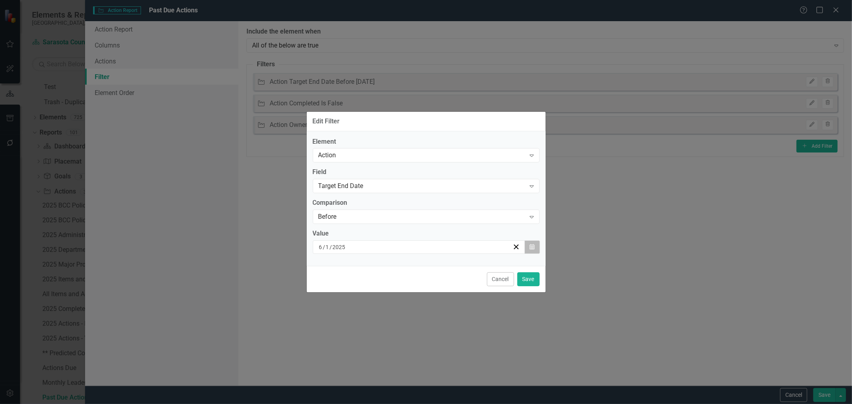
click at [529, 246] on icon "button" at bounding box center [531, 247] width 5 height 6
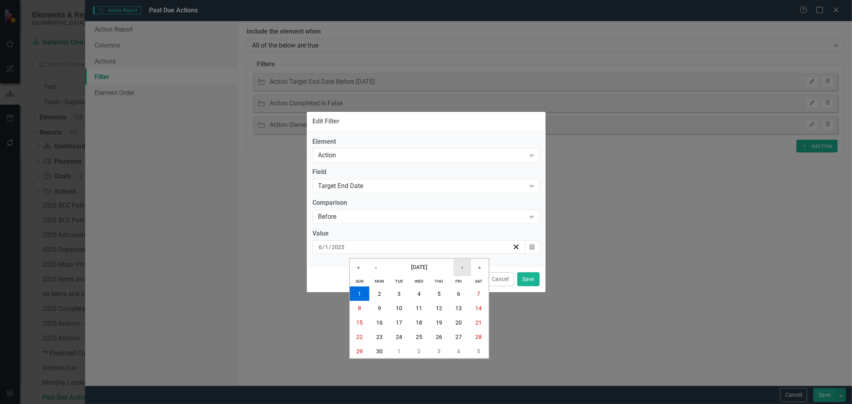
click at [461, 267] on button "›" at bounding box center [462, 268] width 18 height 18
click at [393, 290] on button "1" at bounding box center [399, 294] width 20 height 14
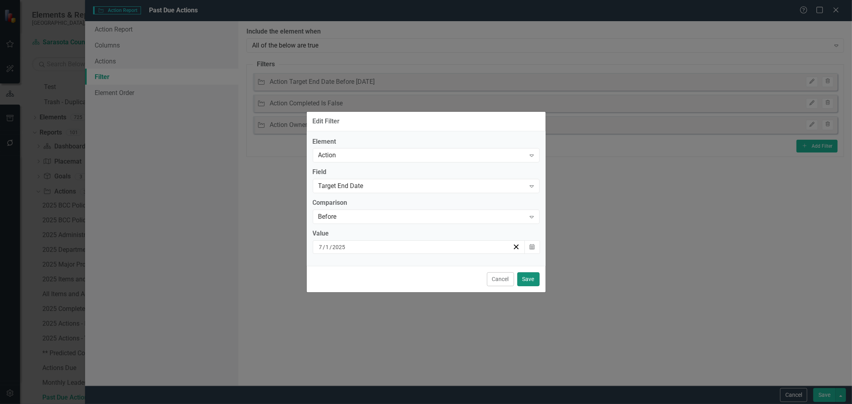
click at [525, 280] on button "Save" at bounding box center [528, 279] width 22 height 14
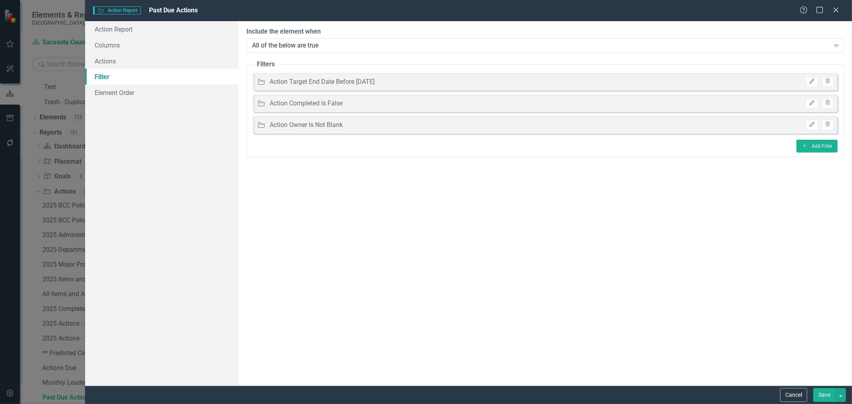
drag, startPoint x: 822, startPoint y: 396, endPoint x: 819, endPoint y: 366, distance: 29.6
click at [822, 396] on button "Save" at bounding box center [824, 395] width 22 height 14
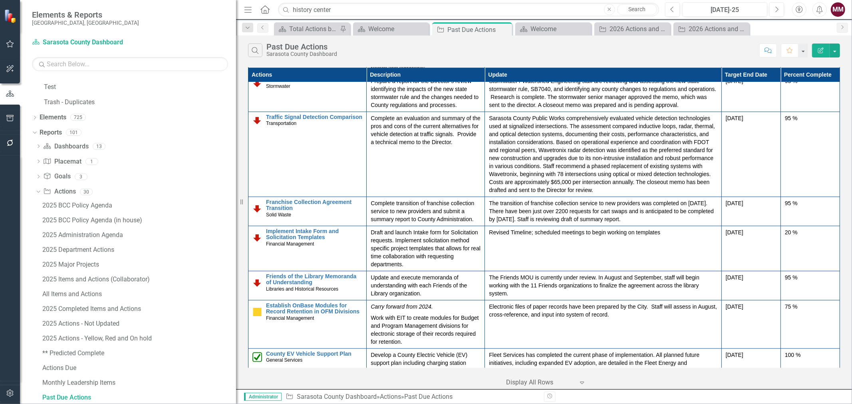
scroll to position [1362, 0]
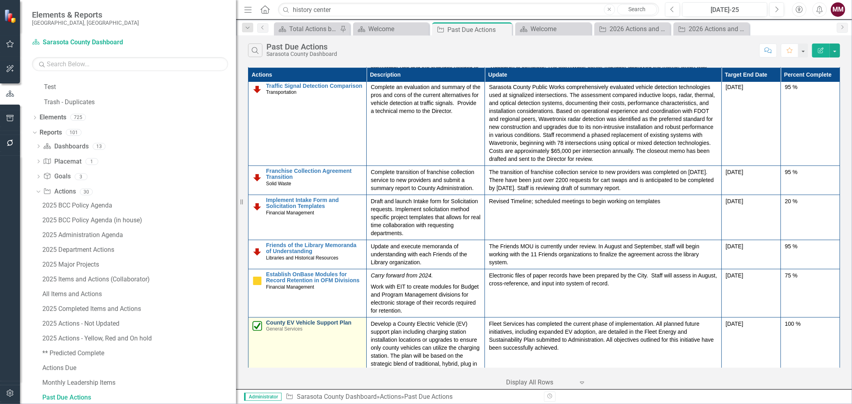
click at [324, 320] on link "County EV Vehicle Support Plan" at bounding box center [314, 323] width 96 height 6
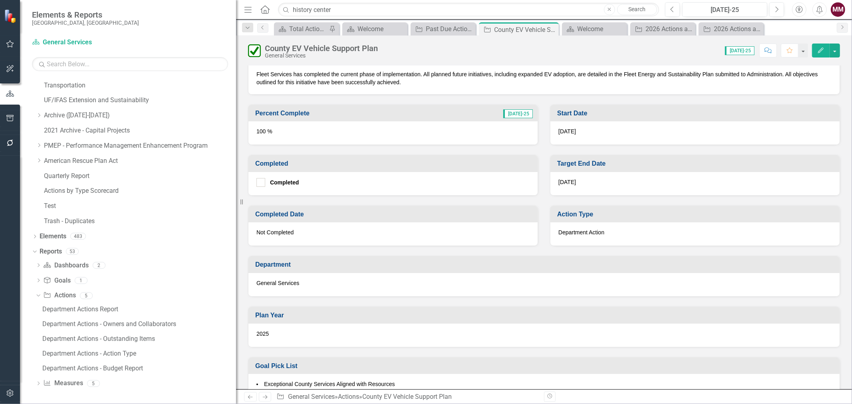
scroll to position [310, 0]
click at [259, 179] on input "Completed" at bounding box center [258, 179] width 5 height 5
checkbox input "true"
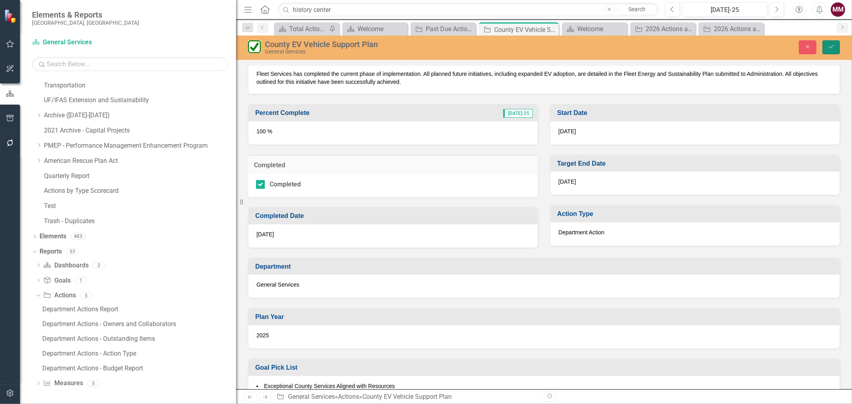
click at [830, 48] on icon "Save" at bounding box center [830, 47] width 7 height 6
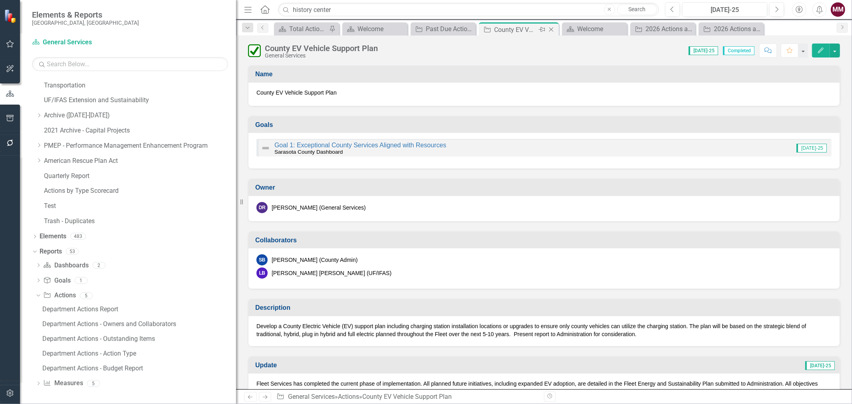
click at [549, 31] on icon at bounding box center [551, 30] width 4 height 4
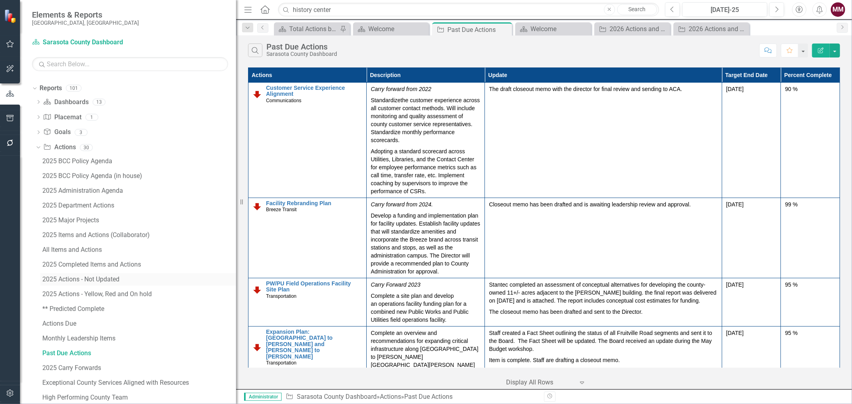
scroll to position [538, 0]
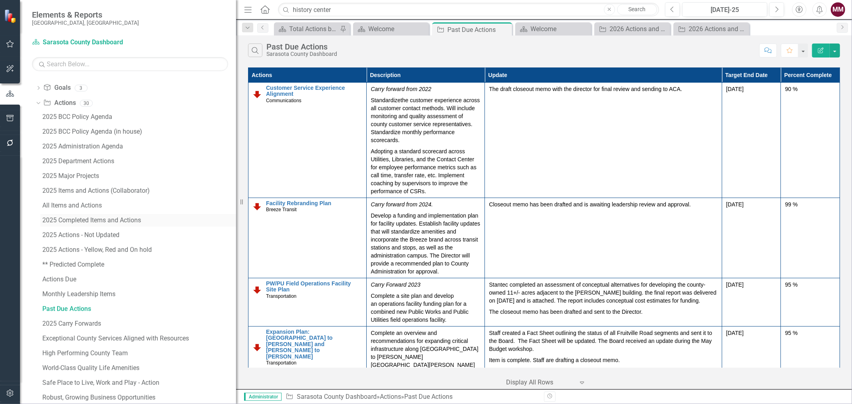
click at [67, 221] on div "2025 Completed Items and Actions" at bounding box center [139, 220] width 194 height 7
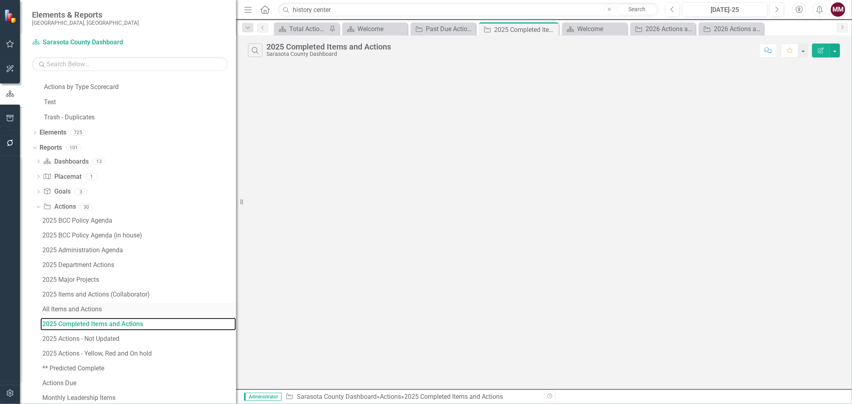
scroll to position [361, 0]
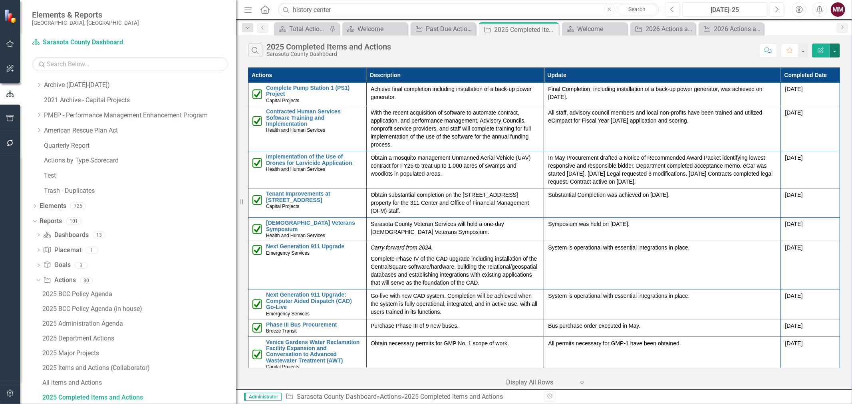
click at [836, 50] on button "button" at bounding box center [834, 51] width 10 height 14
click at [820, 64] on link "Edit Report Edit Report" at bounding box center [807, 65] width 63 height 15
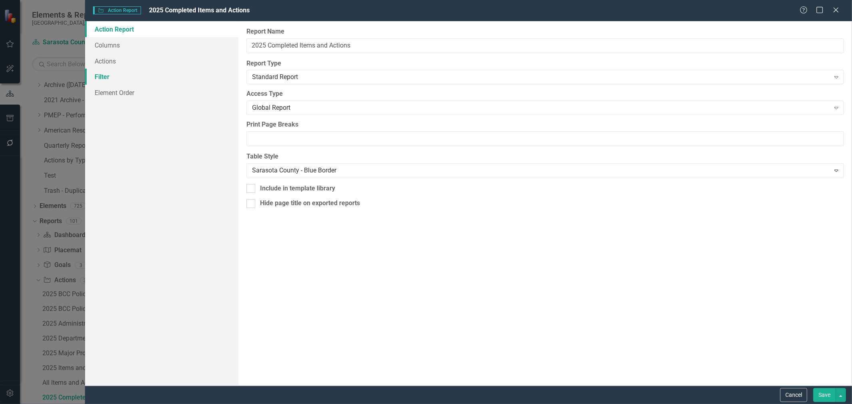
click at [98, 78] on link "Filter" at bounding box center [161, 77] width 153 height 16
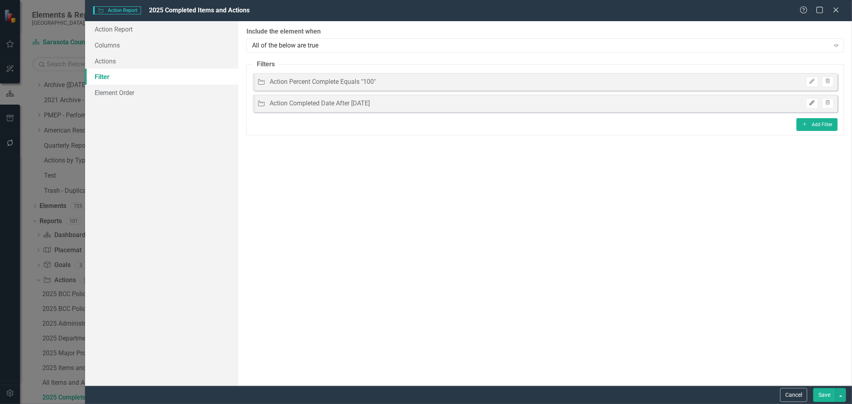
click at [810, 103] on icon "Edit" at bounding box center [811, 103] width 6 height 5
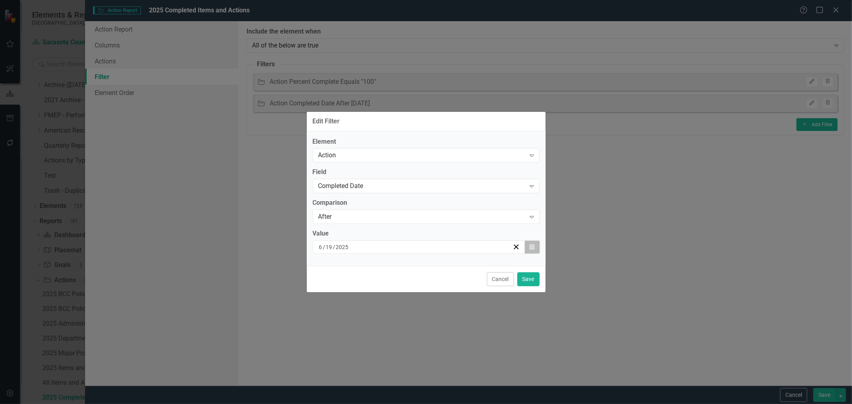
click at [534, 248] on icon "button" at bounding box center [531, 247] width 5 height 6
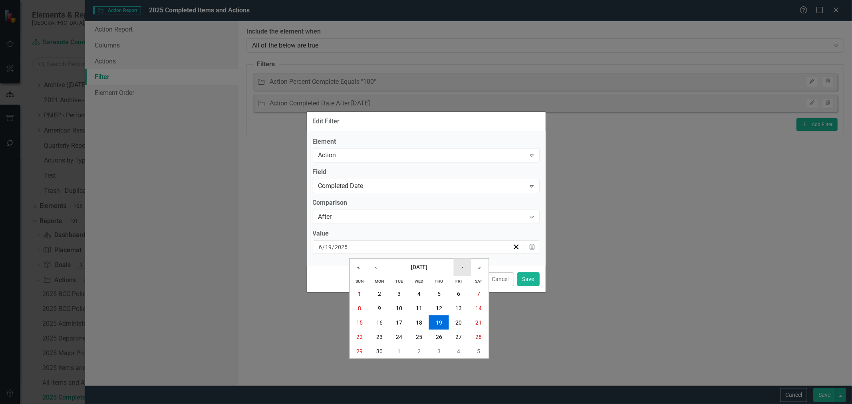
click at [463, 269] on button "›" at bounding box center [462, 268] width 18 height 18
click at [441, 338] on abbr "24" at bounding box center [439, 337] width 6 height 6
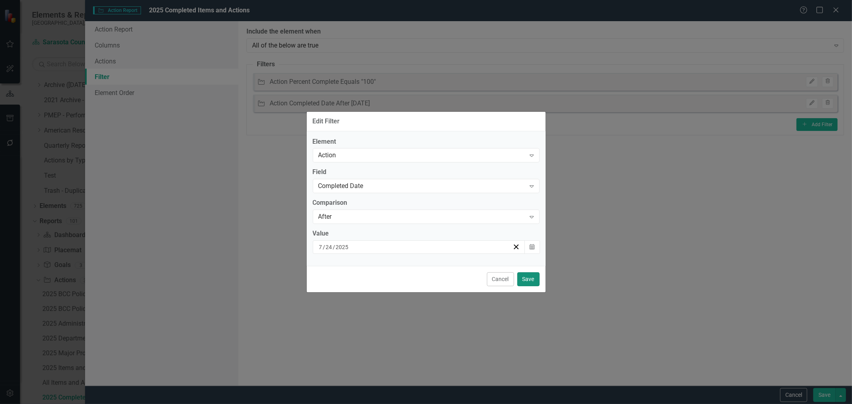
click at [524, 278] on button "Save" at bounding box center [528, 279] width 22 height 14
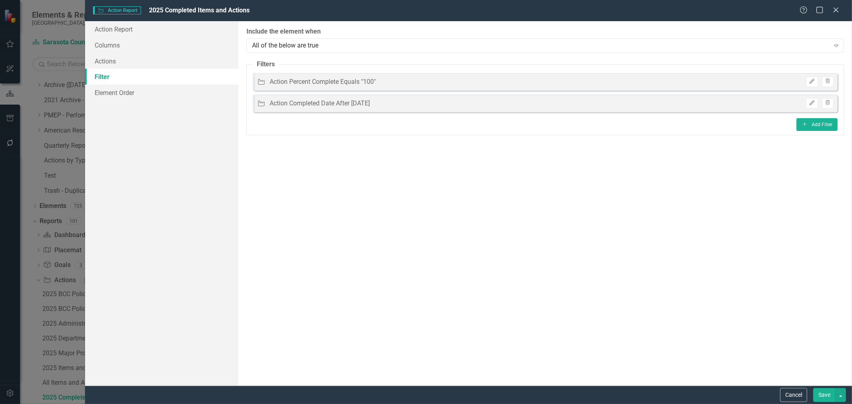
click at [820, 393] on button "Save" at bounding box center [824, 395] width 22 height 14
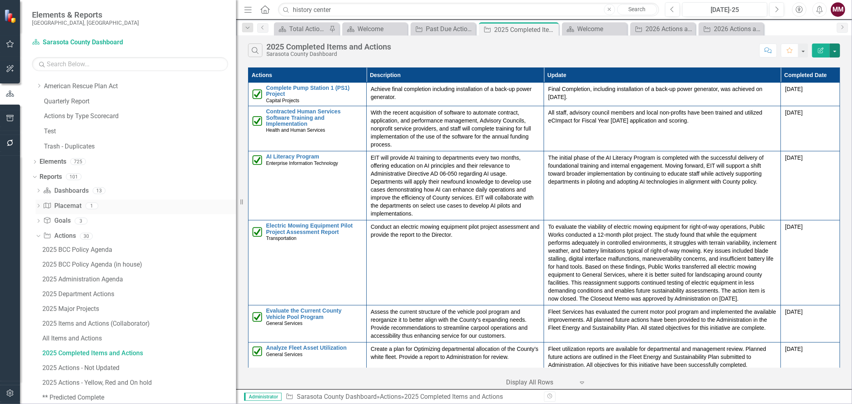
scroll to position [450, 0]
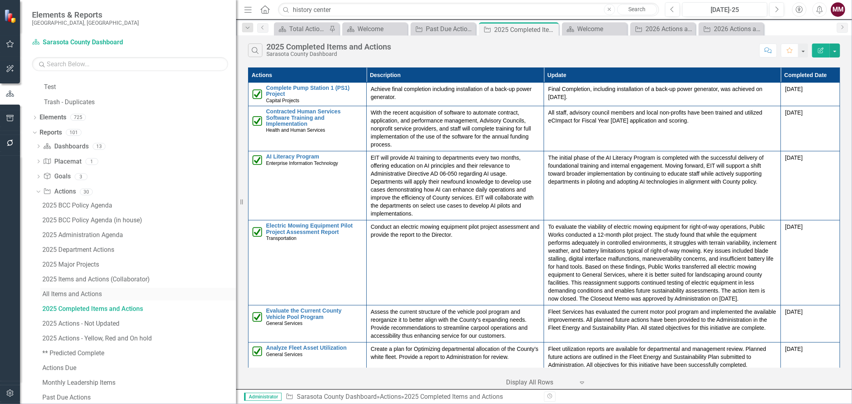
click at [91, 293] on div "All Items and Actions" at bounding box center [139, 294] width 194 height 7
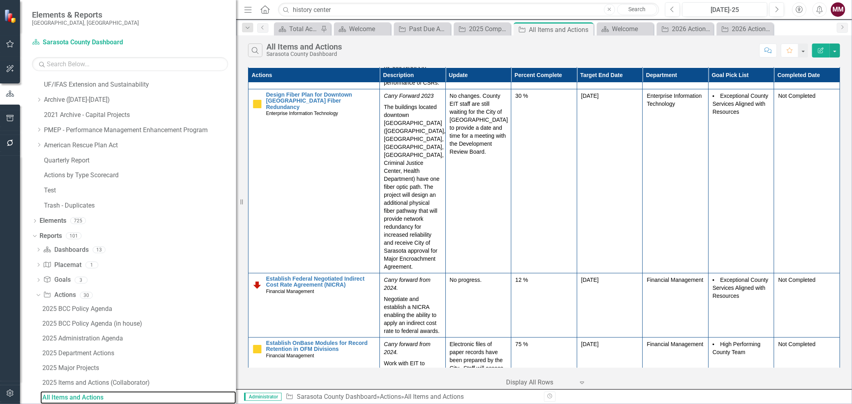
scroll to position [843, 0]
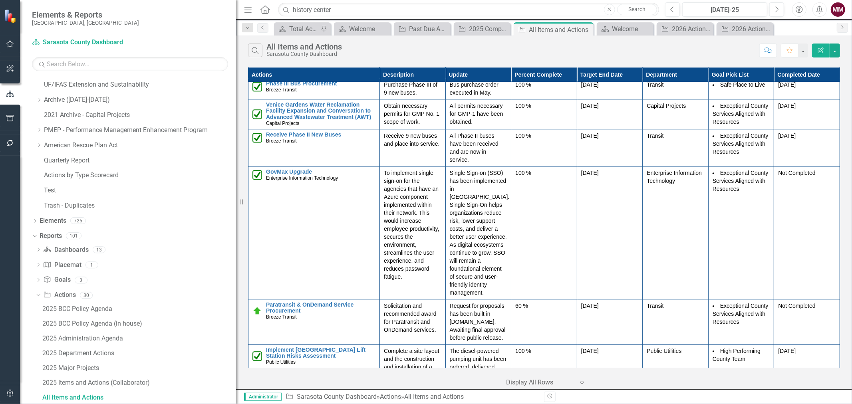
scroll to position [9714, 0]
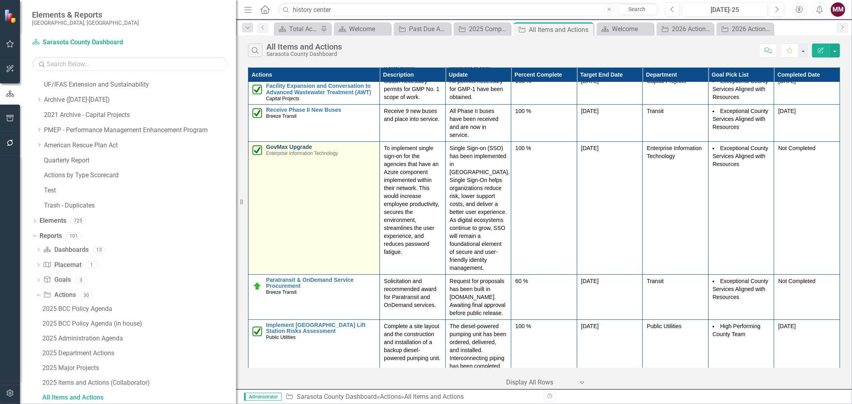
click at [294, 150] on link "GovMax Upgrade" at bounding box center [320, 147] width 109 height 6
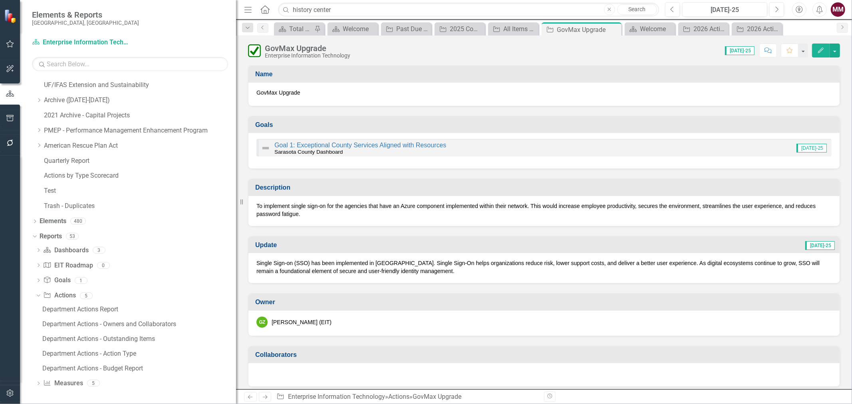
scroll to position [346, 0]
click at [835, 50] on button "button" at bounding box center [834, 51] width 10 height 14
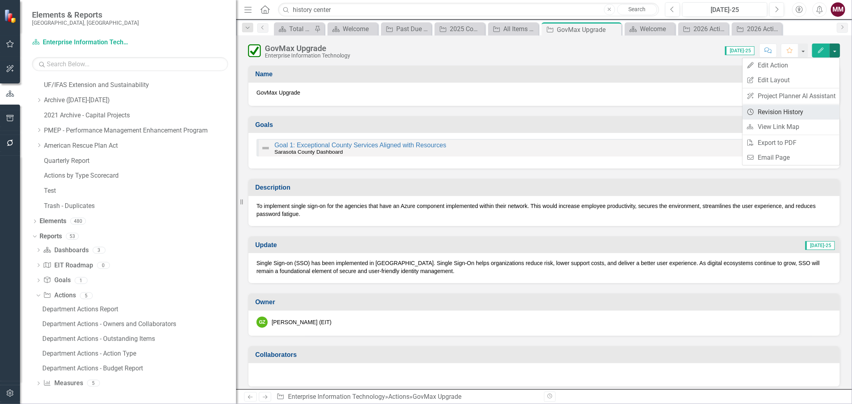
click at [802, 111] on link "Revision History Revision History" at bounding box center [790, 112] width 97 height 15
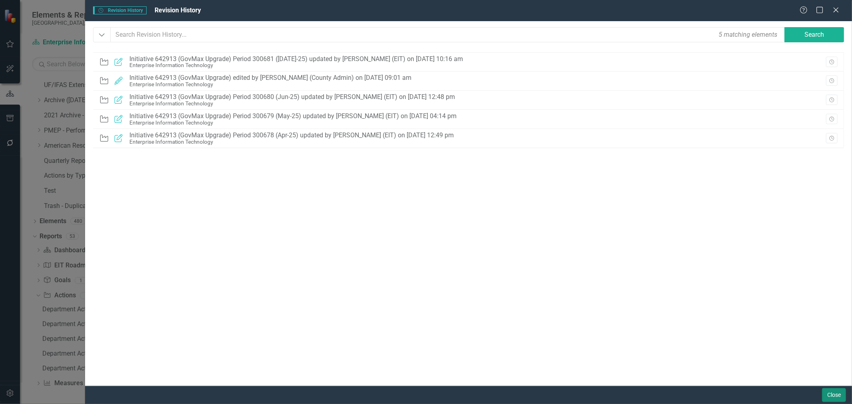
click at [832, 396] on button "Close" at bounding box center [834, 395] width 24 height 14
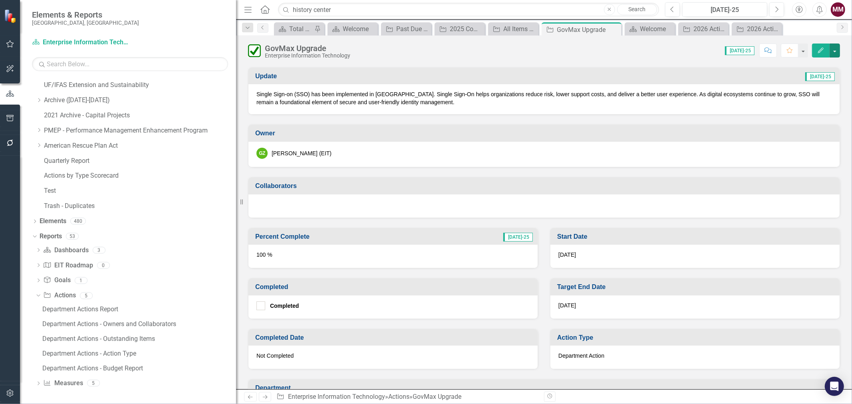
scroll to position [222, 0]
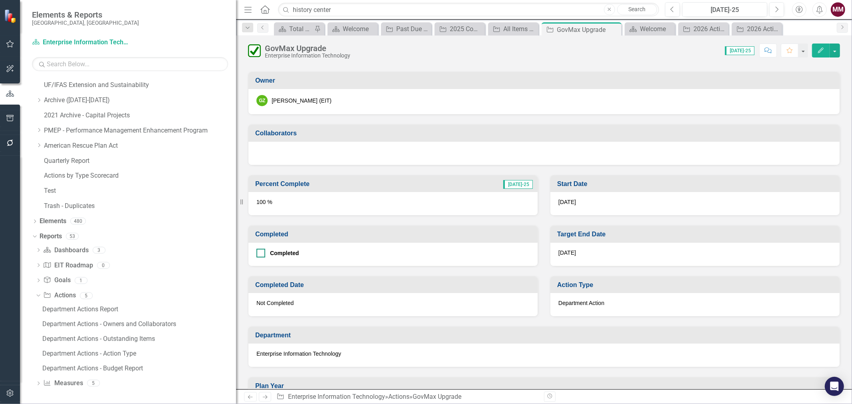
click at [265, 251] on div at bounding box center [260, 253] width 9 height 9
click at [261, 251] on input "Completed" at bounding box center [258, 251] width 5 height 5
checkbox input "true"
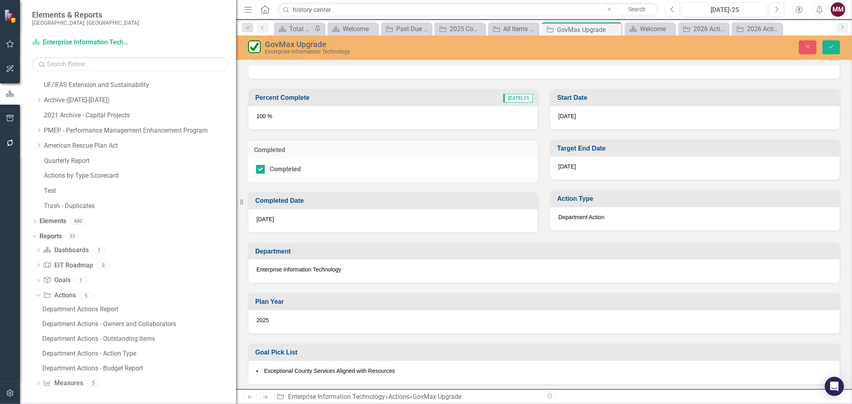
scroll to position [310, 0]
click at [330, 218] on div "[DATE]" at bounding box center [392, 218] width 289 height 23
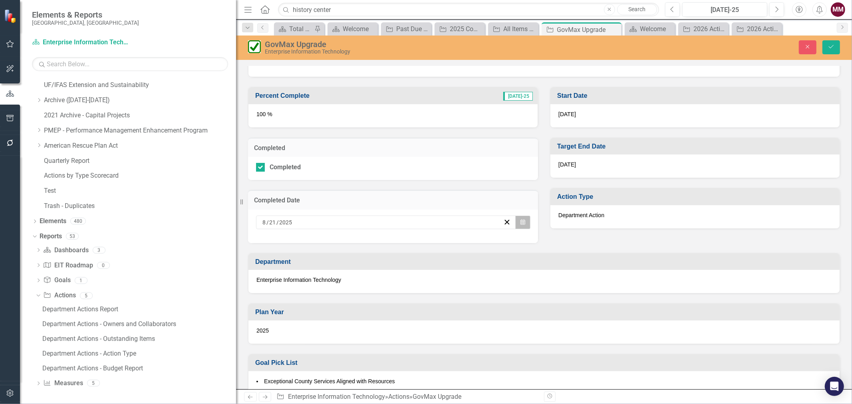
click at [520, 220] on icon "button" at bounding box center [522, 222] width 5 height 6
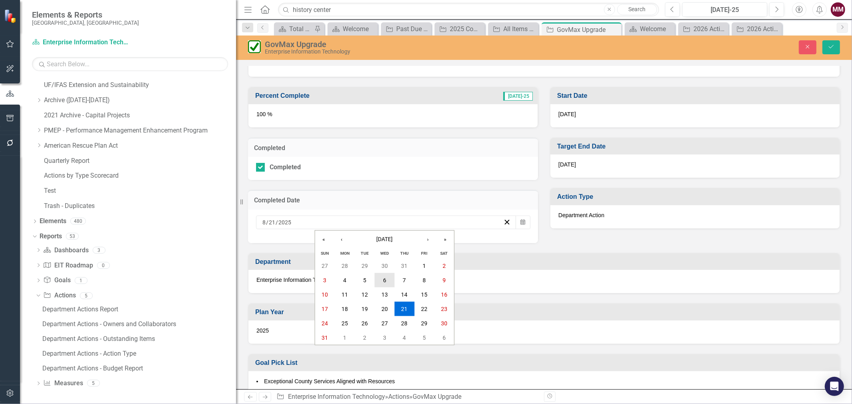
click at [383, 277] on abbr "6" at bounding box center [384, 280] width 3 height 6
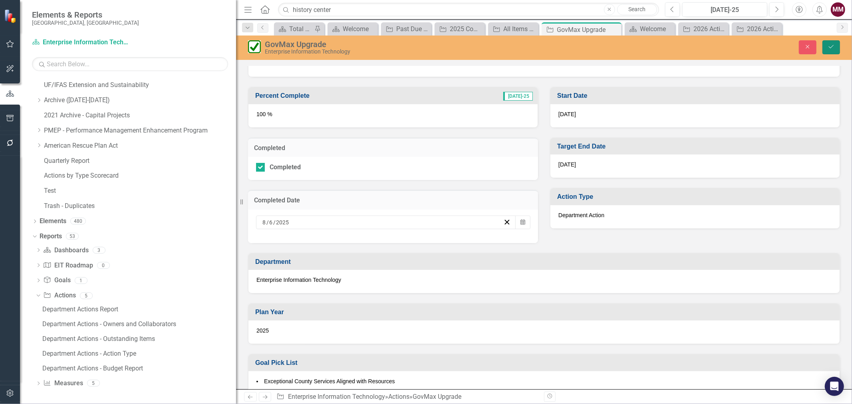
click at [831, 45] on icon "Save" at bounding box center [830, 47] width 7 height 6
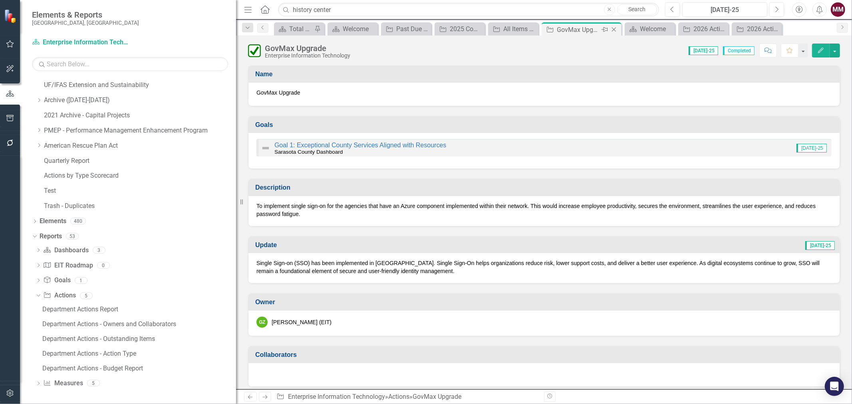
click at [613, 28] on icon "Close" at bounding box center [614, 29] width 8 height 6
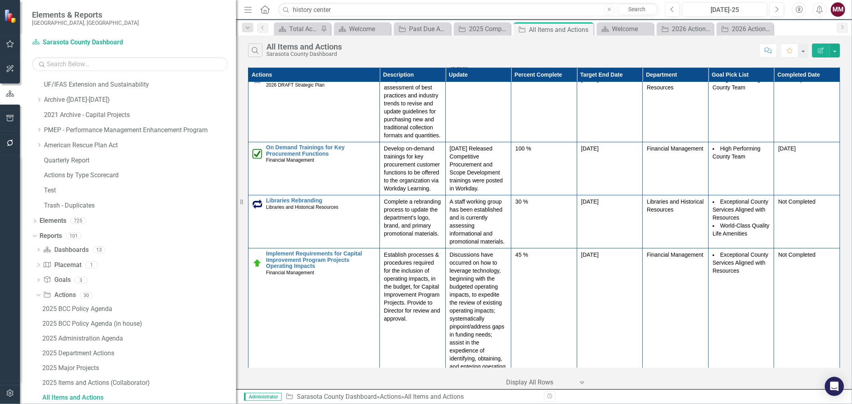
scroll to position [22134, 0]
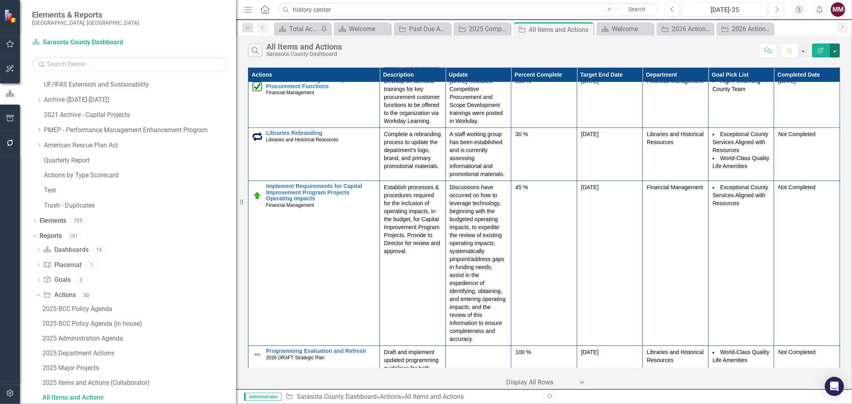
click at [834, 53] on button "button" at bounding box center [834, 51] width 10 height 14
click at [816, 63] on link "Edit Report Edit Report" at bounding box center [807, 65] width 63 height 15
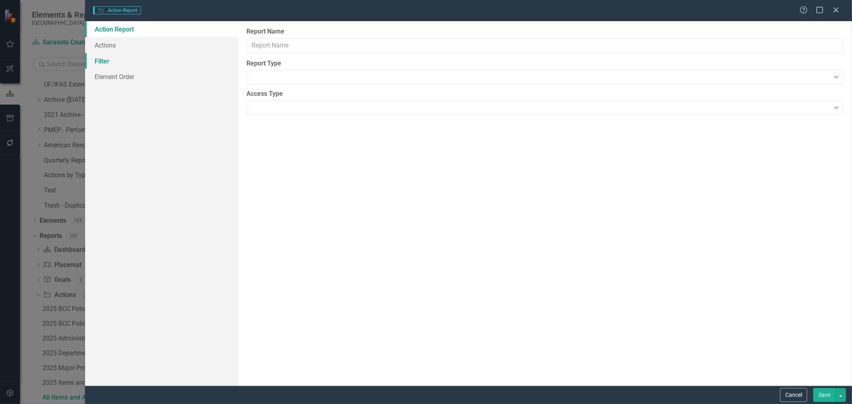
type input "All Items and Actions"
click at [113, 62] on div "Action Report Actions Filter Element Order" at bounding box center [161, 203] width 153 height 364
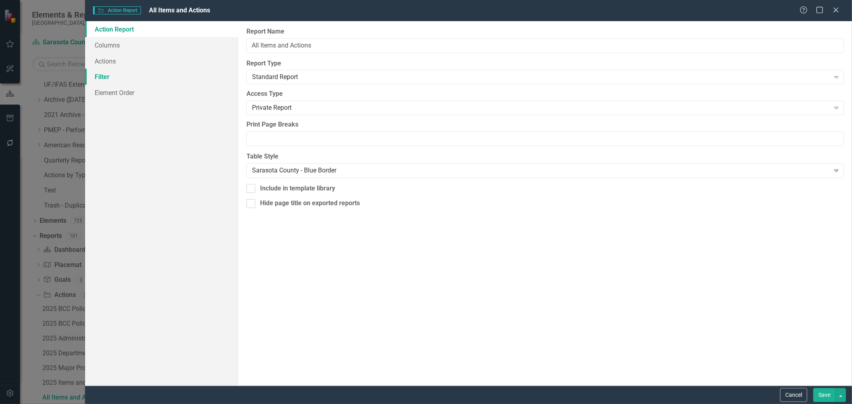
click at [104, 75] on link "Filter" at bounding box center [161, 77] width 153 height 16
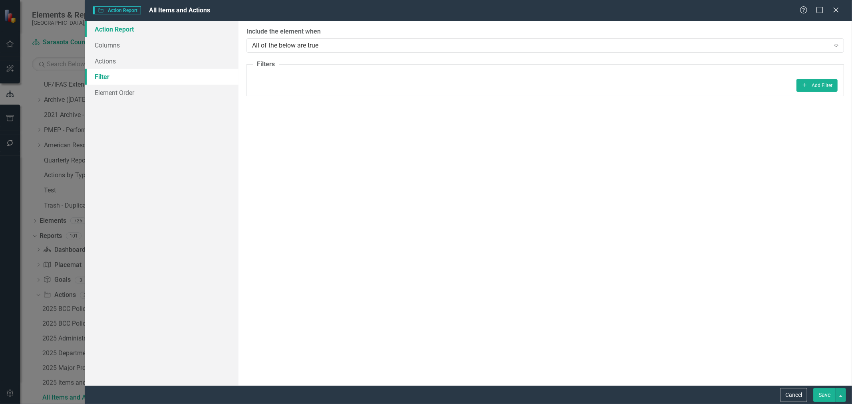
click at [113, 31] on link "Action Report" at bounding box center [161, 29] width 153 height 16
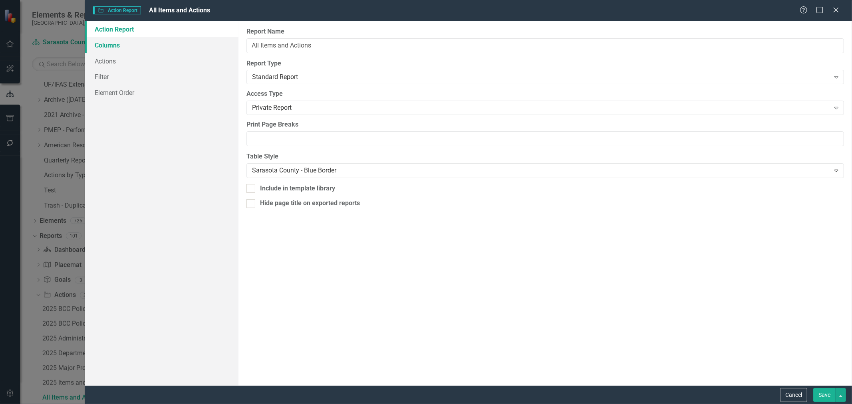
click at [111, 48] on link "Columns" at bounding box center [161, 45] width 153 height 16
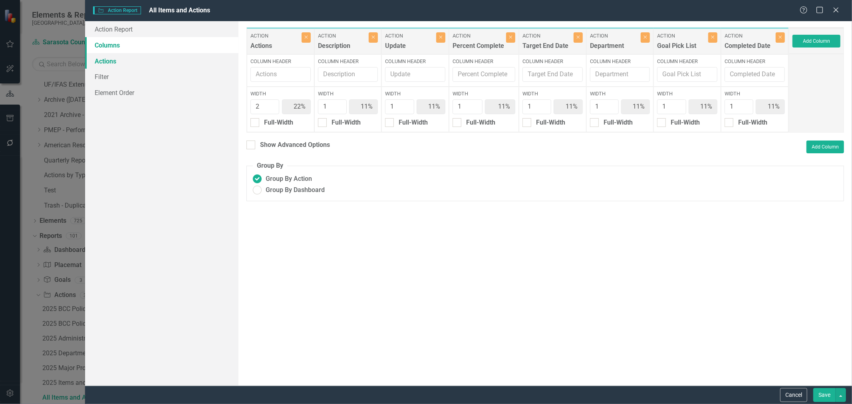
click at [109, 61] on link "Actions" at bounding box center [161, 61] width 153 height 16
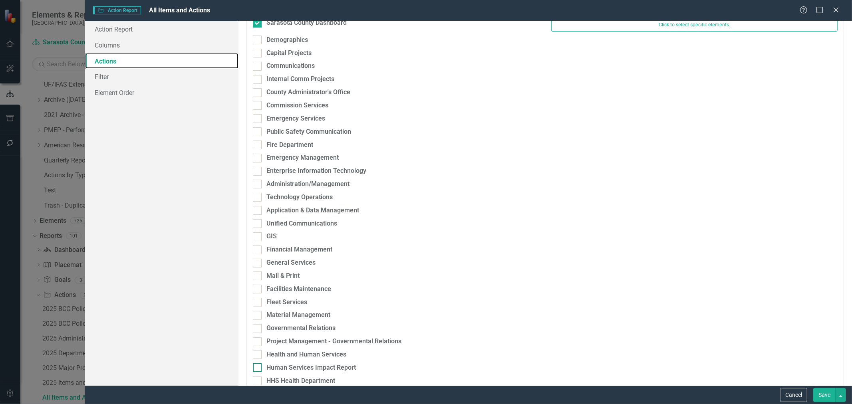
scroll to position [0, 0]
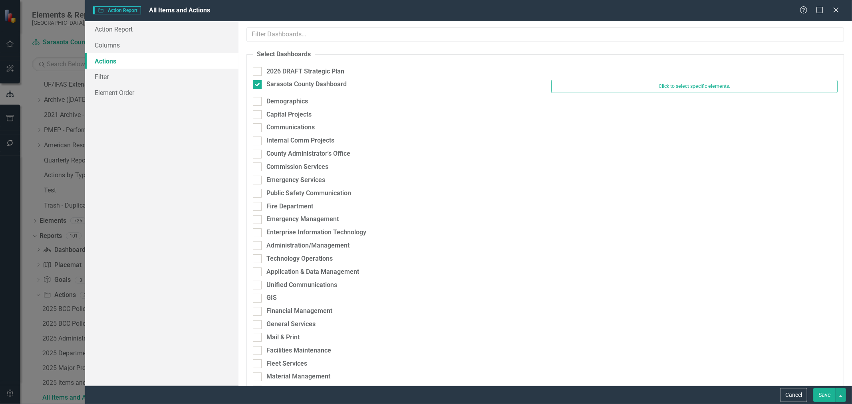
click at [790, 398] on button "Cancel" at bounding box center [793, 395] width 27 height 14
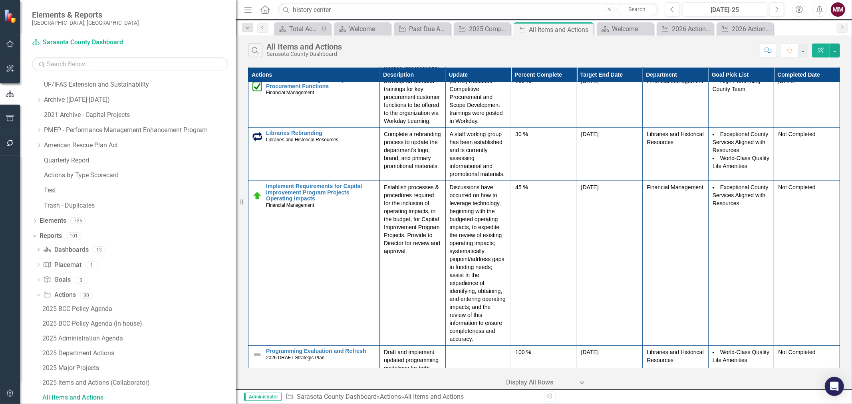
click at [281, 14] on link "Collection Assessment" at bounding box center [320, 11] width 109 height 6
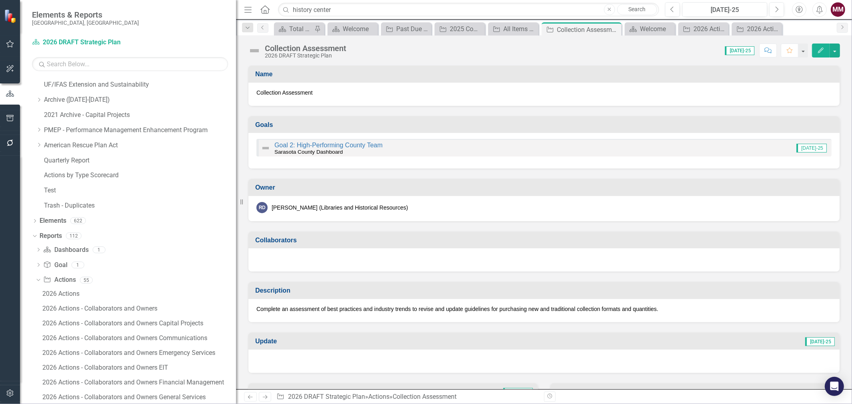
click at [563, 147] on div "Goal 2: High-Performing County Team Sarasota County Dashboard [DATE]-25" at bounding box center [543, 148] width 575 height 18
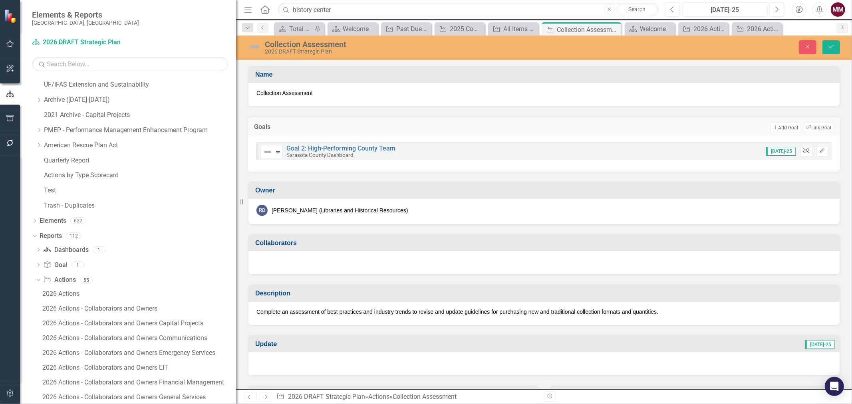
click at [803, 150] on icon "Unlink" at bounding box center [806, 151] width 6 height 5
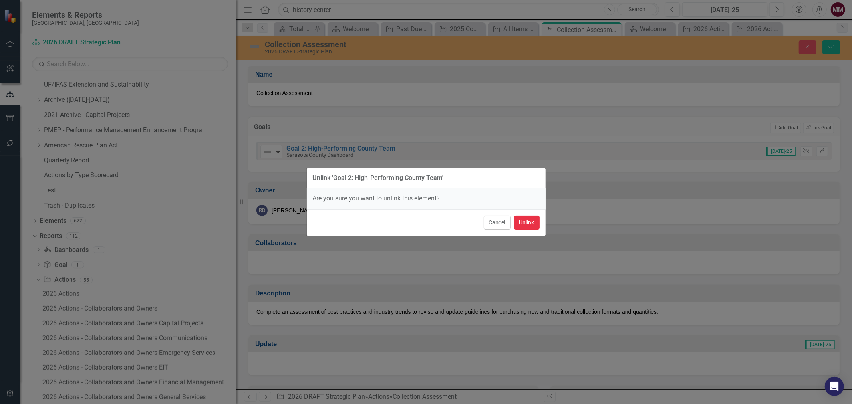
click at [530, 222] on button "Unlink" at bounding box center [527, 223] width 26 height 14
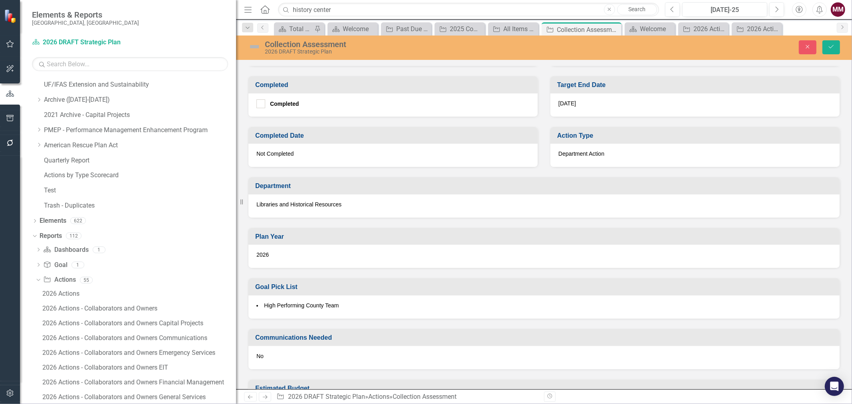
scroll to position [355, 0]
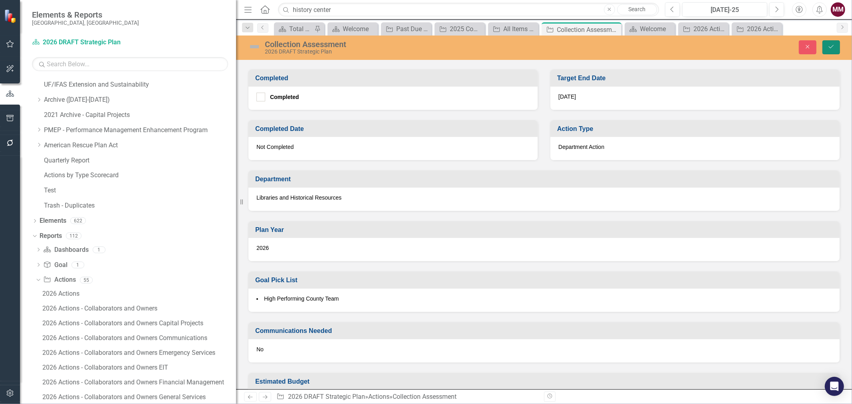
click at [834, 48] on icon "Save" at bounding box center [830, 47] width 7 height 6
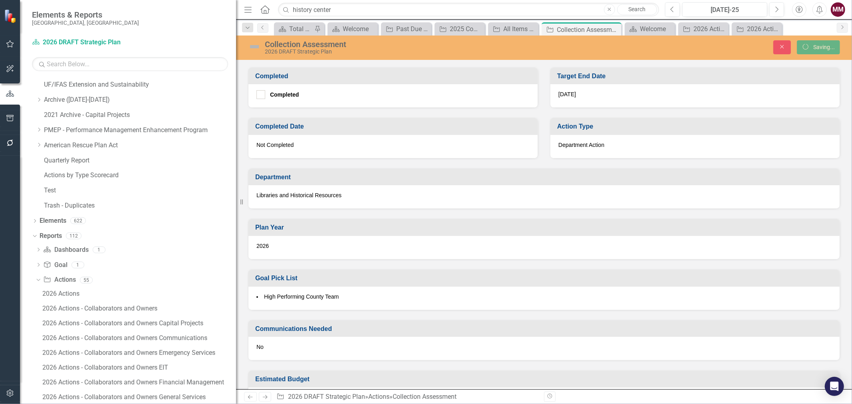
scroll to position [353, 0]
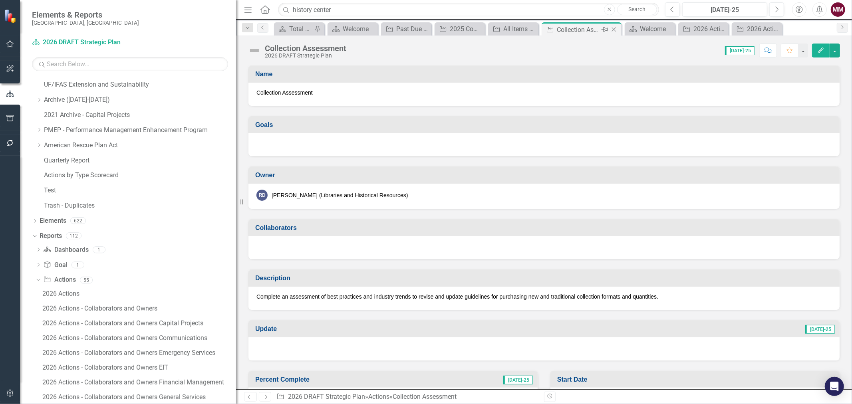
click at [613, 28] on icon "Close" at bounding box center [614, 29] width 8 height 6
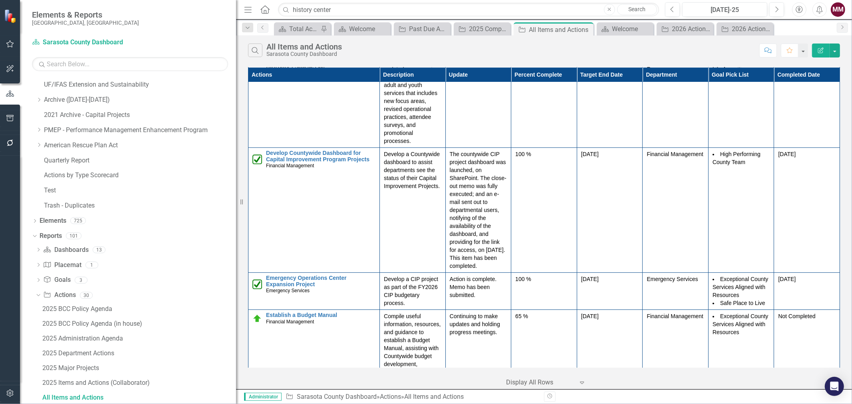
scroll to position [22401, 0]
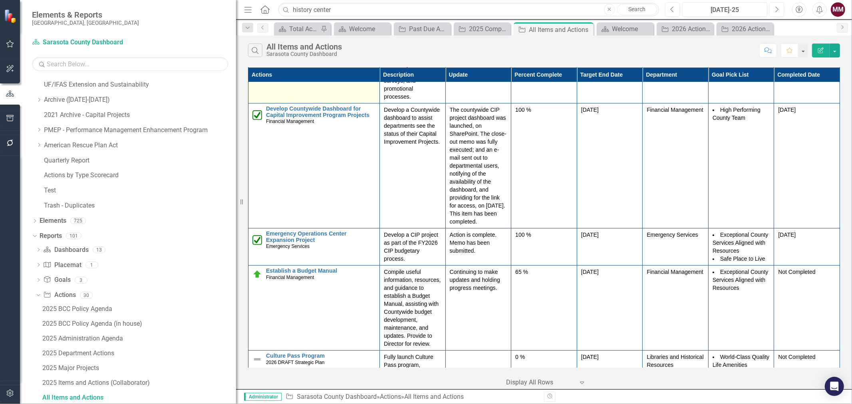
click at [316, 19] on link "Programming Evaluation and Refresh" at bounding box center [320, 16] width 109 height 6
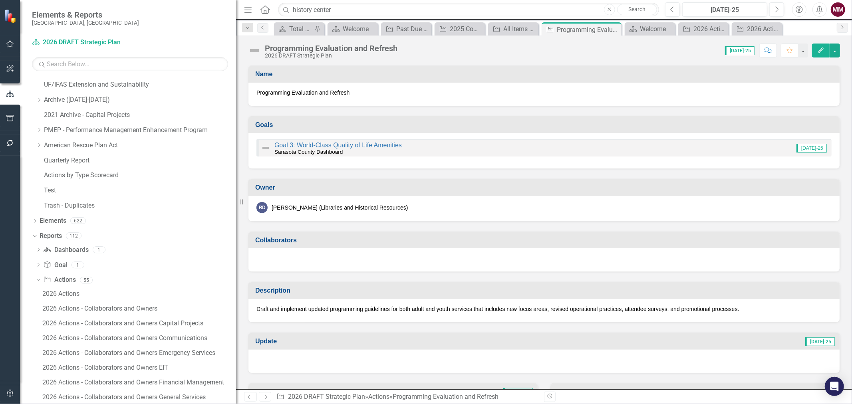
click at [723, 147] on div "Goal 3: World-Class Quality of Life Amenities [GEOGRAPHIC_DATA] Dashboard [DATE…" at bounding box center [543, 148] width 575 height 18
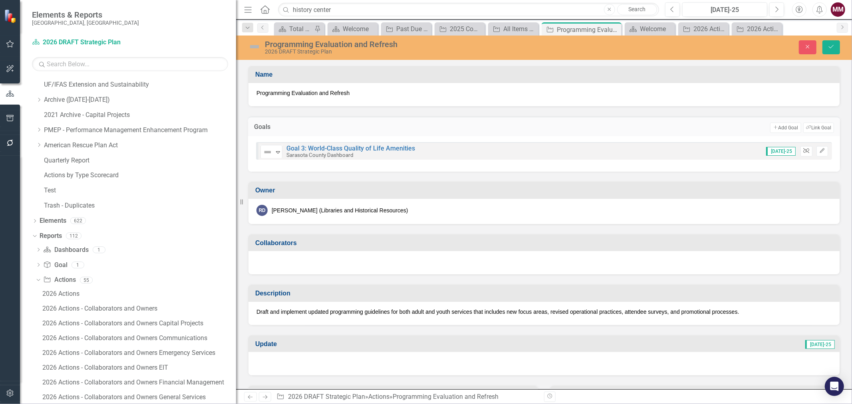
click at [803, 148] on icon "button" at bounding box center [806, 150] width 6 height 5
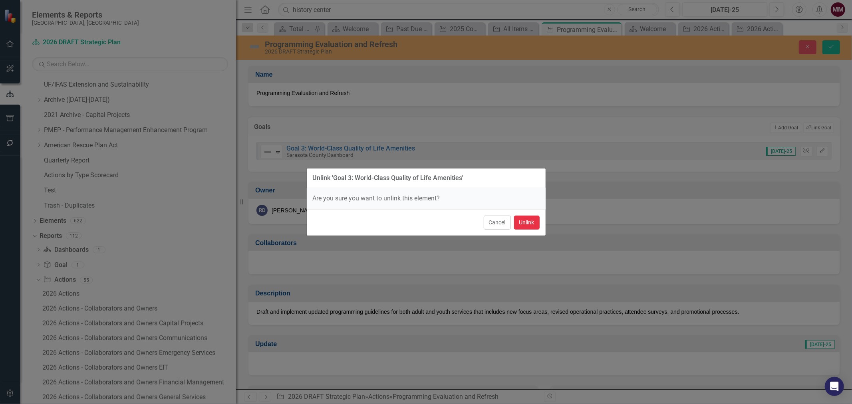
click at [531, 226] on button "Unlink" at bounding box center [527, 223] width 26 height 14
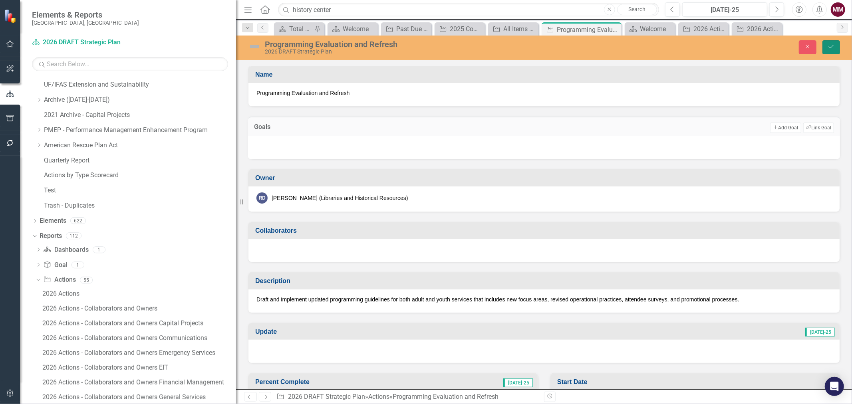
drag, startPoint x: 835, startPoint y: 47, endPoint x: 832, endPoint y: 50, distance: 4.5
click at [835, 47] on button "Save" at bounding box center [831, 47] width 18 height 14
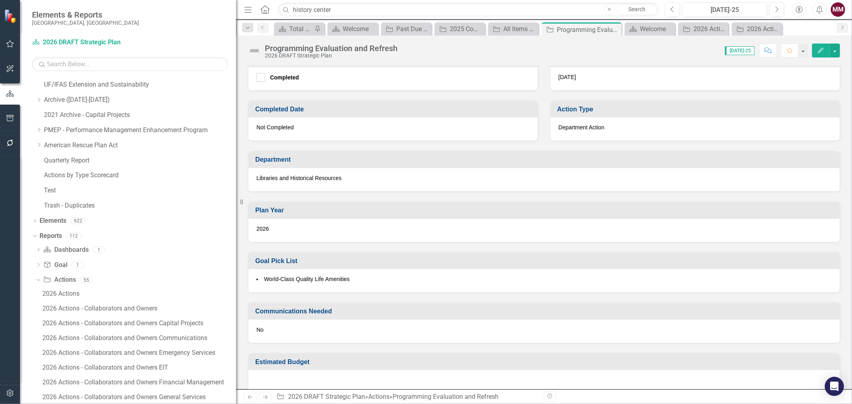
scroll to position [380, 0]
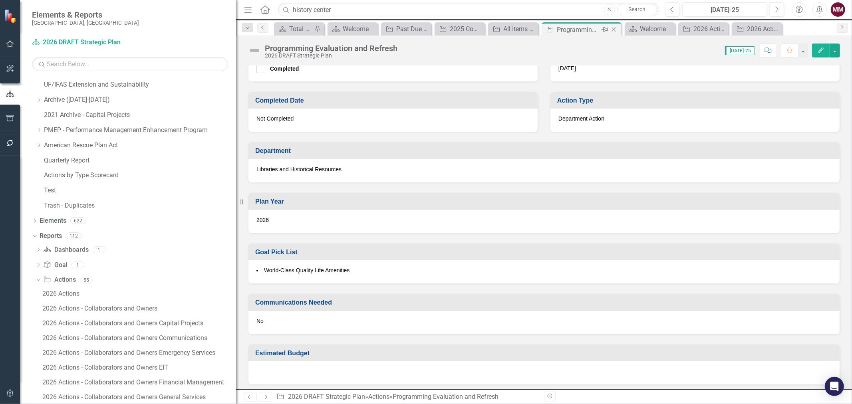
click at [613, 30] on icon "Close" at bounding box center [614, 29] width 8 height 6
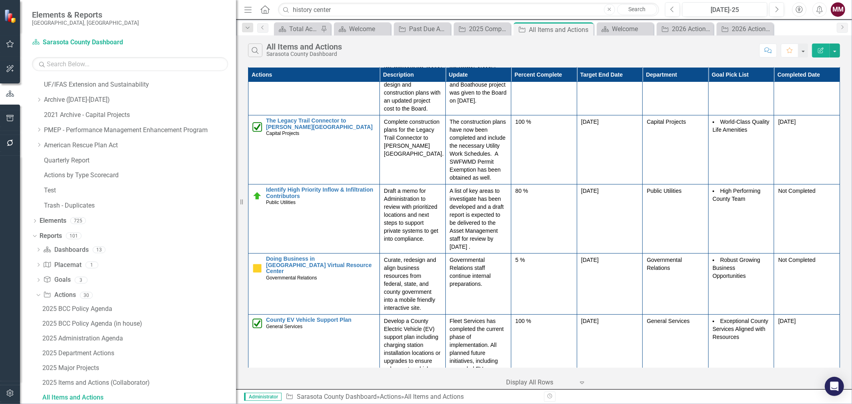
scroll to position [22656, 0]
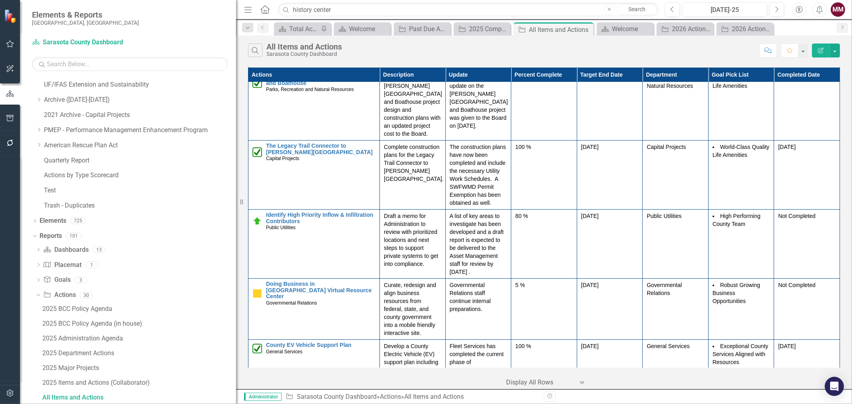
click at [276, 11] on link "Culture Pass Program" at bounding box center [320, 8] width 109 height 6
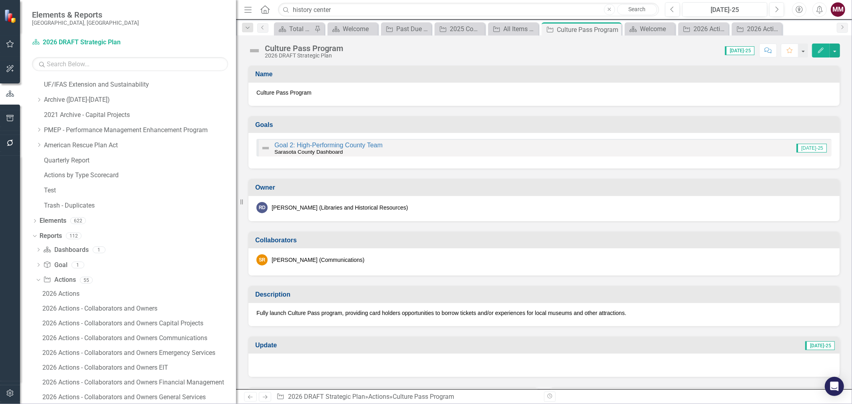
click at [436, 151] on div "Goal 2: High-Performing County Team Sarasota County Dashboard [DATE]-25" at bounding box center [543, 148] width 575 height 18
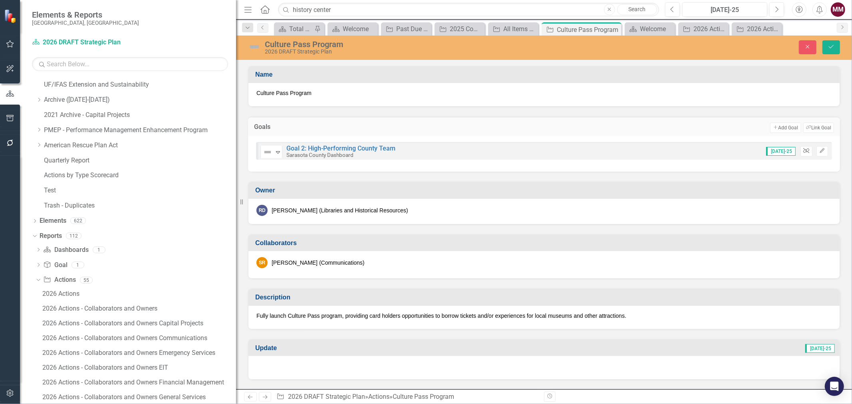
click at [802, 153] on button "Unlink" at bounding box center [806, 151] width 12 height 10
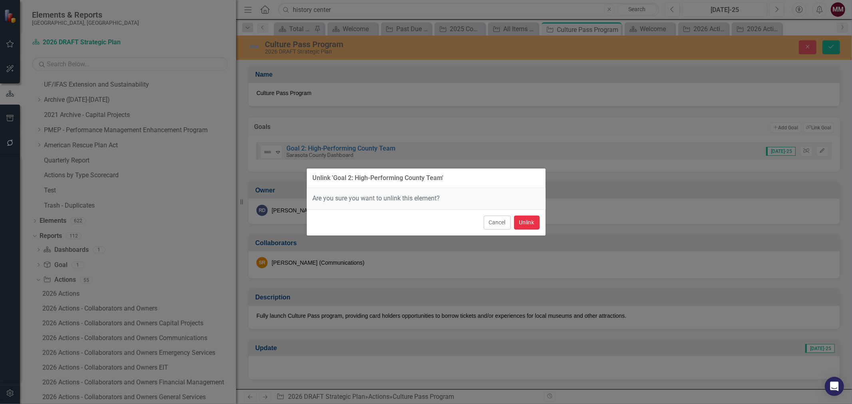
click at [522, 228] on button "Unlink" at bounding box center [527, 223] width 26 height 14
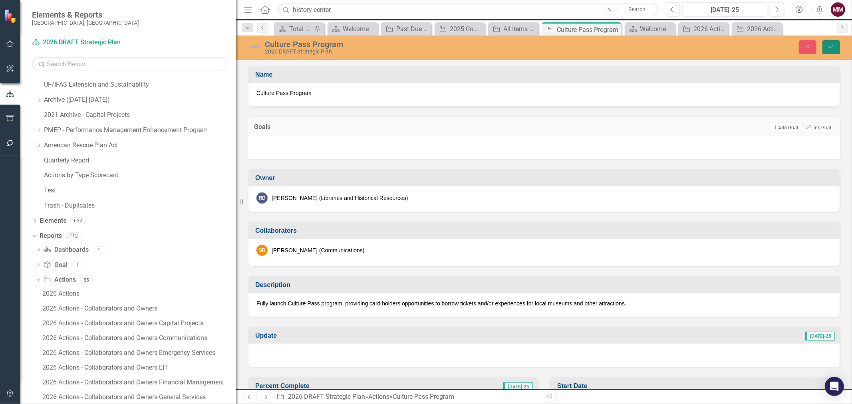
click at [825, 46] on button "Save" at bounding box center [831, 47] width 18 height 14
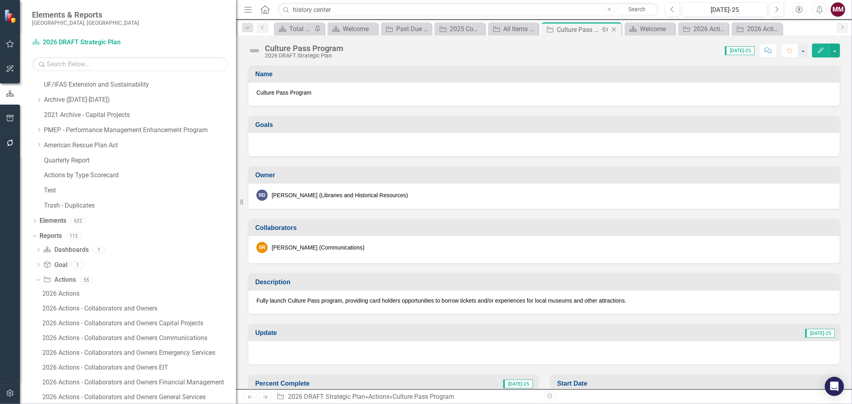
click at [614, 30] on icon at bounding box center [614, 30] width 4 height 4
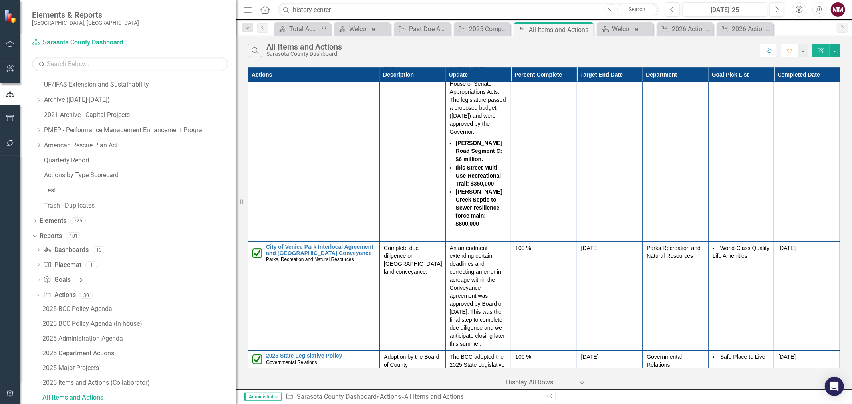
scroll to position [20014, 0]
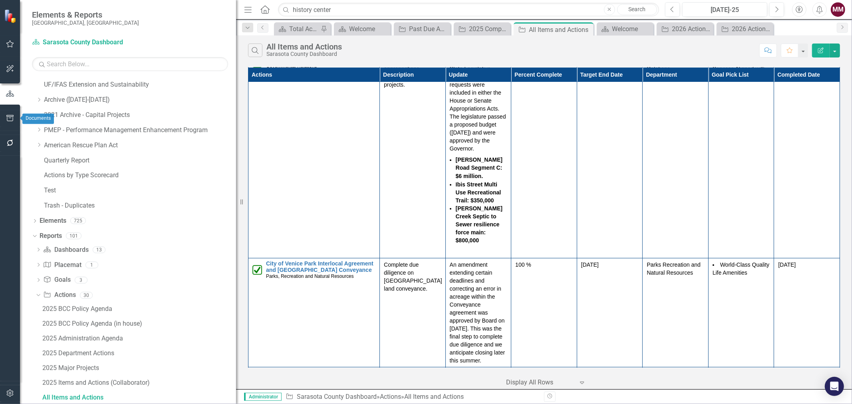
click at [10, 115] on icon "button" at bounding box center [9, 118] width 7 height 6
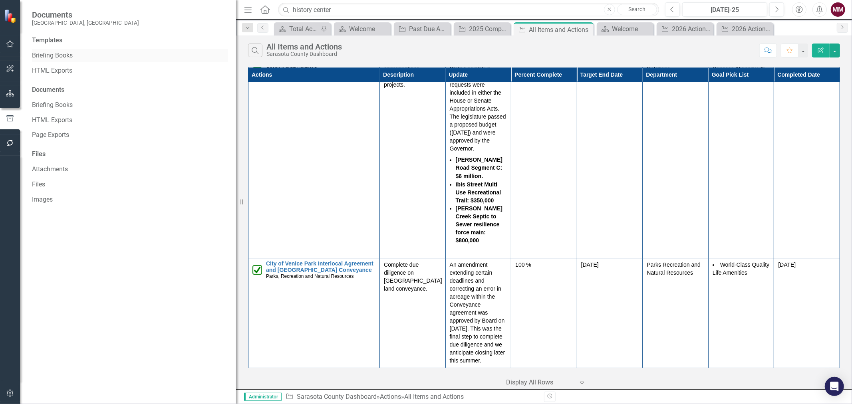
click at [52, 52] on link "Briefing Books" at bounding box center [130, 55] width 196 height 9
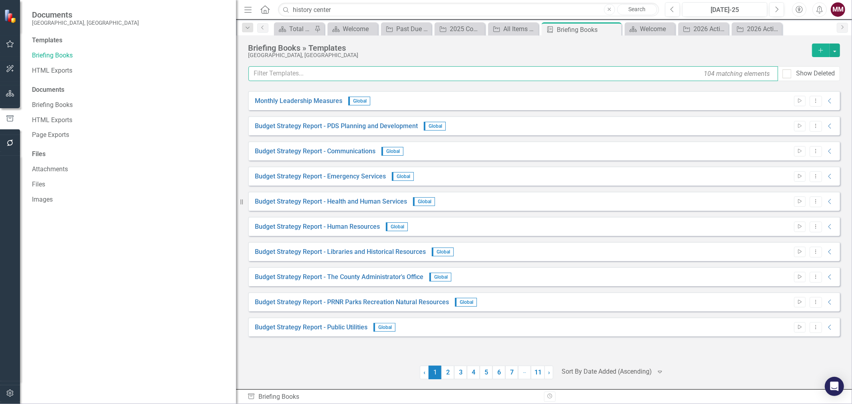
click at [332, 69] on input "text" at bounding box center [512, 73] width 529 height 15
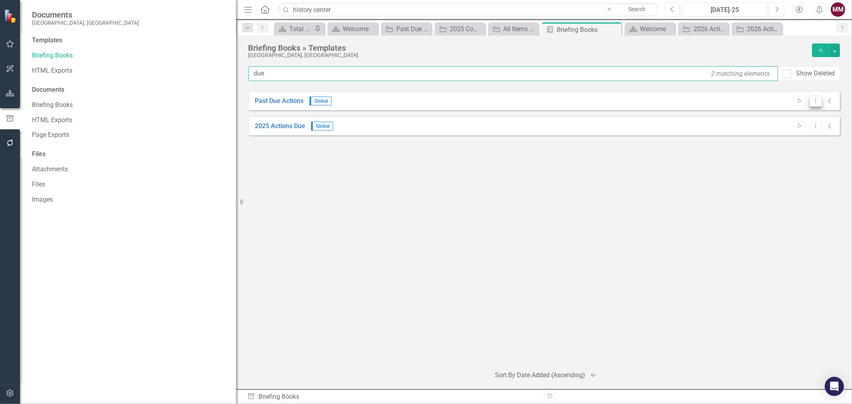
type input "due"
click at [813, 101] on icon "Dropdown Menu" at bounding box center [815, 100] width 7 height 5
click at [784, 140] on link "Edit Edit Template" at bounding box center [784, 144] width 74 height 15
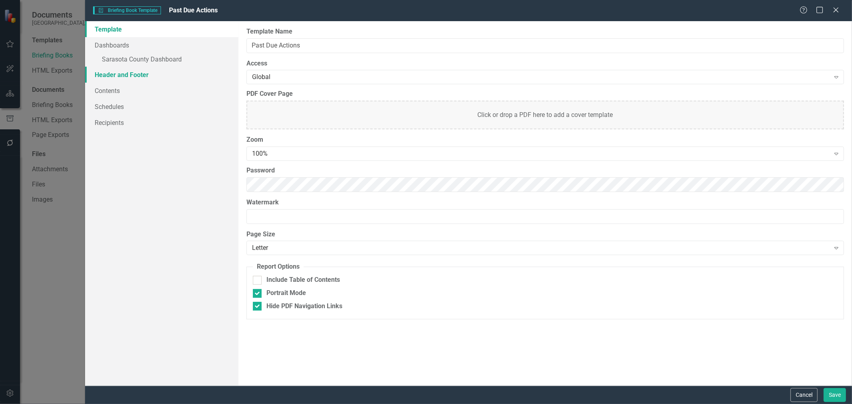
click at [129, 74] on link "Header and Footer" at bounding box center [161, 75] width 153 height 16
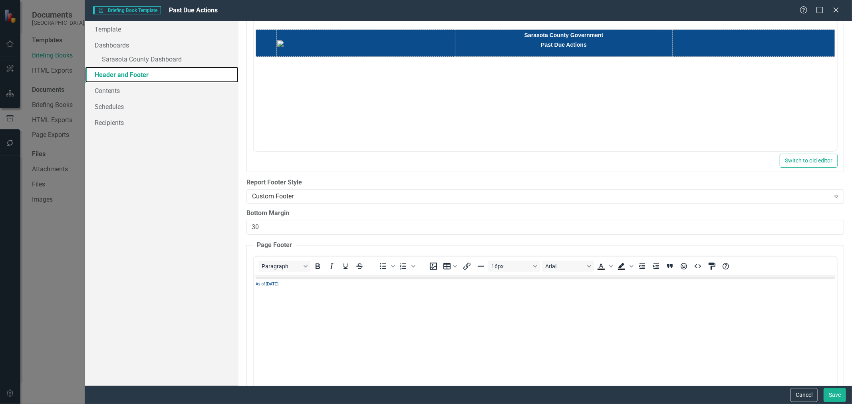
scroll to position [133, 0]
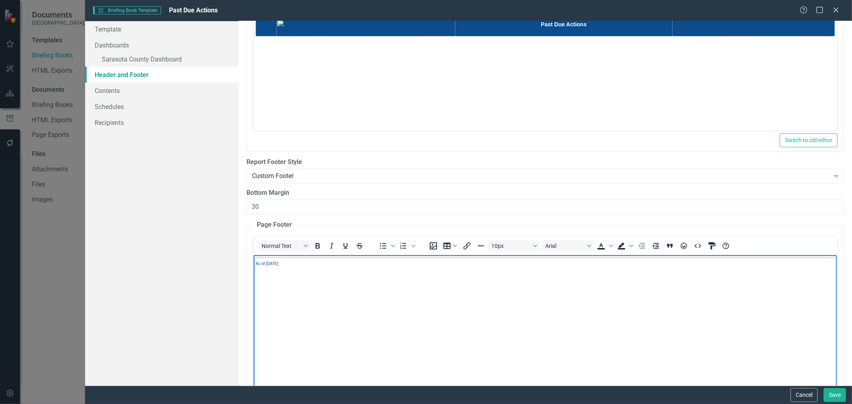
click at [270, 261] on span "As of [DATE]" at bounding box center [267, 263] width 23 height 4
click at [835, 396] on button "Save" at bounding box center [834, 395] width 22 height 14
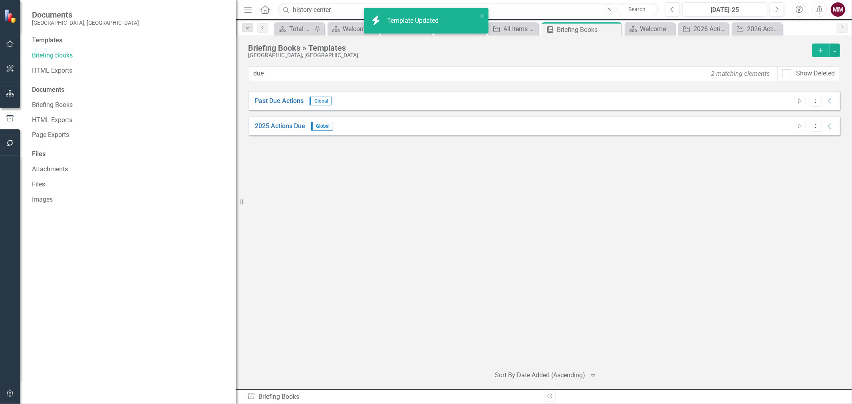
click at [800, 99] on icon "Start" at bounding box center [799, 101] width 6 height 5
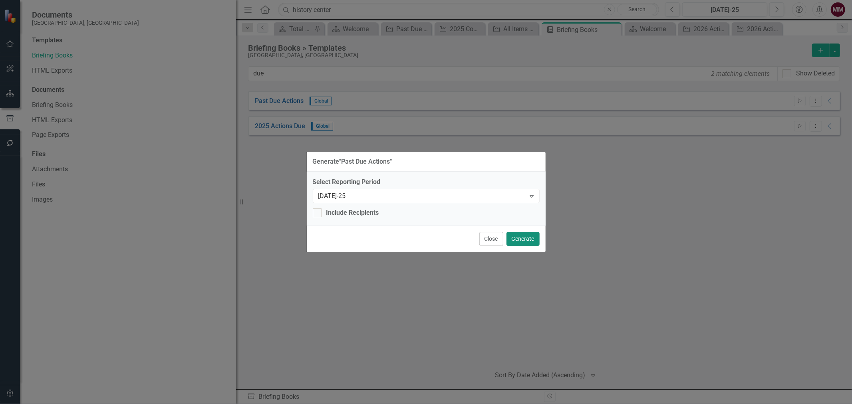
click at [529, 238] on button "Generate" at bounding box center [522, 239] width 33 height 14
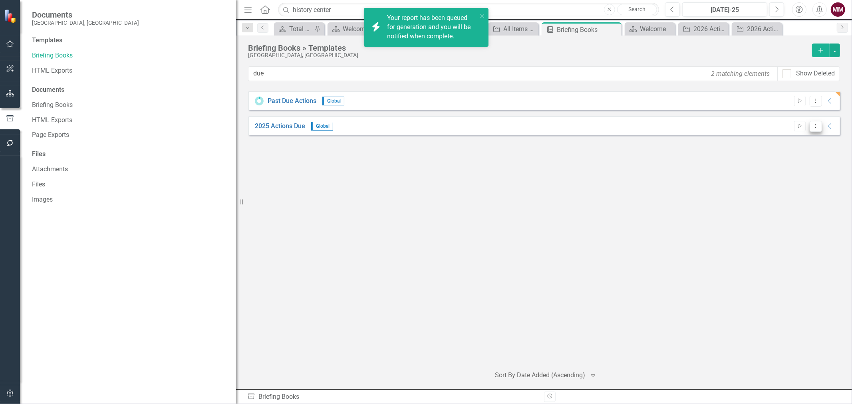
click at [813, 125] on icon "Dropdown Menu" at bounding box center [815, 125] width 7 height 5
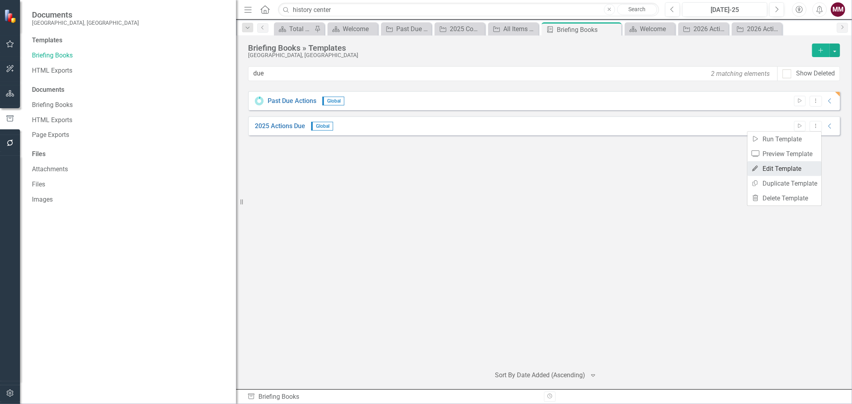
click at [767, 166] on link "Edit Edit Template" at bounding box center [784, 168] width 74 height 15
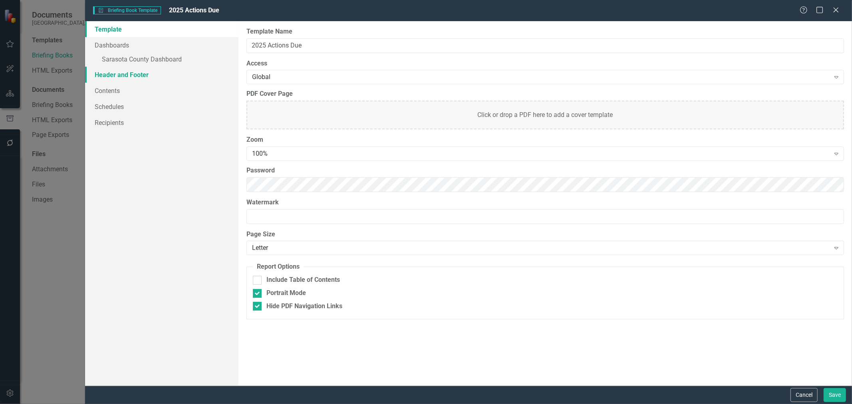
click at [124, 72] on link "Header and Footer" at bounding box center [161, 75] width 153 height 16
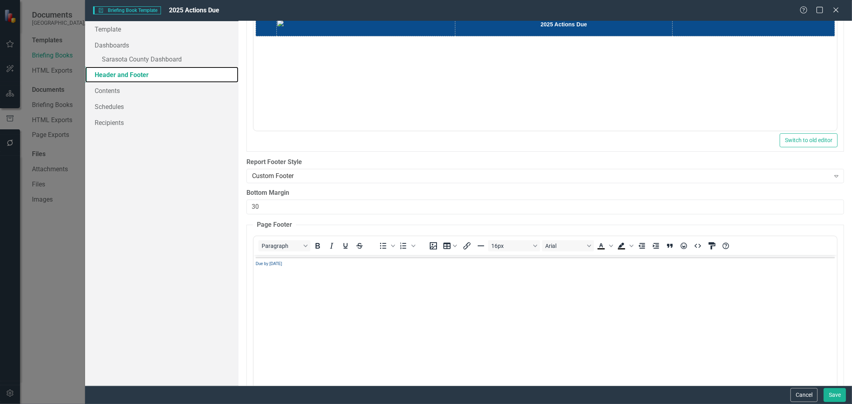
scroll to position [174, 0]
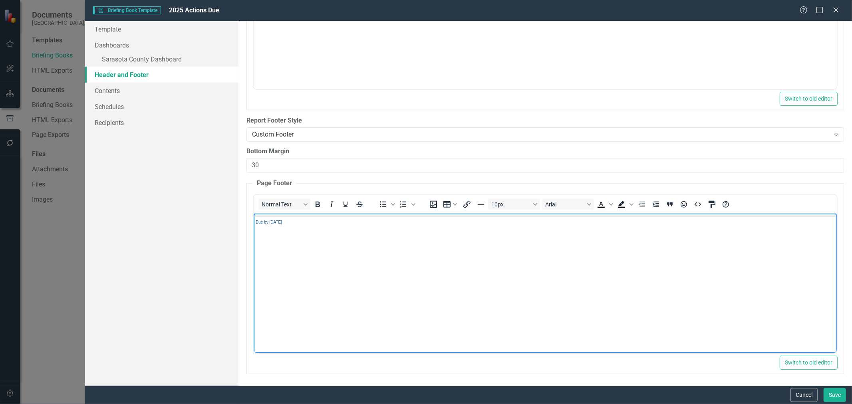
click at [278, 222] on span "Due by [DATE]" at bounding box center [269, 222] width 26 height 4
click at [830, 392] on button "Save" at bounding box center [834, 395] width 22 height 14
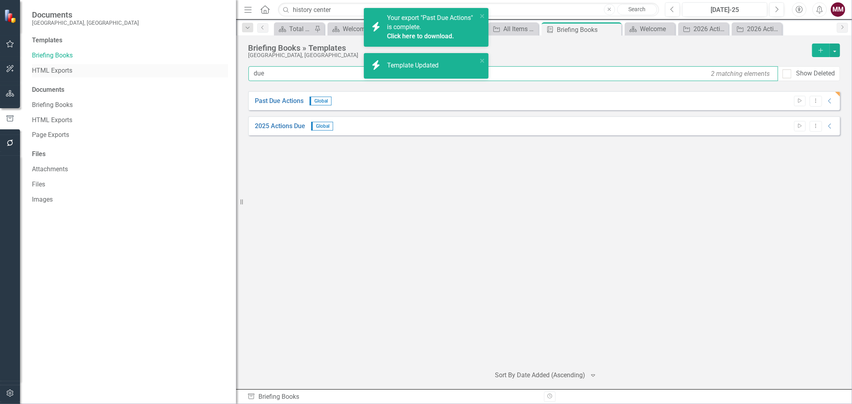
drag, startPoint x: 272, startPoint y: 69, endPoint x: 94, endPoint y: 67, distance: 178.1
click at [94, 67] on div "Documents [GEOGRAPHIC_DATA], [GEOGRAPHIC_DATA] Templates Briefing Books HTML Ex…" at bounding box center [426, 202] width 852 height 404
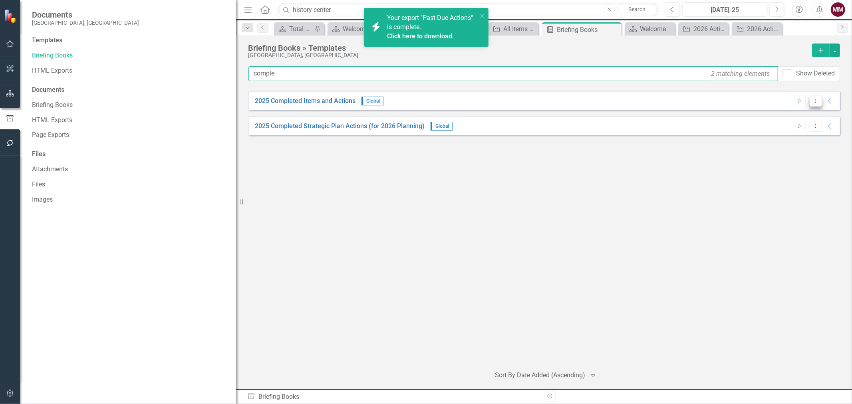
type input "comple"
click at [818, 102] on icon "Dropdown Menu" at bounding box center [815, 100] width 7 height 5
click at [774, 144] on link "Edit Edit Template" at bounding box center [784, 144] width 74 height 15
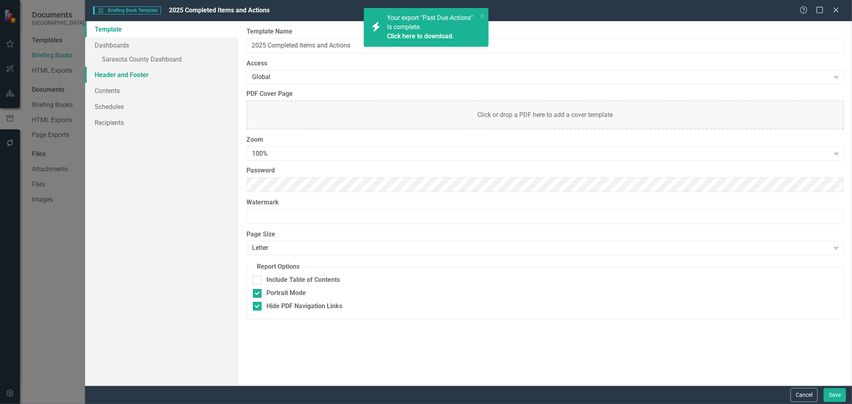
click at [113, 74] on link "Header and Footer" at bounding box center [161, 75] width 153 height 16
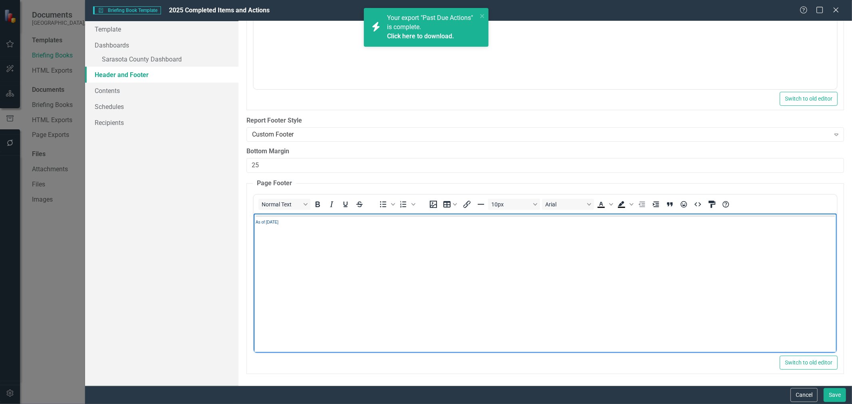
drag, startPoint x: 277, startPoint y: 221, endPoint x: 267, endPoint y: 221, distance: 10.4
click at [267, 221] on span "As of [DATE]" at bounding box center [267, 222] width 23 height 4
click at [418, 273] on body "As of [DATE]" at bounding box center [545, 273] width 583 height 120
click at [833, 393] on button "Save" at bounding box center [834, 395] width 22 height 14
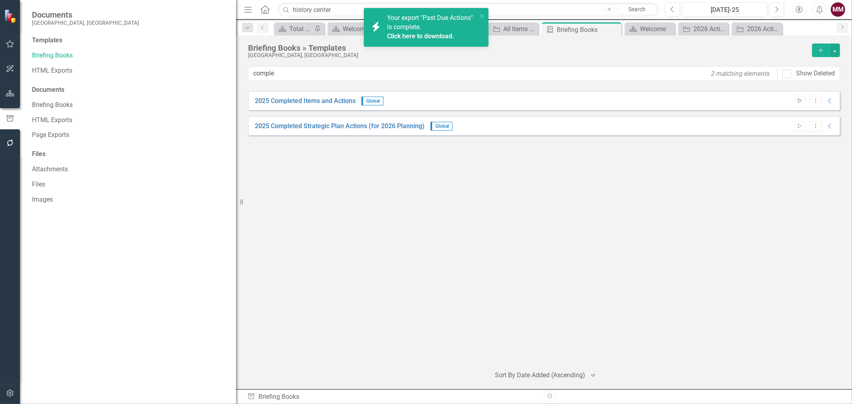
click at [795, 101] on button "Start" at bounding box center [800, 101] width 12 height 10
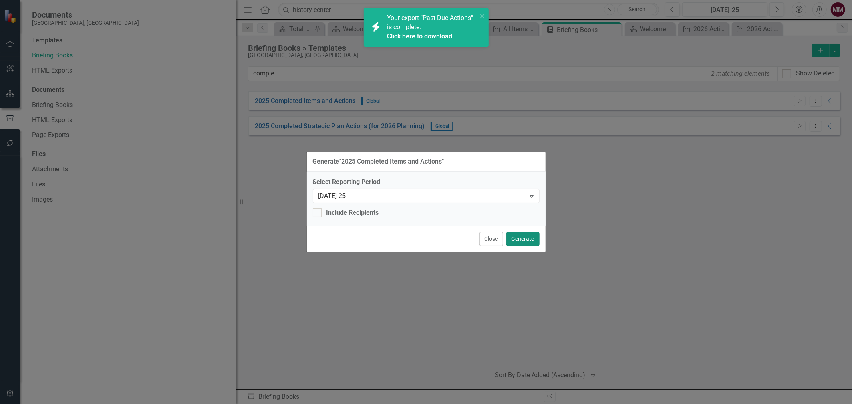
click at [526, 237] on button "Generate" at bounding box center [522, 239] width 33 height 14
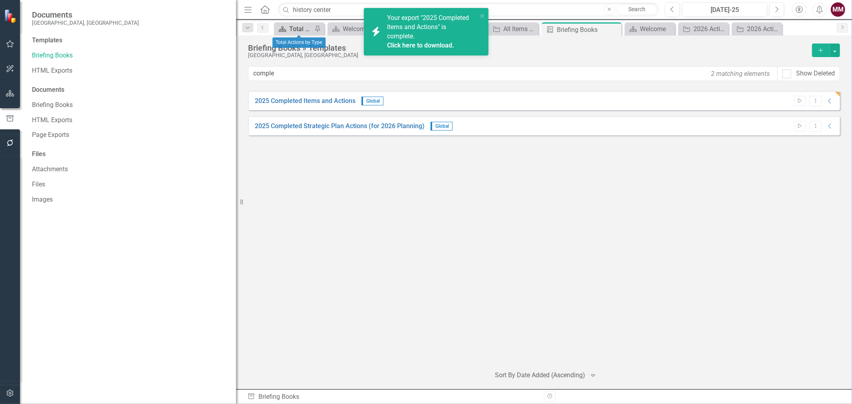
click at [297, 28] on div "Total Actions by Type" at bounding box center [300, 29] width 23 height 10
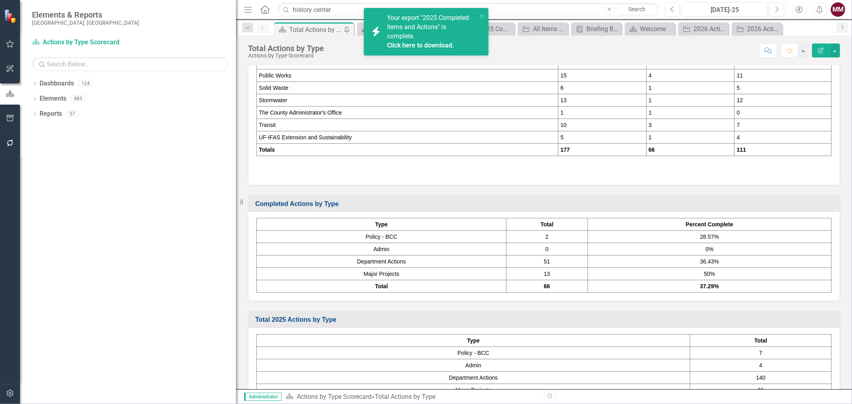
scroll to position [69, 0]
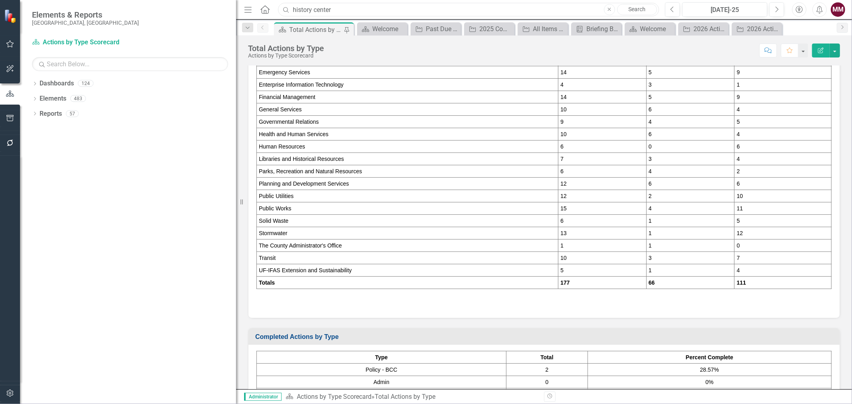
drag, startPoint x: 351, startPoint y: 12, endPoint x: 143, endPoint y: 1, distance: 208.3
click at [143, 1] on div "Elements & Reports [GEOGRAPHIC_DATA], [GEOGRAPHIC_DATA] Dashboard Actions by Ty…" at bounding box center [426, 202] width 852 height 404
click at [368, 9] on input "history center" at bounding box center [468, 10] width 381 height 14
drag, startPoint x: 368, startPoint y: 9, endPoint x: -51, endPoint y: -15, distance: 419.9
click at [0, 0] on html "Elements & Reports [GEOGRAPHIC_DATA], [GEOGRAPHIC_DATA] Dashboard Actions by Ty…" at bounding box center [426, 202] width 852 height 404
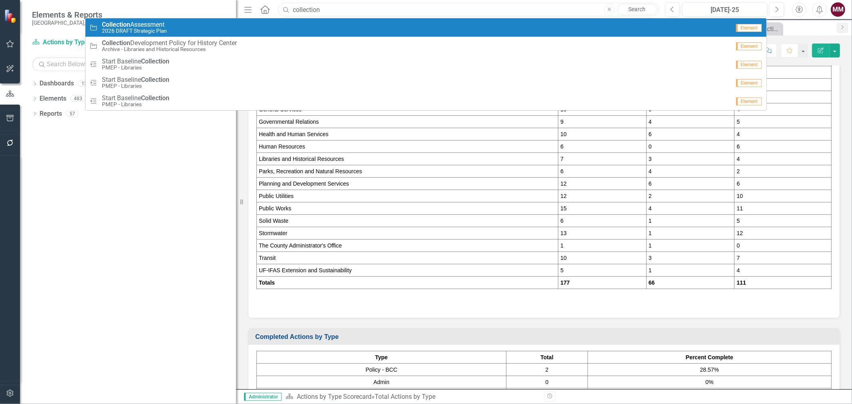
type input "collection"
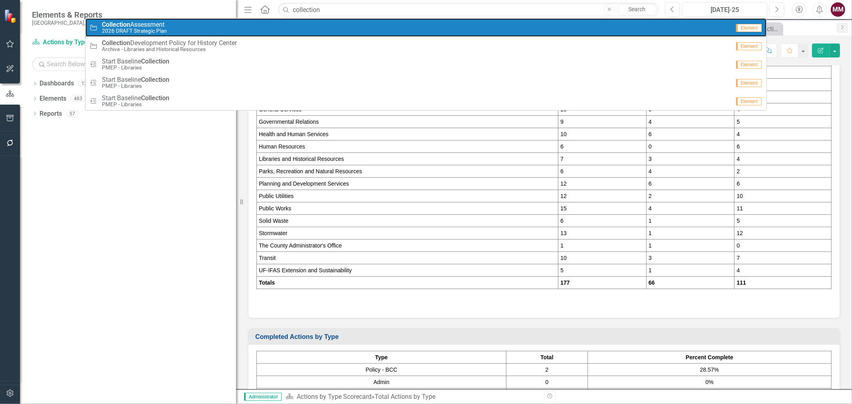
drag, startPoint x: 159, startPoint y: 28, endPoint x: 232, endPoint y: 73, distance: 85.7
click at [159, 28] on small "2026 DRAFT Strategic Plan" at bounding box center [134, 31] width 65 height 6
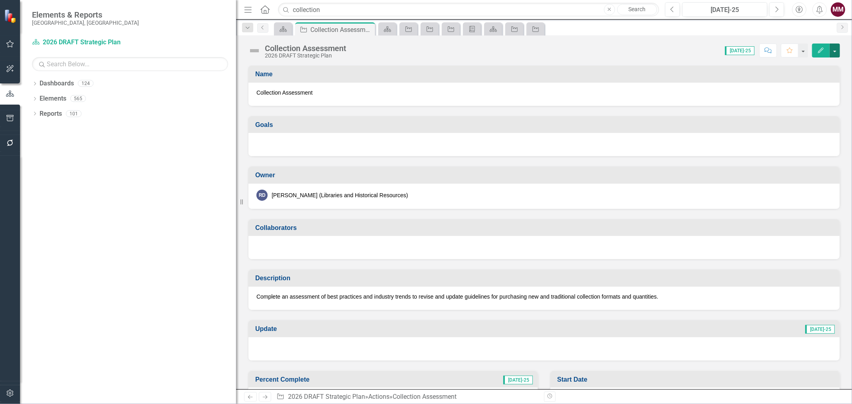
click at [834, 53] on button "button" at bounding box center [834, 51] width 10 height 14
click at [796, 111] on link "Revision History Revision History" at bounding box center [790, 112] width 97 height 15
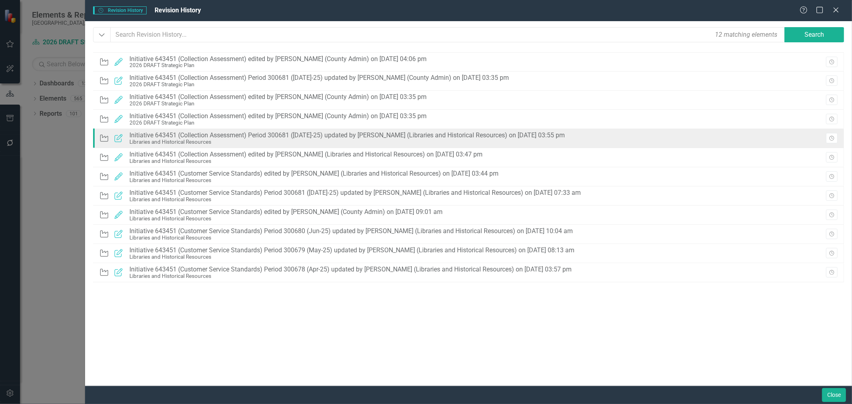
click at [619, 137] on div "Action Updated Initiative 643451 (Collection Assessment) Period 300681 ([DATE]-…" at bounding box center [468, 138] width 751 height 19
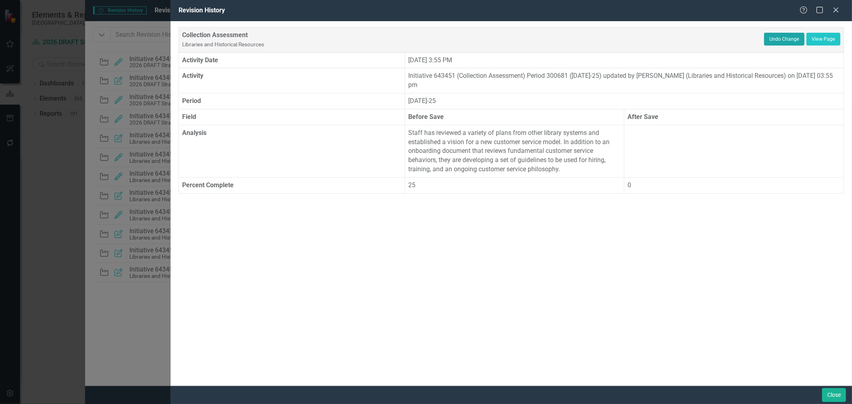
click at [772, 41] on button "Undo Change" at bounding box center [784, 39] width 40 height 13
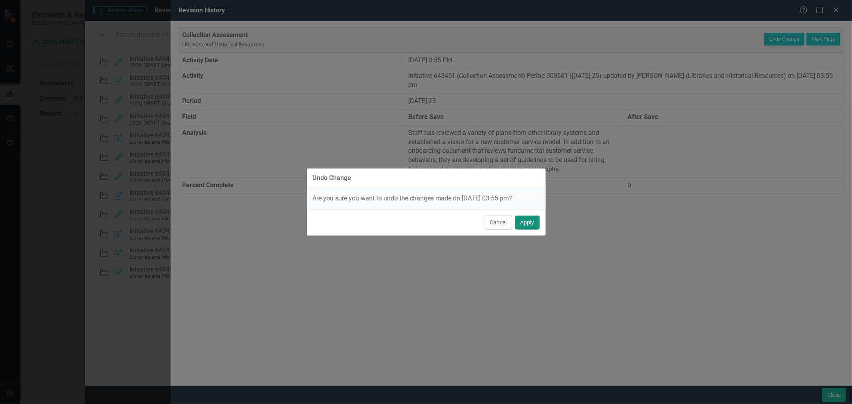
click at [536, 221] on button "Apply" at bounding box center [527, 223] width 24 height 14
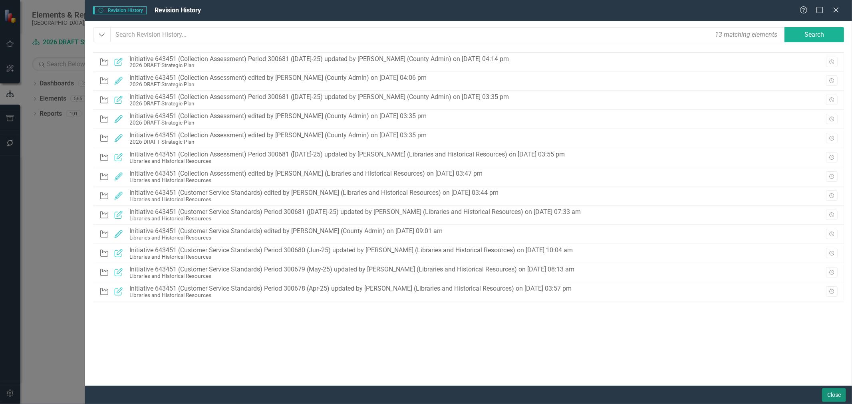
click at [827, 394] on button "Close" at bounding box center [834, 395] width 24 height 14
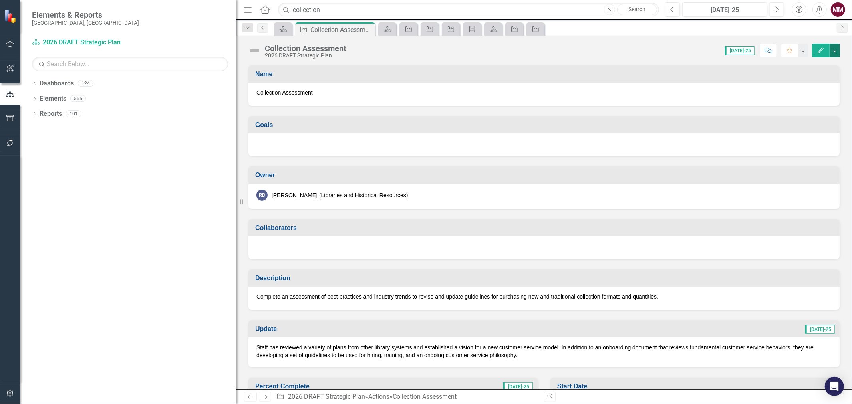
click at [836, 48] on button "button" at bounding box center [834, 51] width 10 height 14
click at [778, 111] on link "Revision History Revision History" at bounding box center [790, 112] width 97 height 15
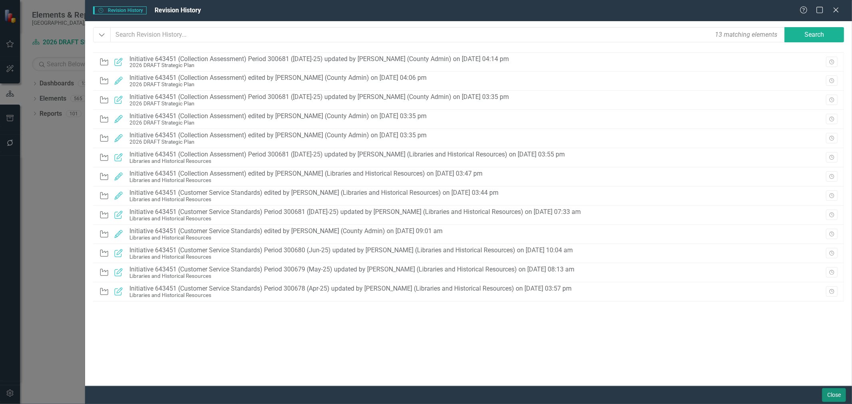
click at [836, 392] on button "Close" at bounding box center [834, 395] width 24 height 14
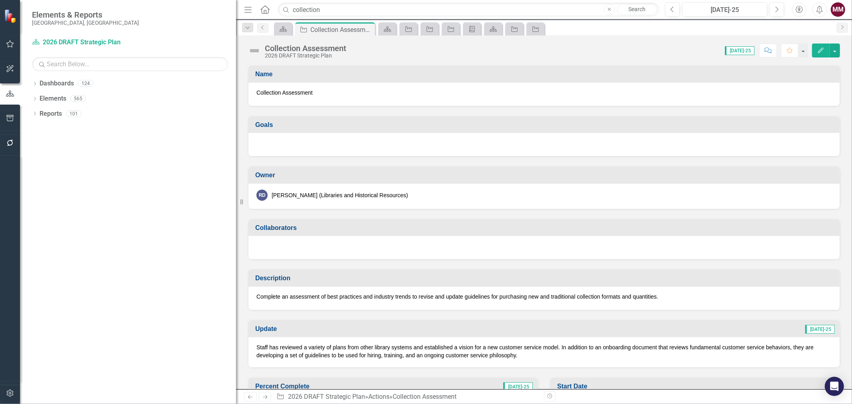
click at [10, 393] on icon "button" at bounding box center [10, 393] width 8 height 6
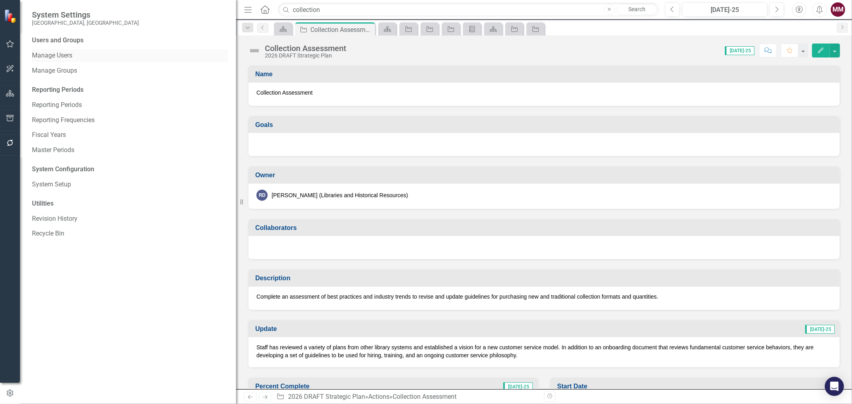
click at [56, 58] on link "Manage Users" at bounding box center [130, 55] width 196 height 9
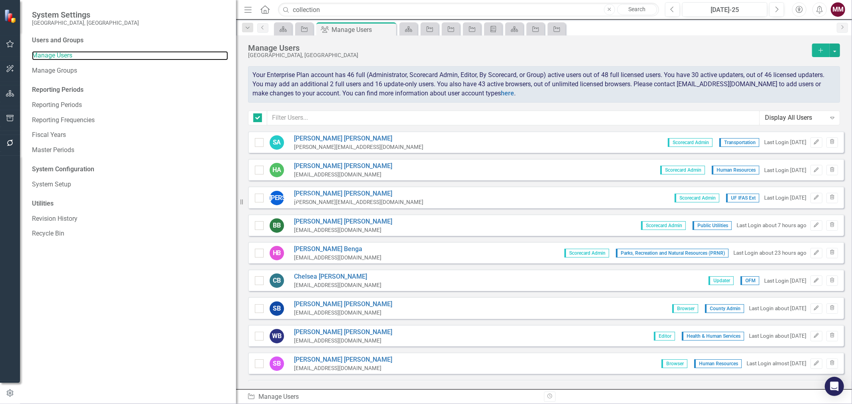
checkbox input "false"
click at [301, 111] on input "text" at bounding box center [513, 118] width 492 height 15
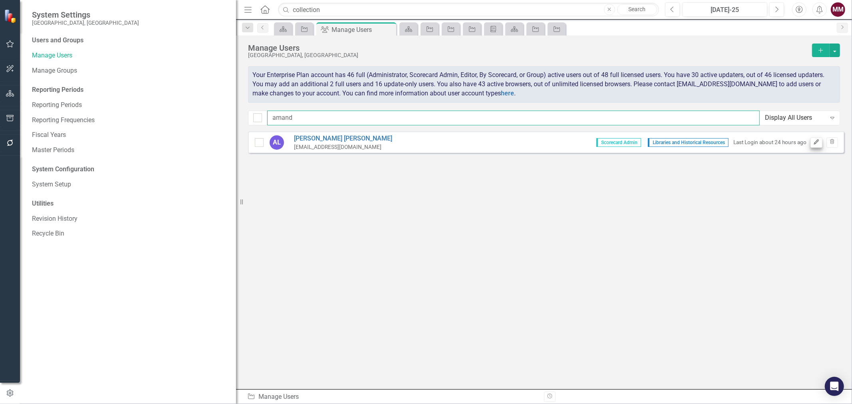
type input "amand"
click at [817, 141] on icon "button" at bounding box center [816, 142] width 5 height 5
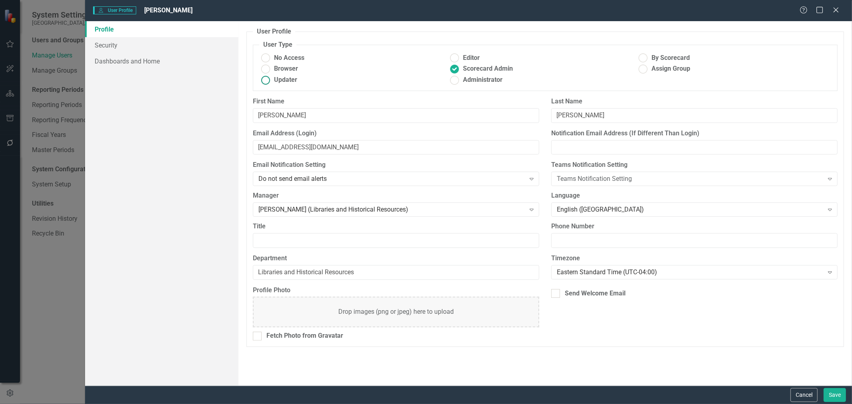
click at [282, 79] on span "Updater" at bounding box center [285, 79] width 23 height 9
click at [272, 79] on input "Updater" at bounding box center [265, 80] width 12 height 12
radio input "true"
click at [838, 390] on button "Save" at bounding box center [834, 395] width 22 height 14
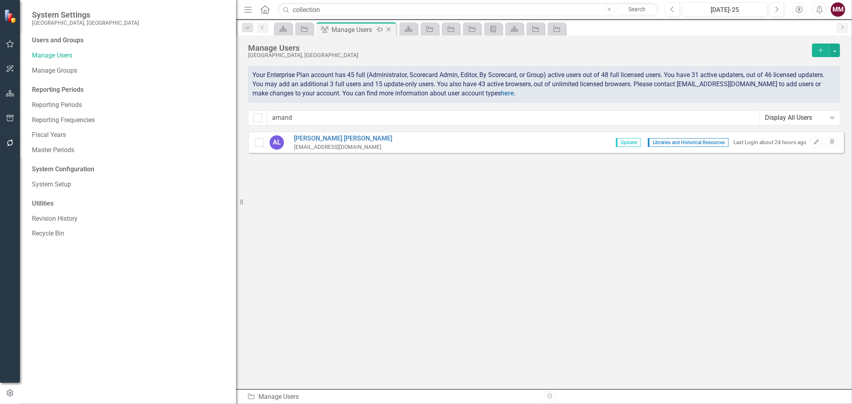
click at [387, 28] on icon "Close" at bounding box center [388, 29] width 8 height 6
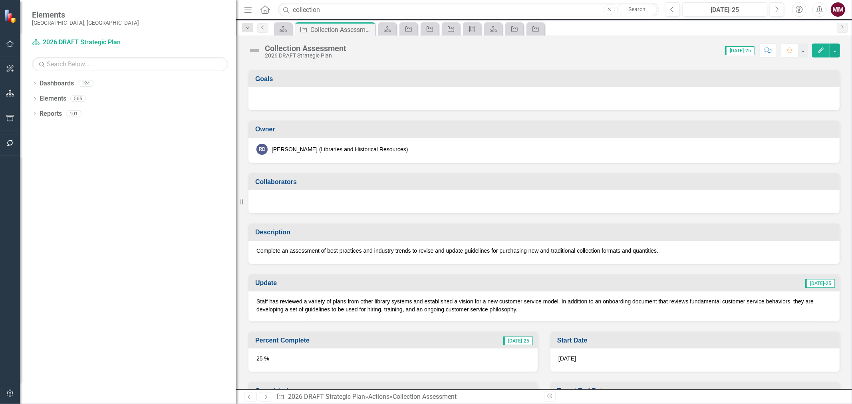
scroll to position [133, 0]
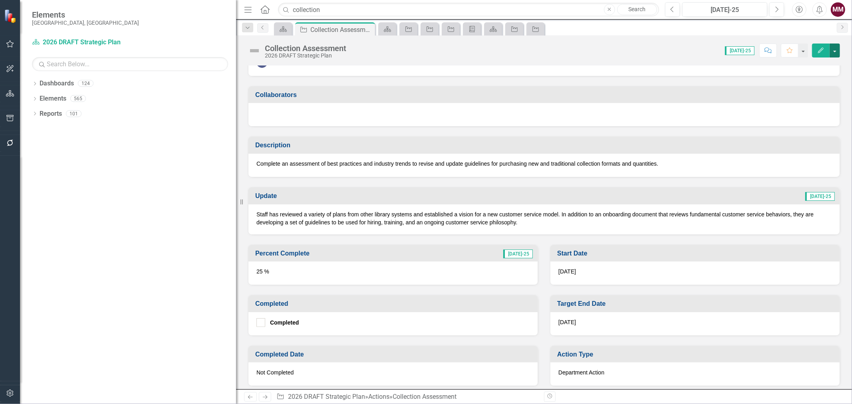
click at [833, 53] on button "button" at bounding box center [834, 51] width 10 height 14
click at [799, 115] on link "Revision History Revision History" at bounding box center [790, 112] width 97 height 15
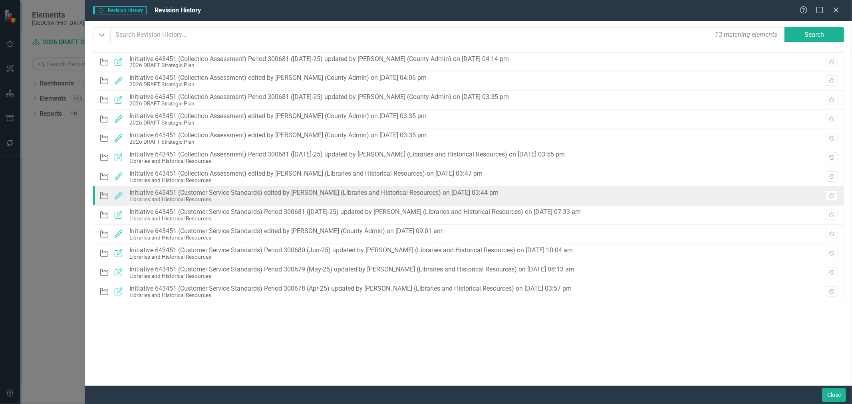
click at [518, 194] on div "Action Edited Initiative 643451 (Customer Service Standards) edited by [PERSON_…" at bounding box center [468, 195] width 751 height 19
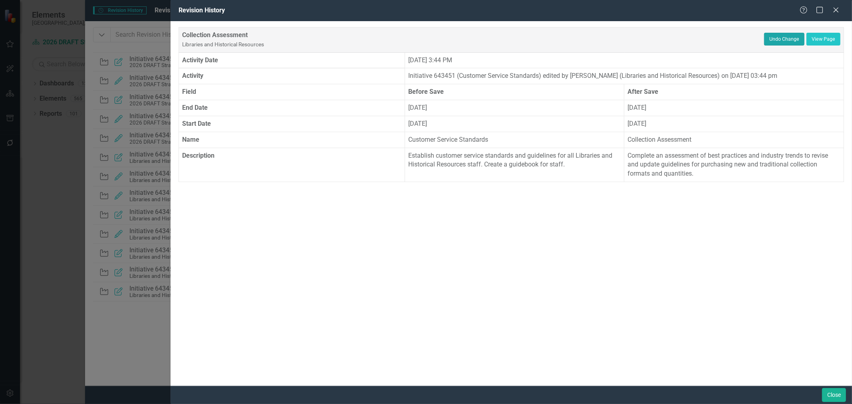
click at [791, 39] on button "Undo Change" at bounding box center [784, 39] width 40 height 13
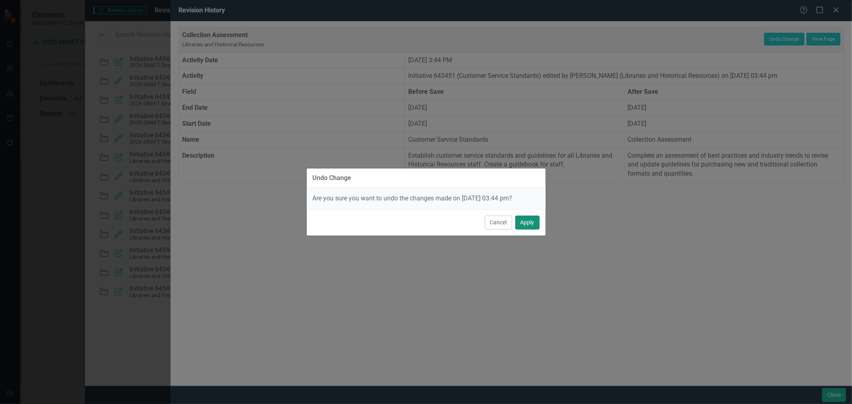
click at [530, 220] on button "Apply" at bounding box center [527, 223] width 24 height 14
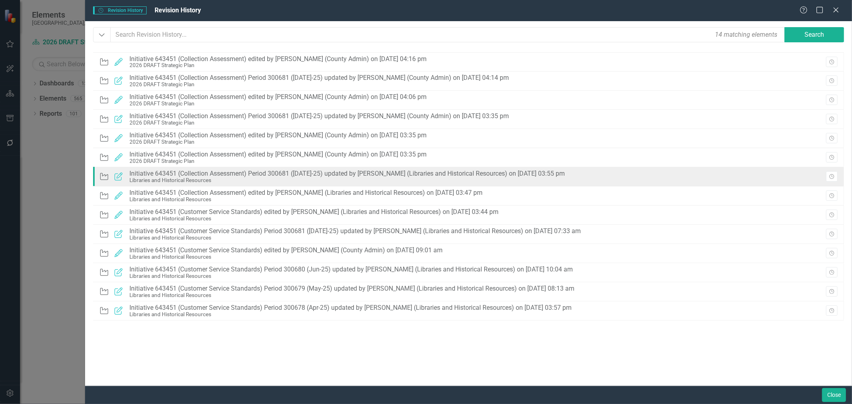
click at [590, 176] on div "Action Updated Initiative 643451 (Collection Assessment) Period 300681 ([DATE]-…" at bounding box center [468, 176] width 751 height 19
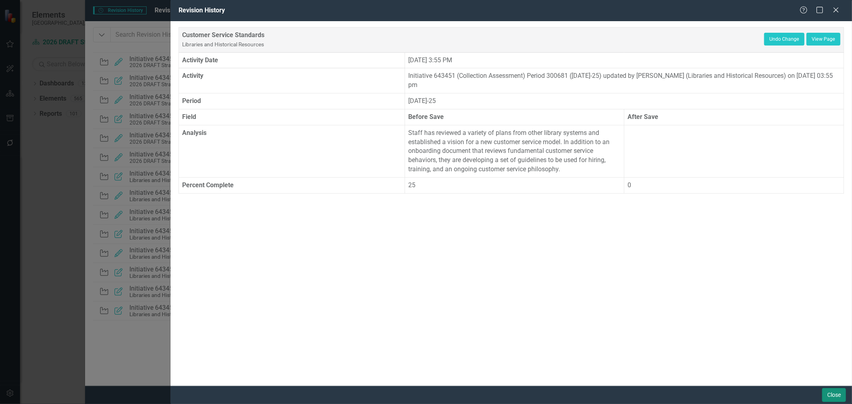
click at [834, 390] on button "Close" at bounding box center [834, 395] width 24 height 14
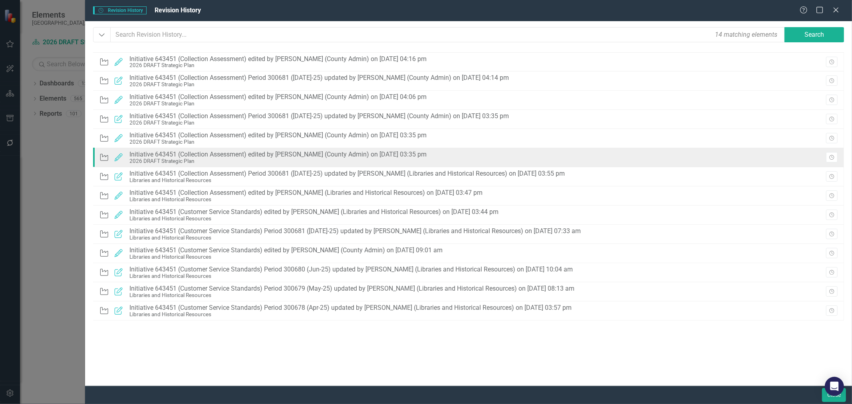
click at [588, 158] on div "Action Edited Initiative 643451 (Collection Assessment) edited by [PERSON_NAME]…" at bounding box center [468, 157] width 751 height 19
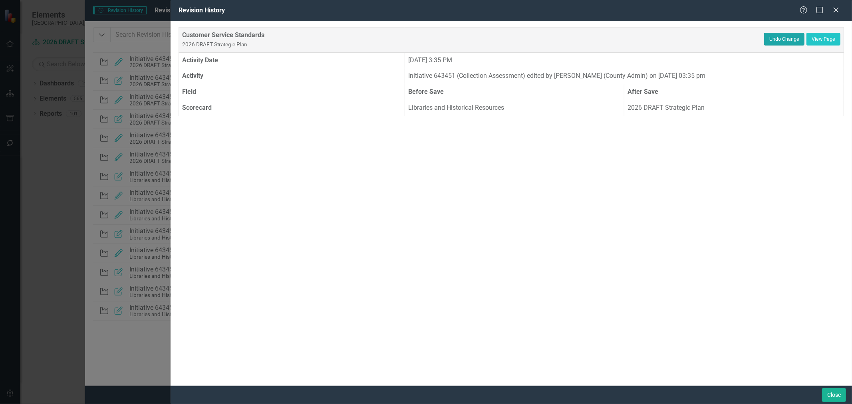
click at [787, 38] on button "Undo Change" at bounding box center [784, 39] width 40 height 13
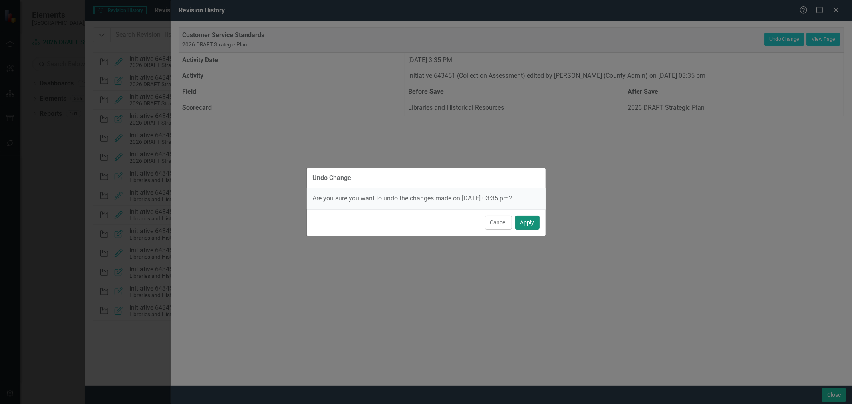
click at [525, 221] on button "Apply" at bounding box center [527, 223] width 24 height 14
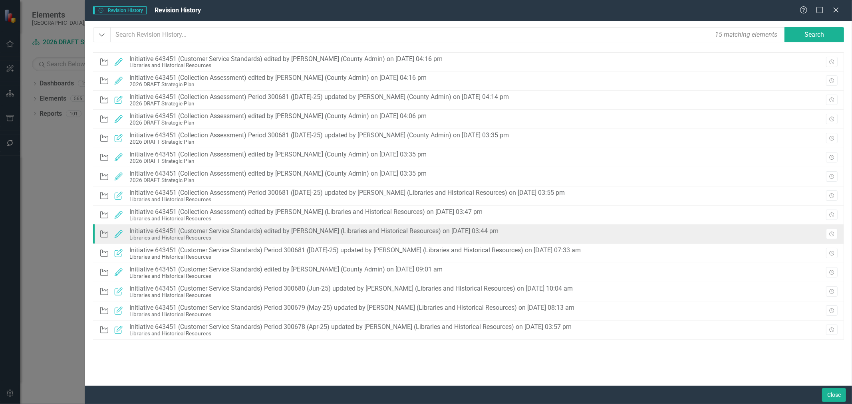
click at [528, 233] on div "Action Edited Initiative 643451 (Customer Service Standards) edited by [PERSON_…" at bounding box center [468, 234] width 751 height 19
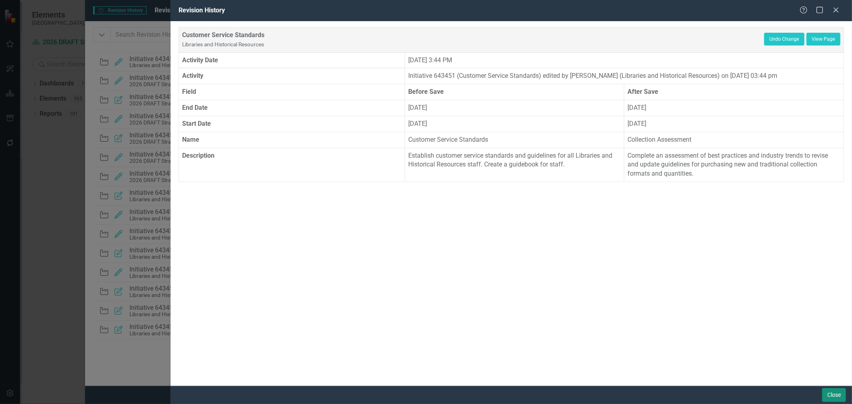
click at [833, 392] on button "Close" at bounding box center [834, 395] width 24 height 14
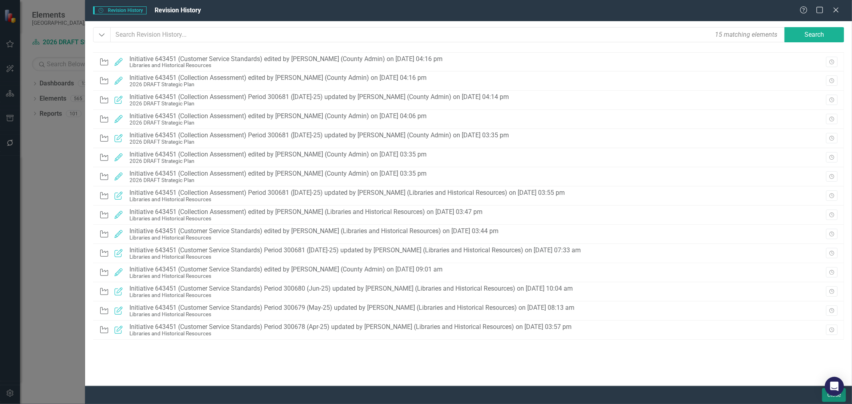
click at [825, 400] on button "Close" at bounding box center [834, 395] width 24 height 14
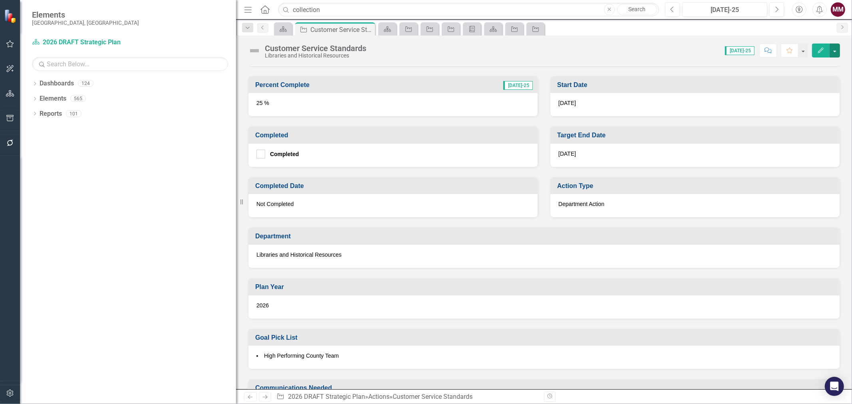
scroll to position [310, 0]
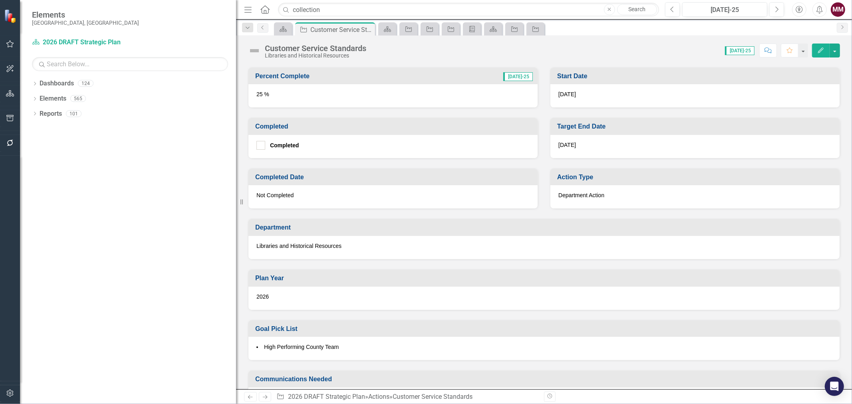
click at [386, 295] on div "2026" at bounding box center [543, 298] width 591 height 23
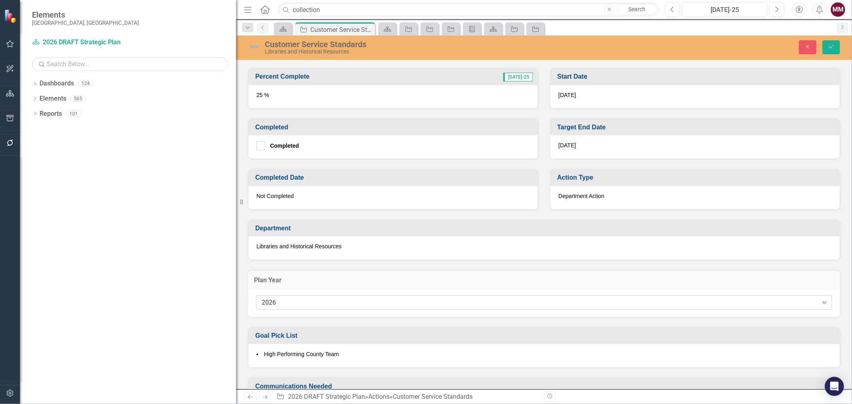
click at [386, 298] on div "2026" at bounding box center [539, 302] width 556 height 9
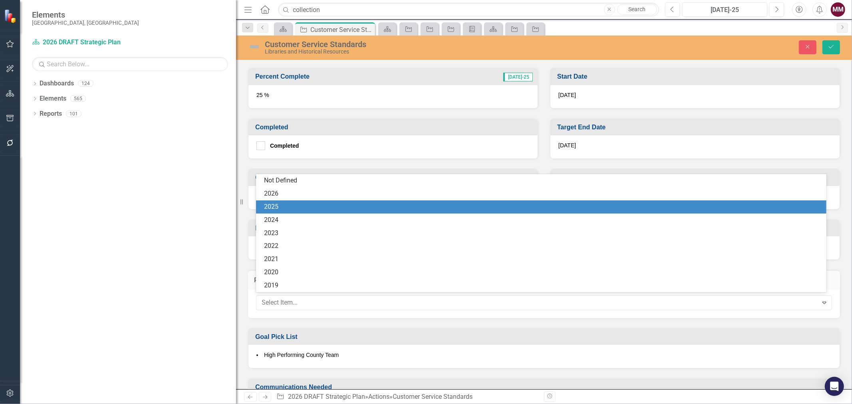
click at [337, 206] on div "2025" at bounding box center [542, 206] width 557 height 9
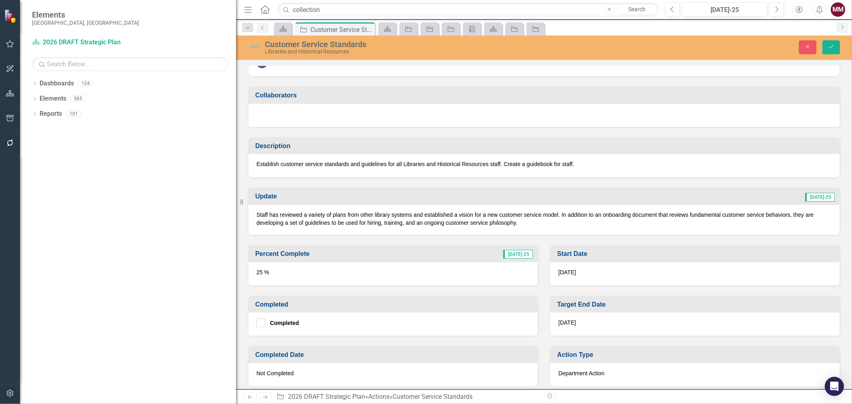
scroll to position [0, 0]
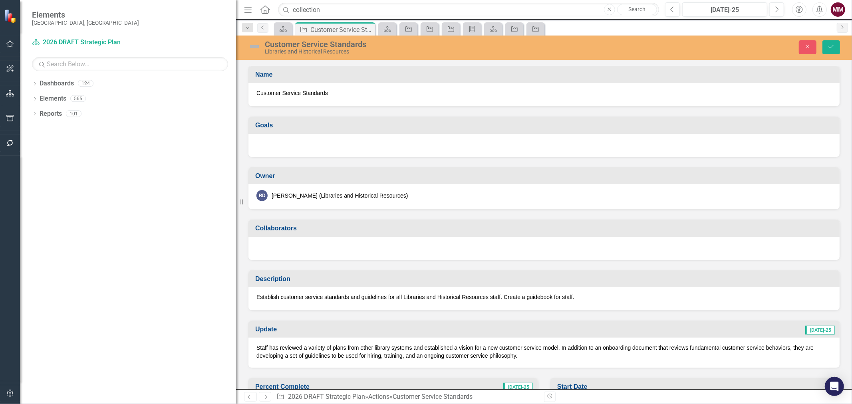
click at [333, 147] on div at bounding box center [543, 145] width 591 height 23
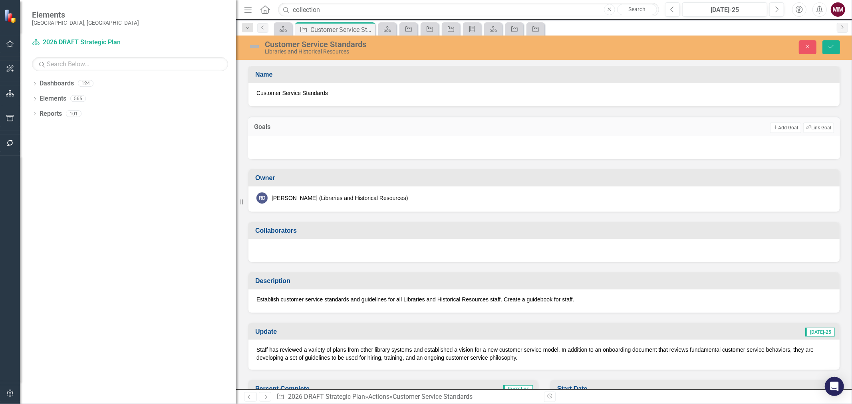
click at [358, 143] on div at bounding box center [544, 147] width 592 height 23
click at [810, 129] on button "Link Tag Link Goal" at bounding box center [818, 128] width 31 height 10
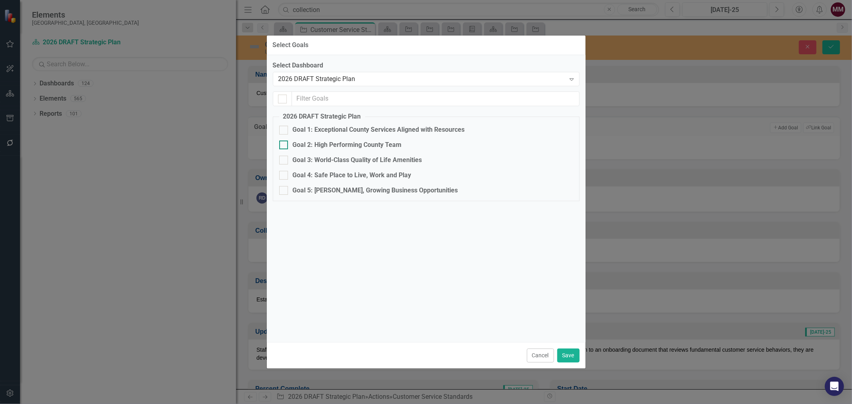
click at [286, 142] on div at bounding box center [283, 145] width 9 height 9
click at [284, 142] on input "Goal 2: High Performing County Team" at bounding box center [281, 143] width 5 height 5
checkbox input "true"
click at [562, 352] on button "Save" at bounding box center [568, 356] width 22 height 14
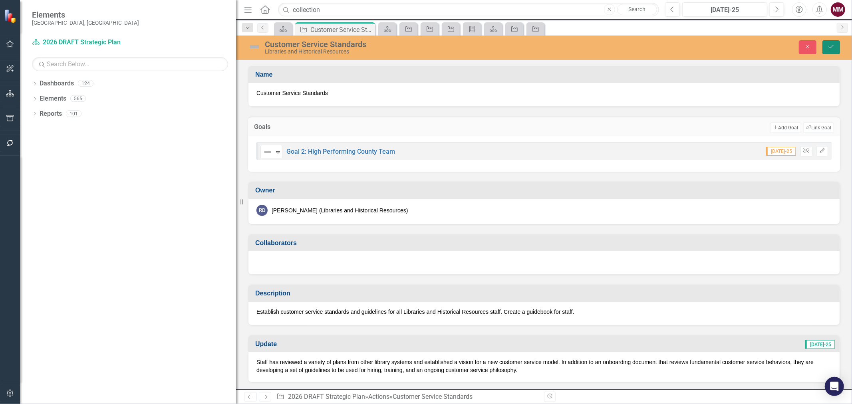
click at [829, 48] on icon "Save" at bounding box center [830, 47] width 7 height 6
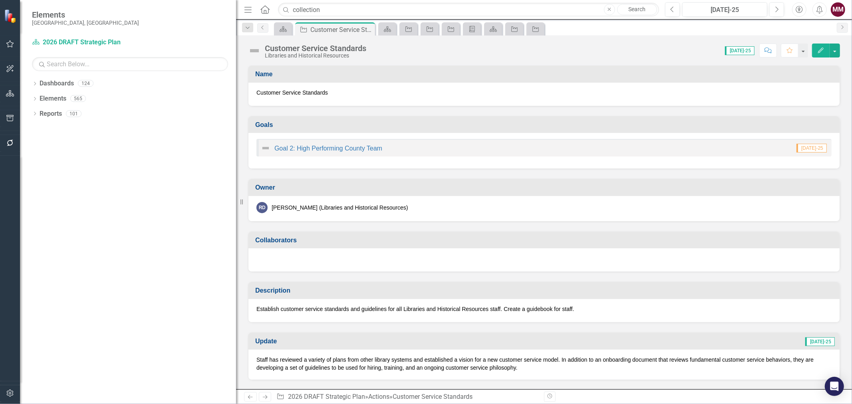
click at [252, 49] on img at bounding box center [254, 50] width 13 height 13
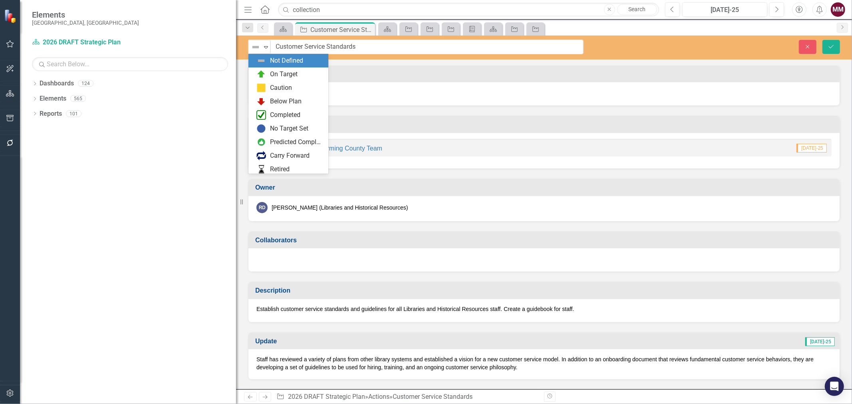
click at [252, 49] on img at bounding box center [256, 47] width 10 height 10
click at [262, 76] on img at bounding box center [261, 74] width 10 height 10
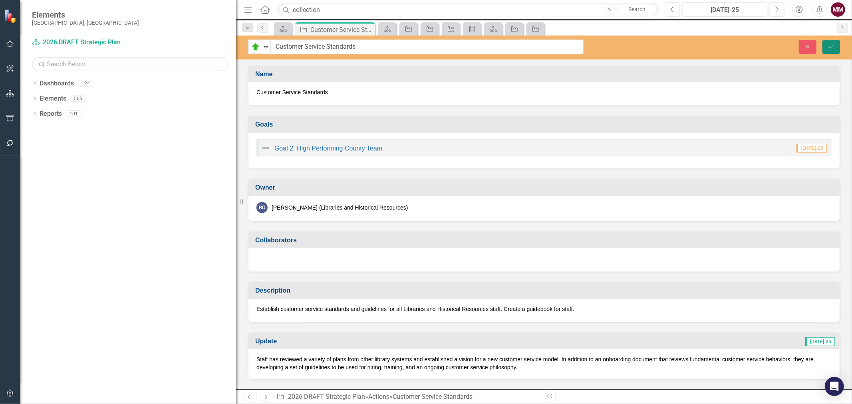
click at [830, 47] on icon "submit" at bounding box center [830, 46] width 5 height 3
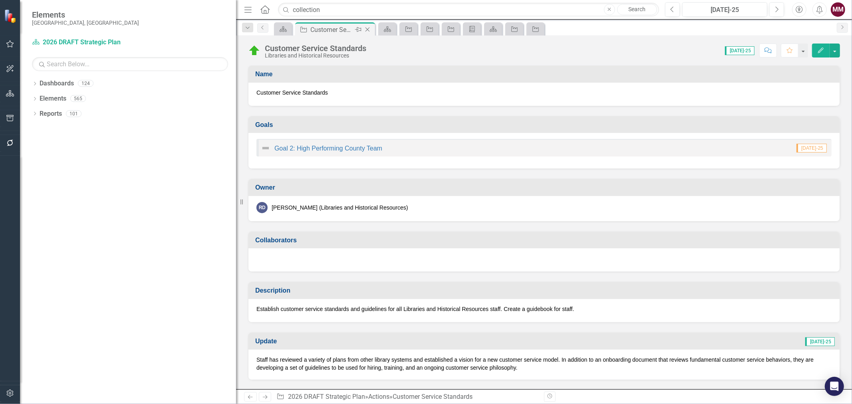
click at [364, 29] on icon "Close" at bounding box center [367, 29] width 8 height 6
